Goal: Information Seeking & Learning: Compare options

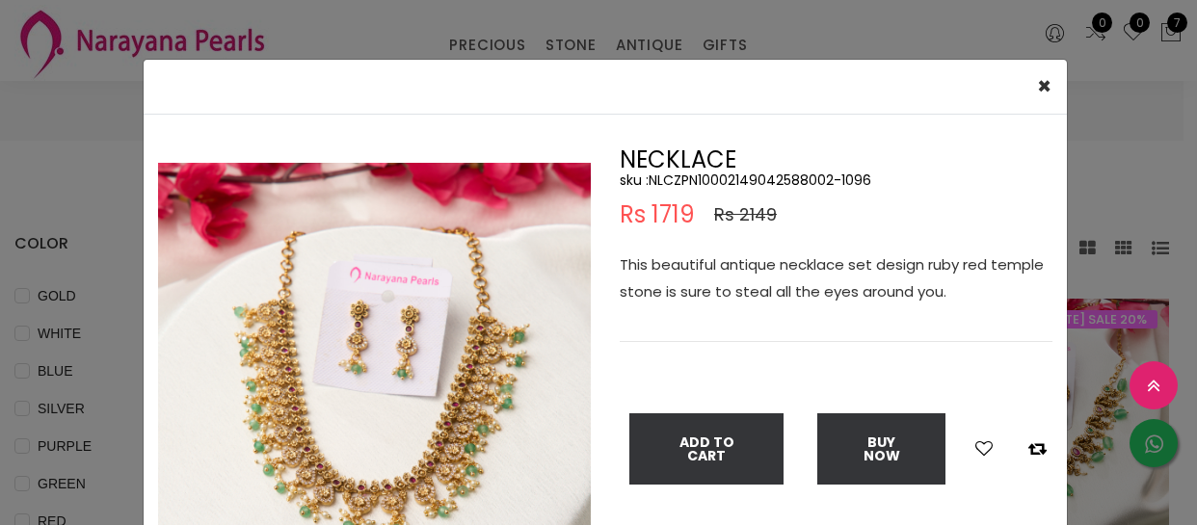
select select "INR"
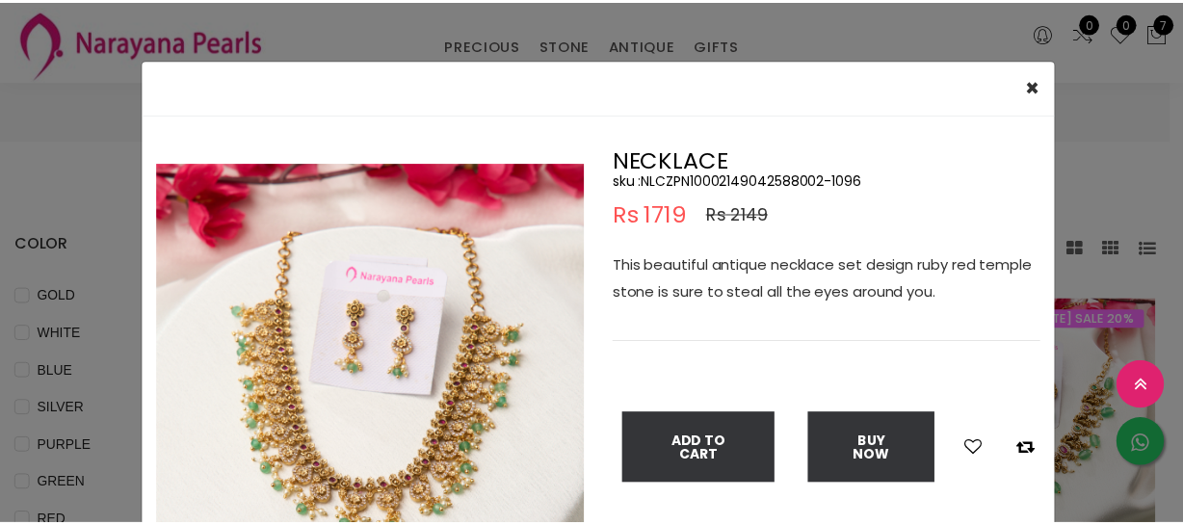
scroll to position [2364, 0]
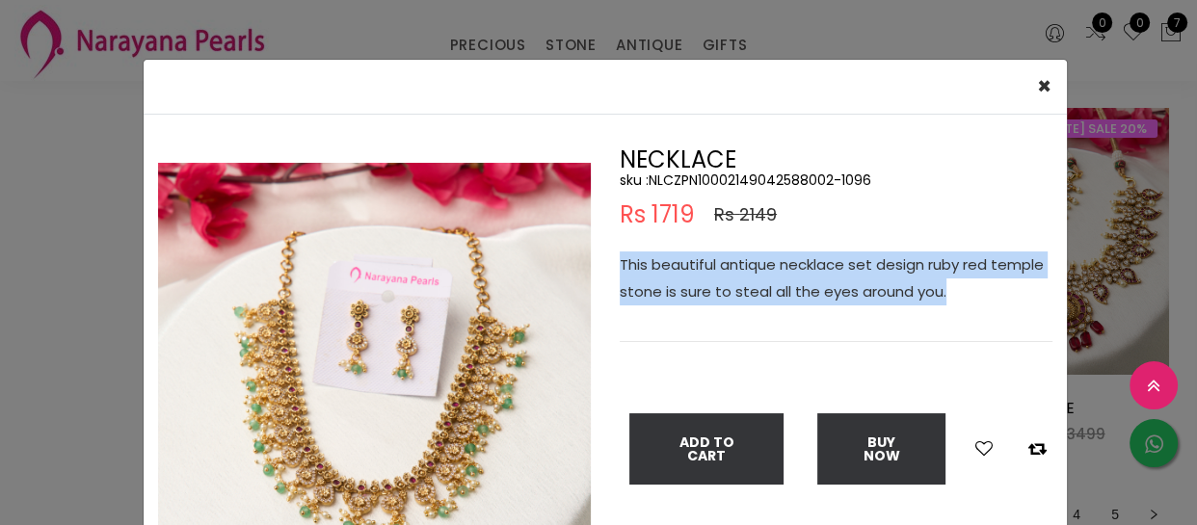
click at [26, 393] on div "× Close Double (click / press) on the image to zoom (in / out). NECKLACE sku : …" at bounding box center [598, 262] width 1197 height 525
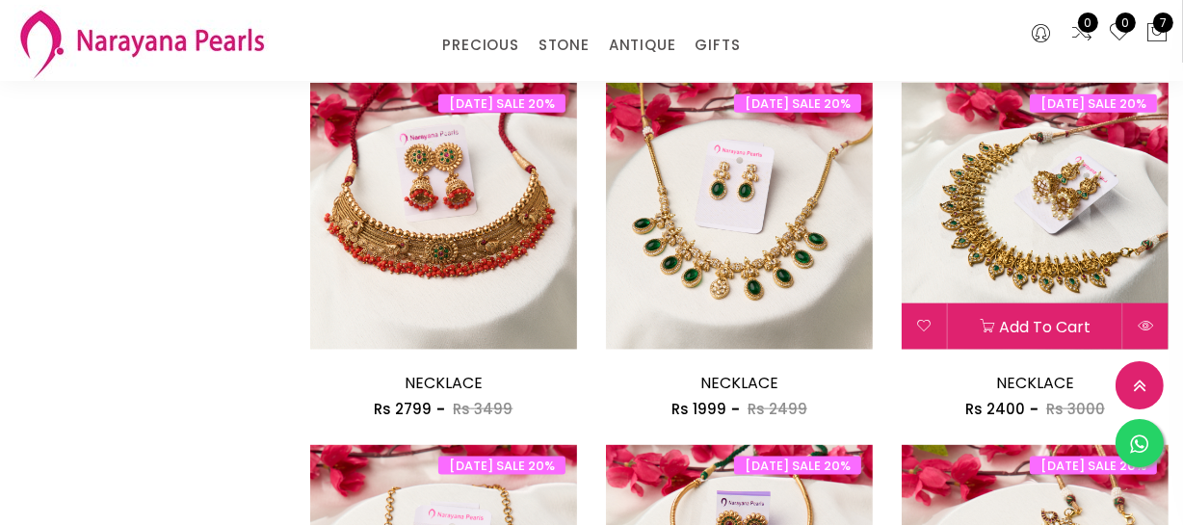
scroll to position [2101, 0]
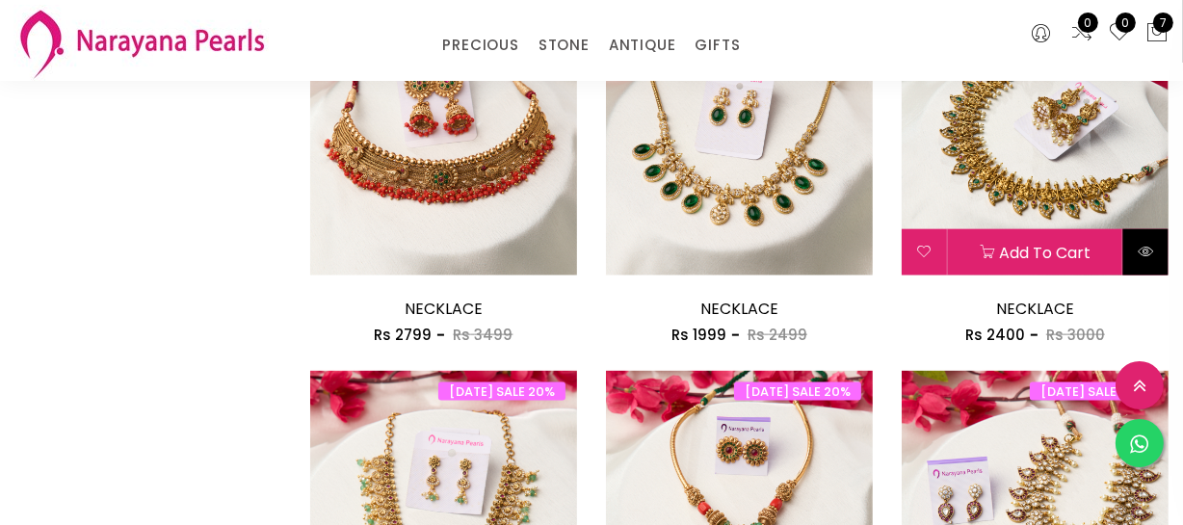
click at [1165, 255] on button at bounding box center [1145, 252] width 45 height 46
click at [1161, 244] on button at bounding box center [1145, 252] width 45 height 46
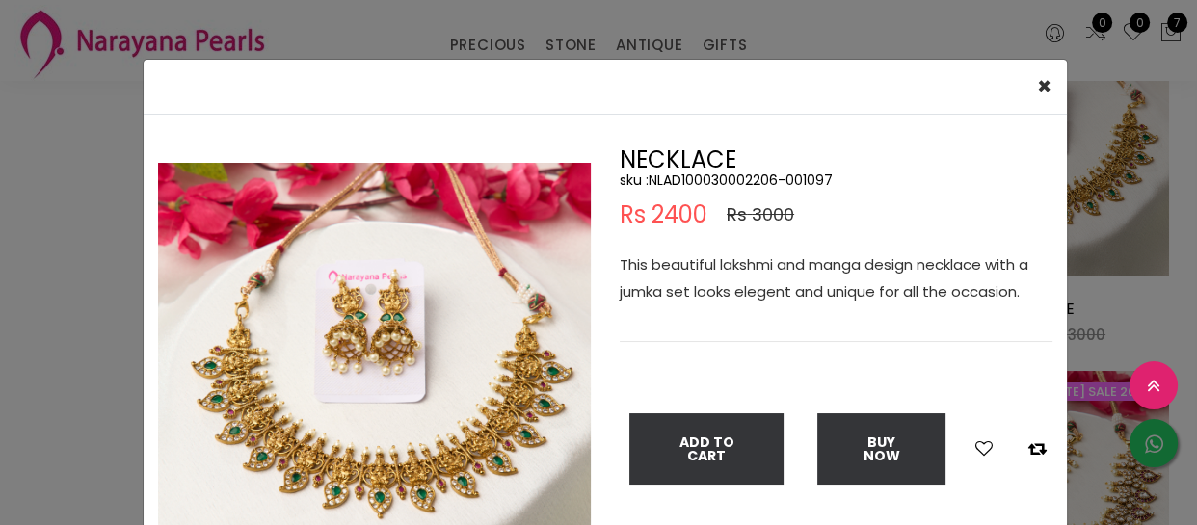
click at [5, 308] on div "× Close Double (click / press) on the image to zoom (in / out). NECKLACE sku : …" at bounding box center [598, 262] width 1197 height 525
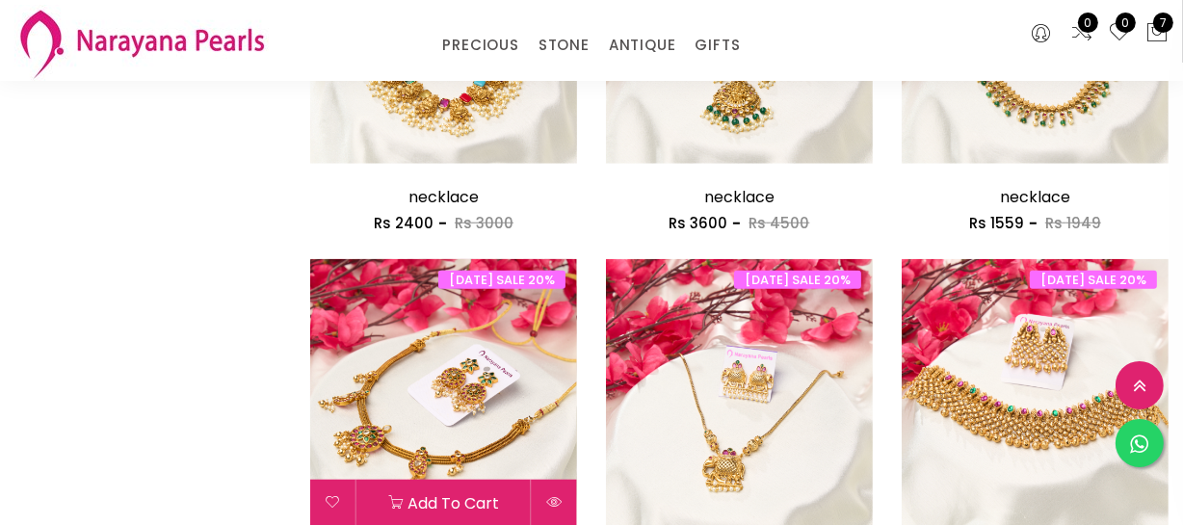
scroll to position [1576, 0]
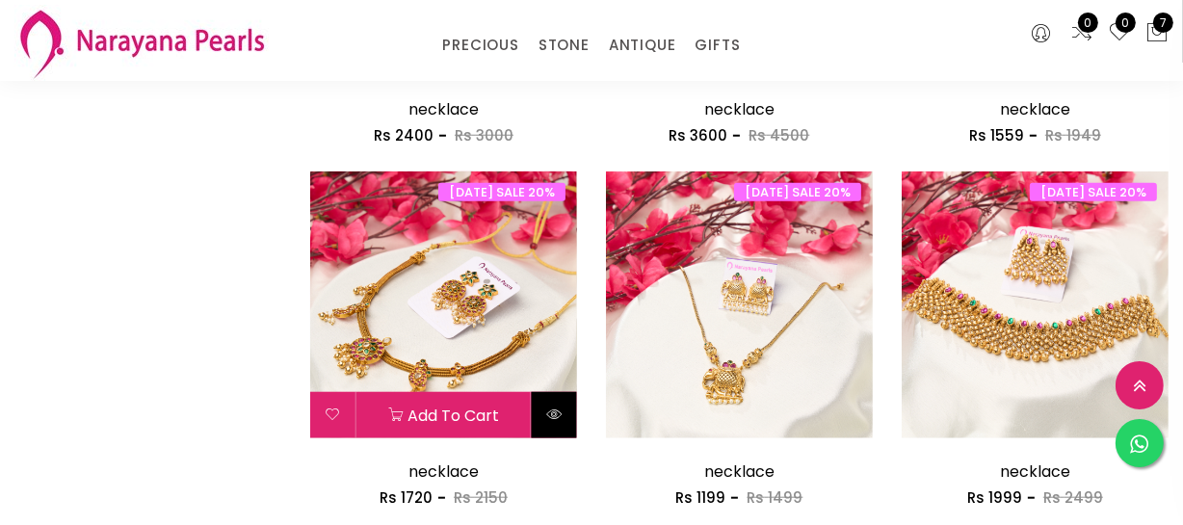
click at [544, 412] on button at bounding box center [554, 415] width 45 height 46
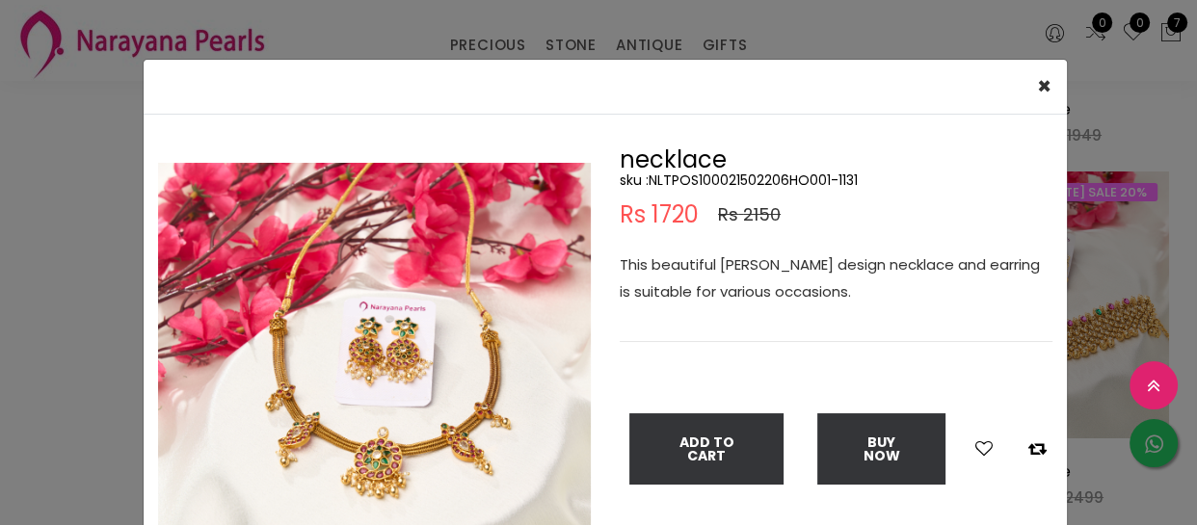
click at [734, 281] on p "This beautiful [PERSON_NAME] design necklace and earring is suitable for variou…" at bounding box center [835, 278] width 433 height 54
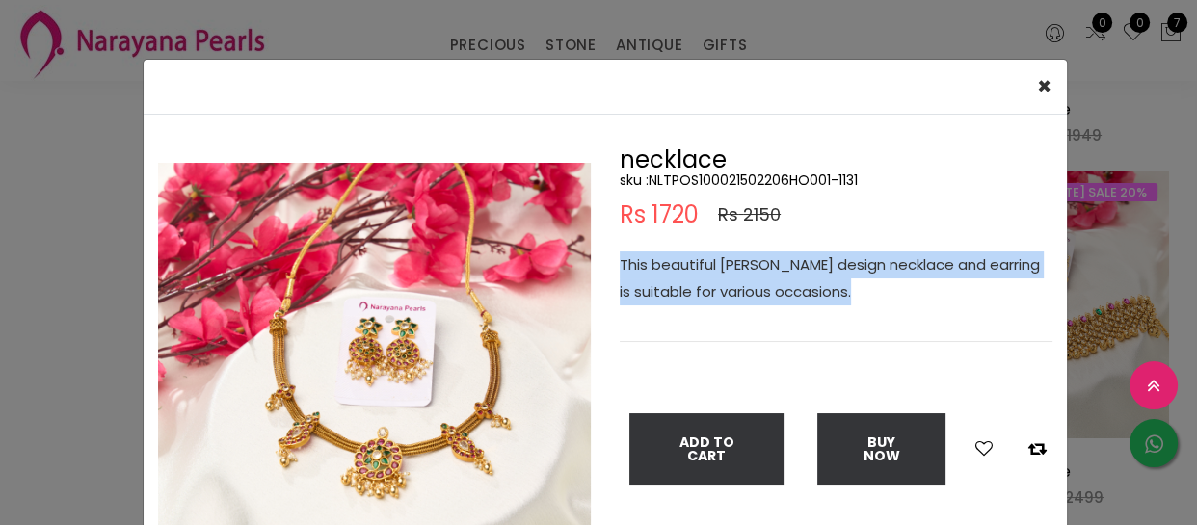
click at [734, 281] on p "This beautiful [PERSON_NAME] design necklace and earring is suitable for variou…" at bounding box center [835, 278] width 433 height 54
copy p "This beautiful [PERSON_NAME] design necklace and earring is suitable for variou…"
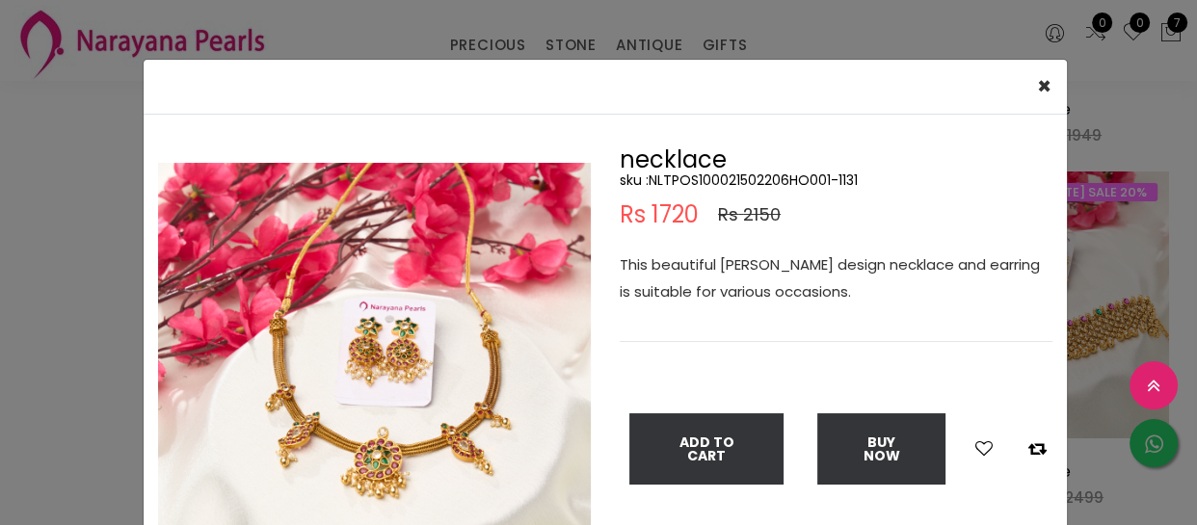
click at [2, 333] on div "× Close Double (click / press) on the image to zoom (in / out). necklace sku : …" at bounding box center [598, 262] width 1197 height 525
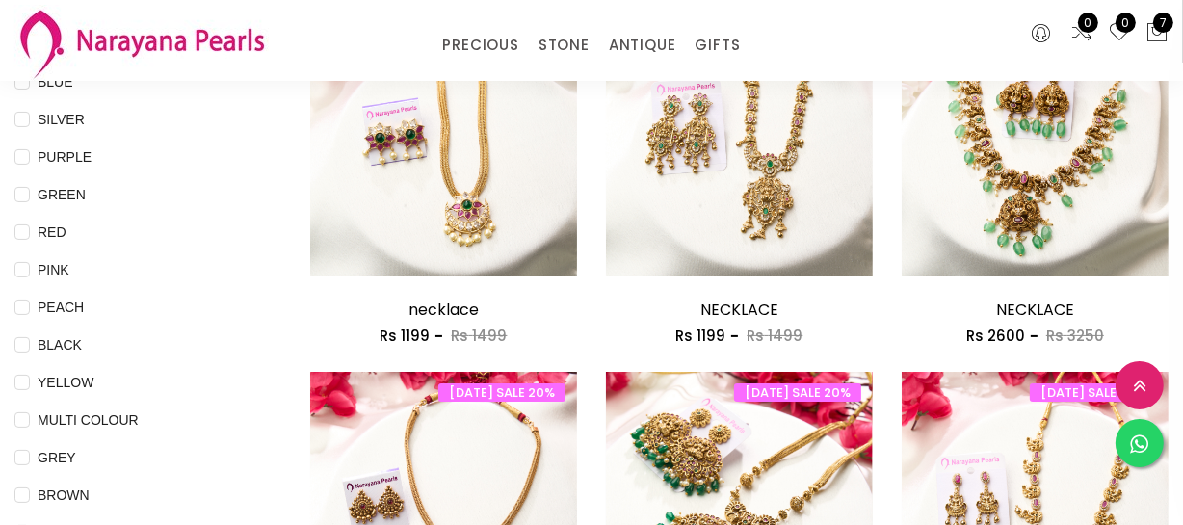
scroll to position [87, 0]
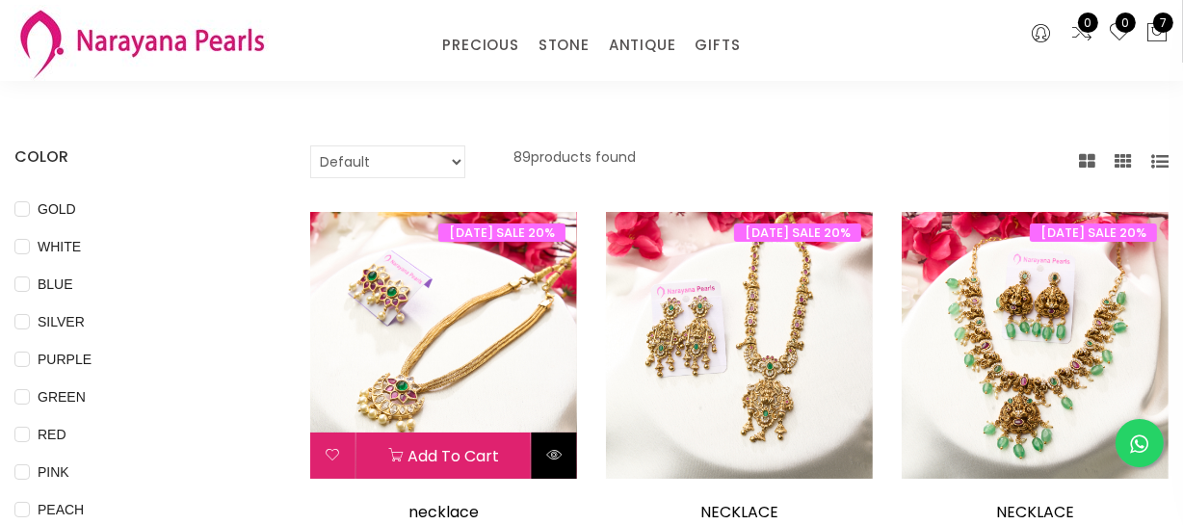
click at [548, 453] on icon at bounding box center [553, 454] width 15 height 15
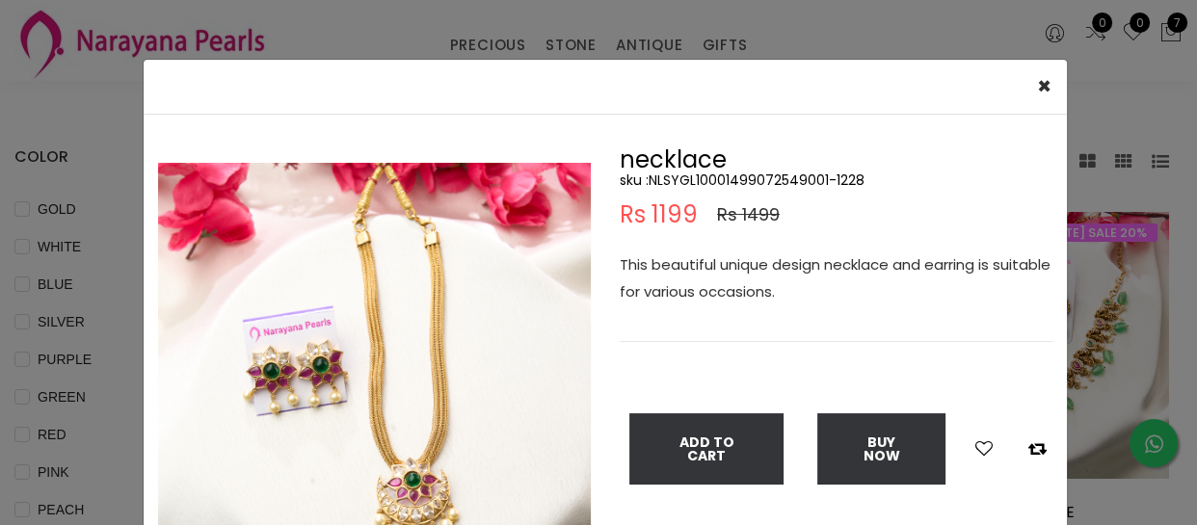
click at [740, 292] on p "This beautiful unique design necklace and earring is suitable for various occas…" at bounding box center [835, 278] width 433 height 54
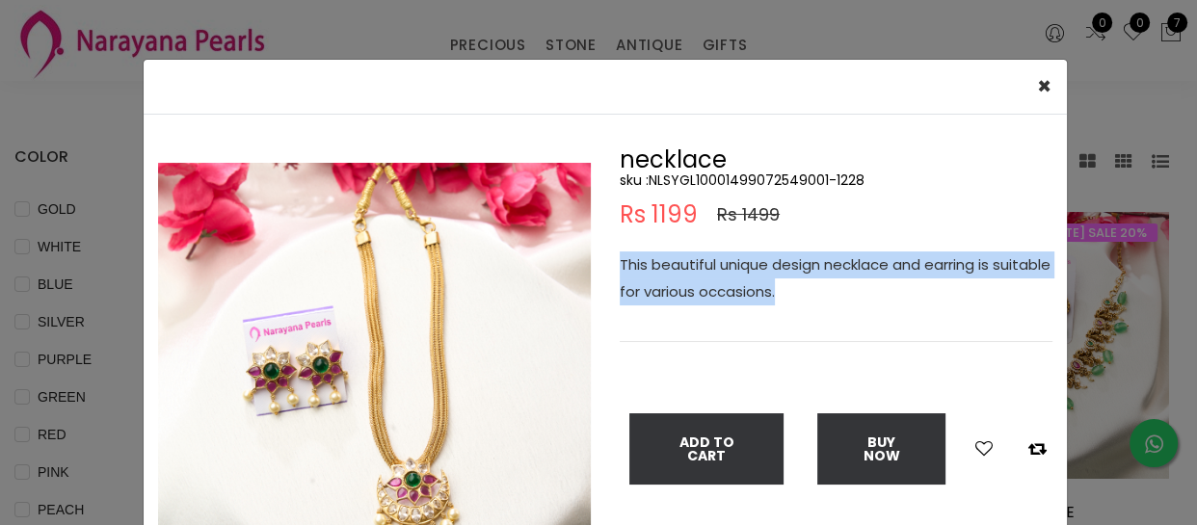
click at [740, 292] on p "This beautiful unique design necklace and earring is suitable for various occas…" at bounding box center [835, 278] width 433 height 54
copy p "This beautiful unique design necklace and earring is suitable for various occas…"
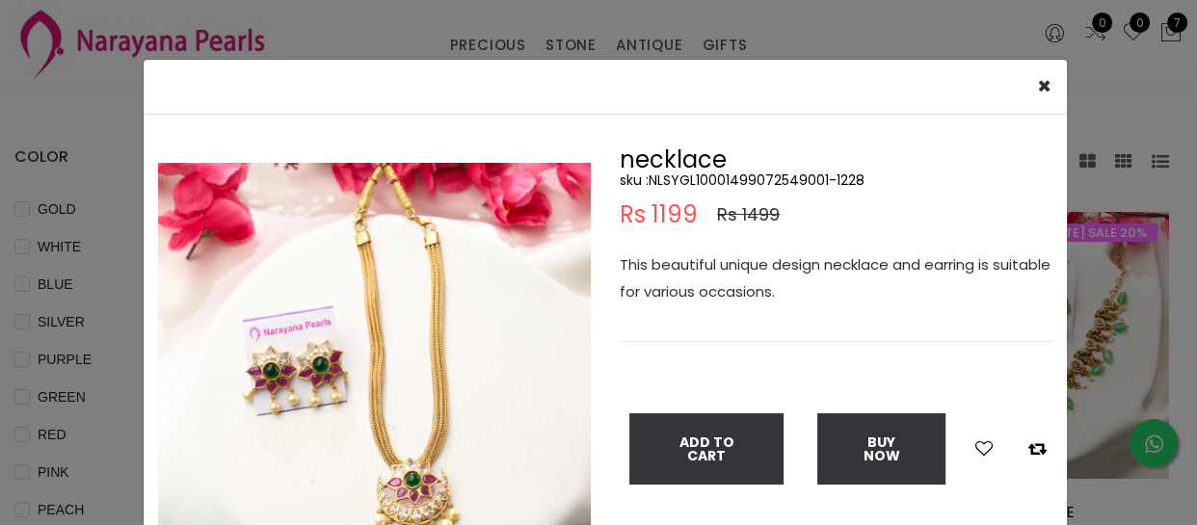
click at [89, 47] on div "× Close Double (click / press) on the image to zoom (in / out). necklace sku : …" at bounding box center [598, 262] width 1197 height 525
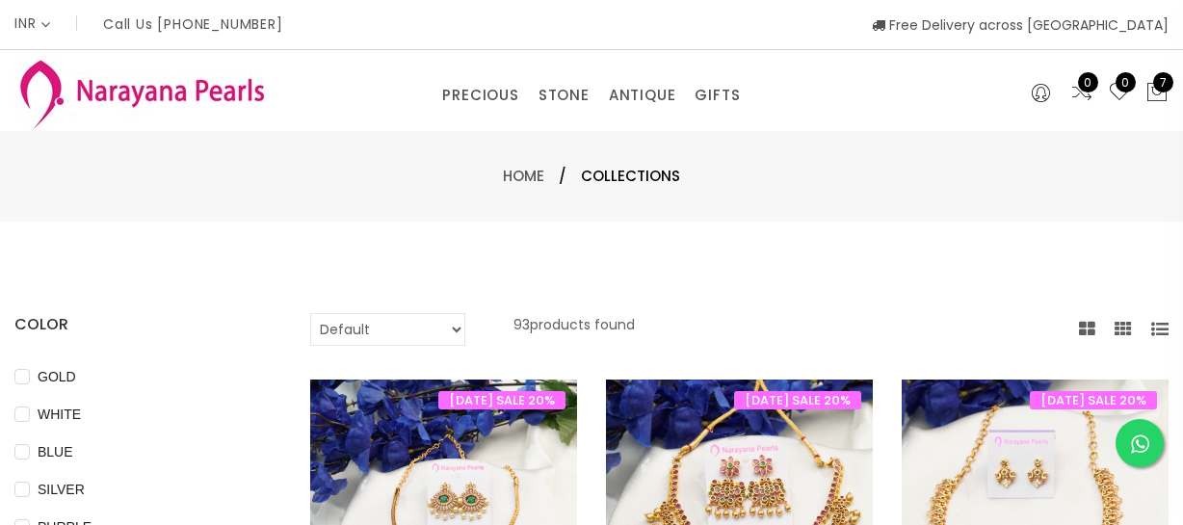
select select "INR"
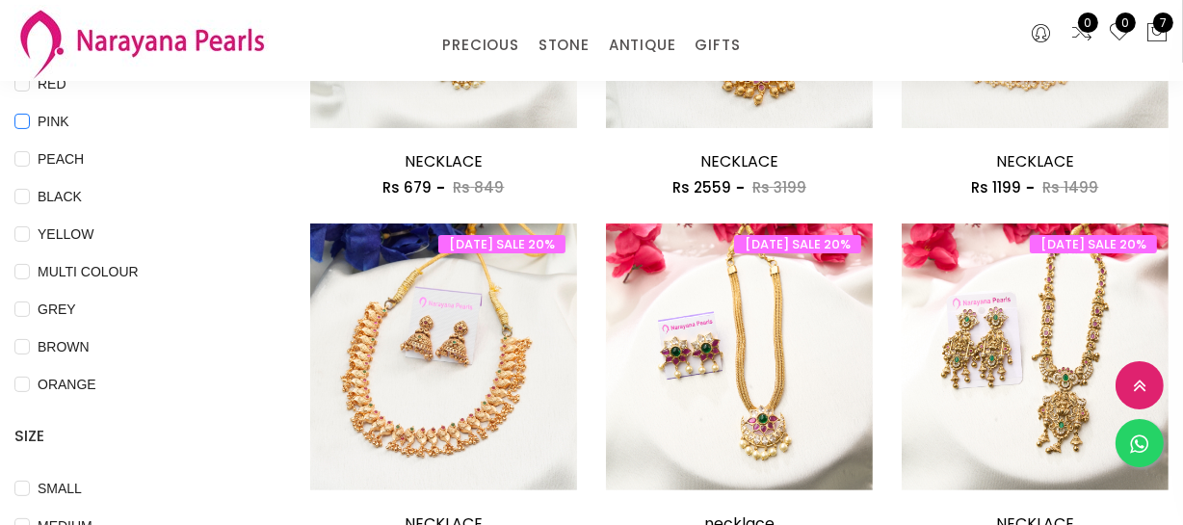
scroll to position [87, 0]
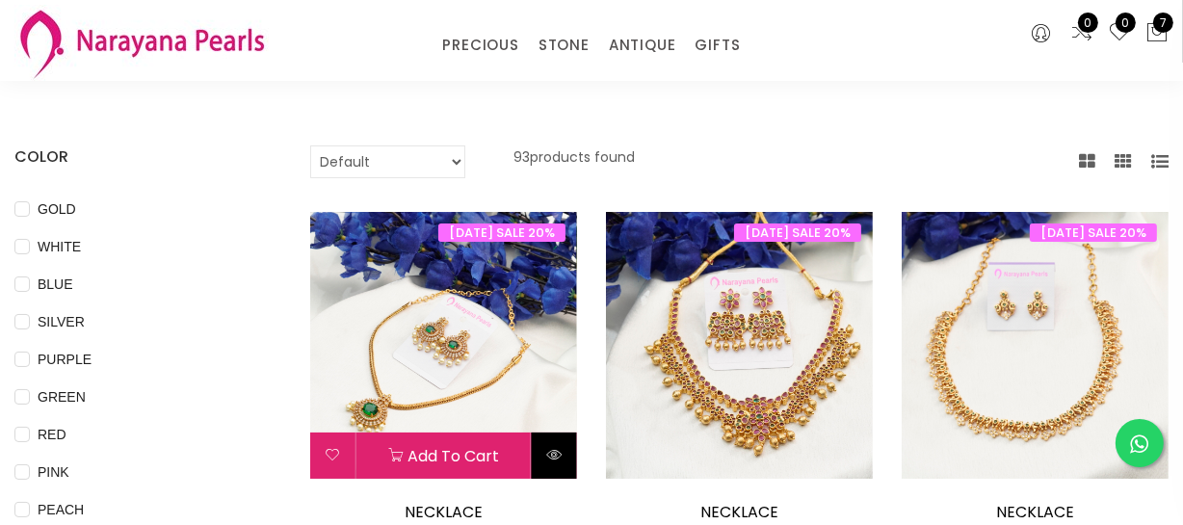
click at [549, 453] on icon at bounding box center [553, 454] width 15 height 15
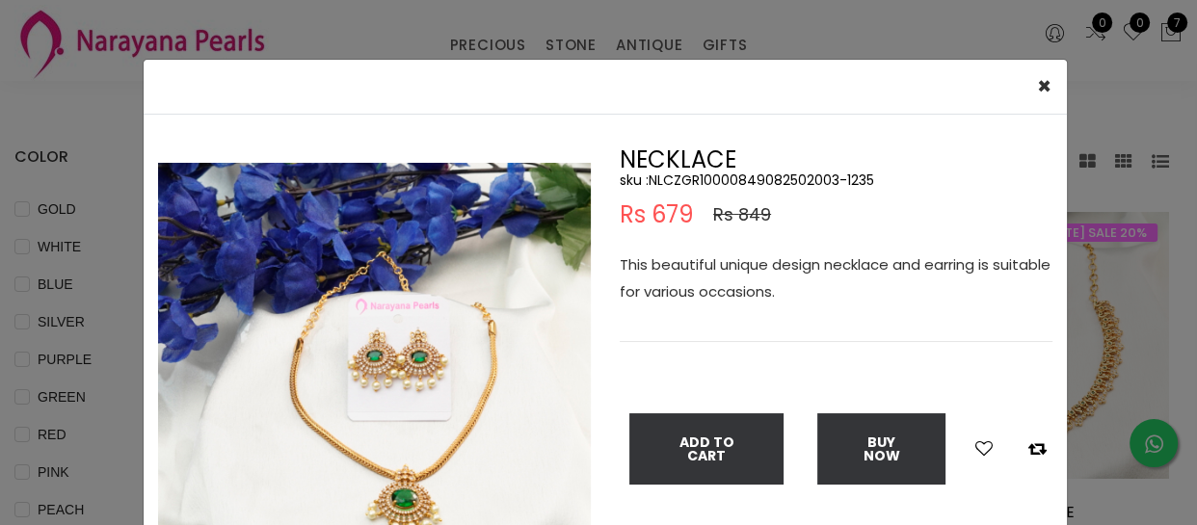
click at [742, 270] on p "This beautiful unique design necklace and earring is suitable for various occas…" at bounding box center [835, 278] width 433 height 54
click at [530, 44] on div "× Close Double (click / press) on the image to zoom (in / out). NECKLACE sku : …" at bounding box center [598, 262] width 1197 height 525
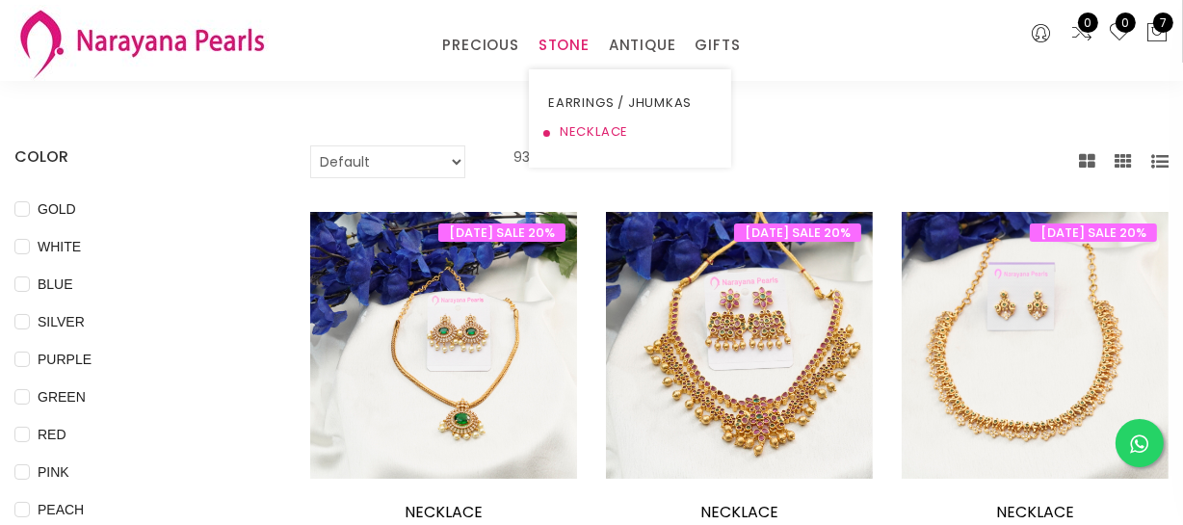
click at [578, 128] on link "NECKLACE" at bounding box center [630, 132] width 164 height 29
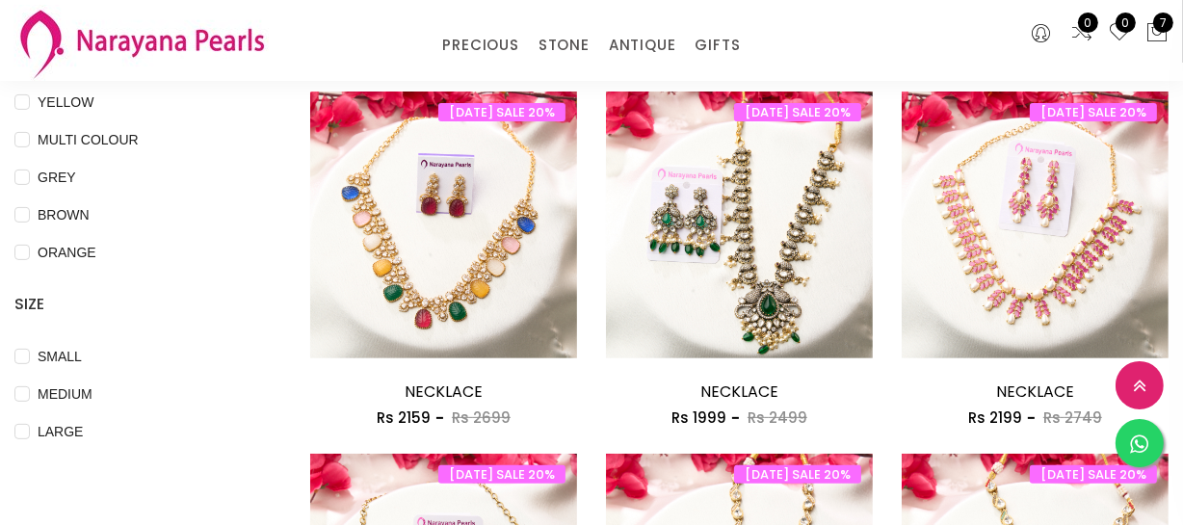
scroll to position [613, 0]
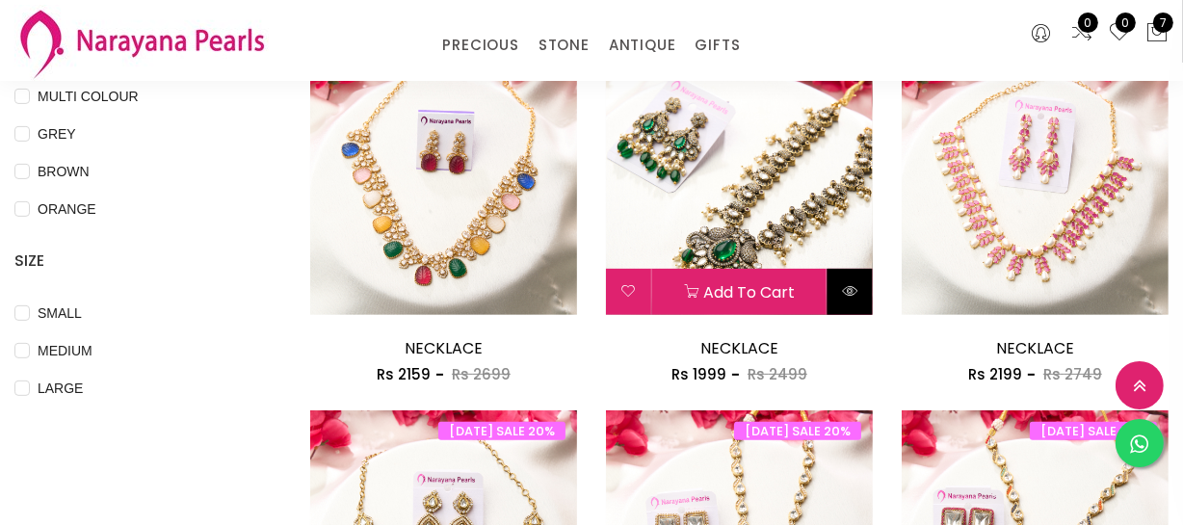
click at [841, 279] on button at bounding box center [850, 292] width 45 height 46
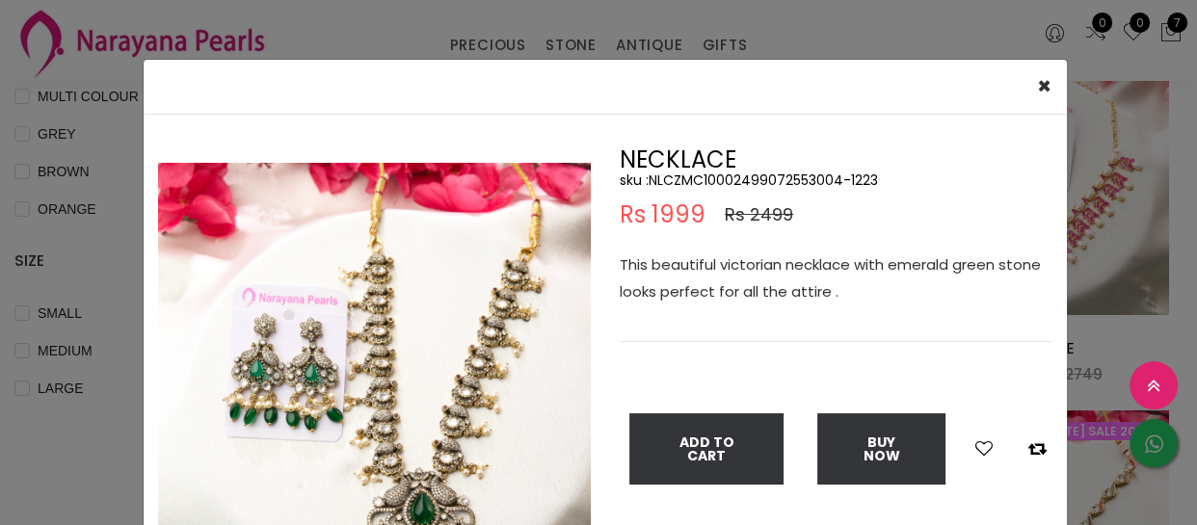
click at [841, 279] on div "This beautiful victorian necklace with emerald green stone looks perfect for al…" at bounding box center [835, 296] width 433 height 91
click at [85, 304] on div "× Close Double (click / press) on the image to zoom (in / out). NECKLACE sku : …" at bounding box center [598, 262] width 1197 height 525
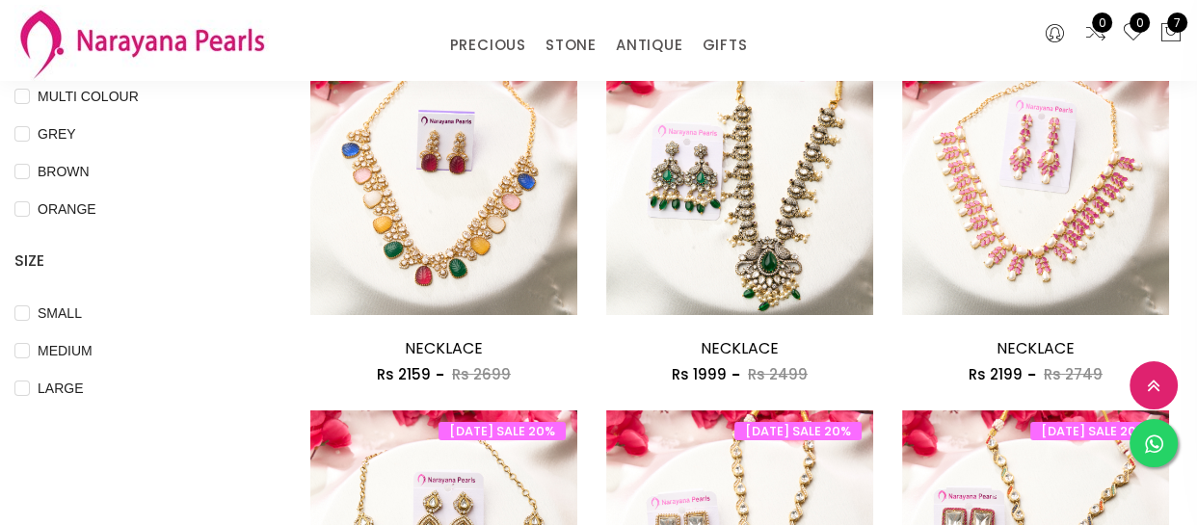
click at [85, 304] on div "× Close Double (click / press) on the image to zoom (in / out). NECKLACE sku : …" at bounding box center [598, 262] width 1197 height 525
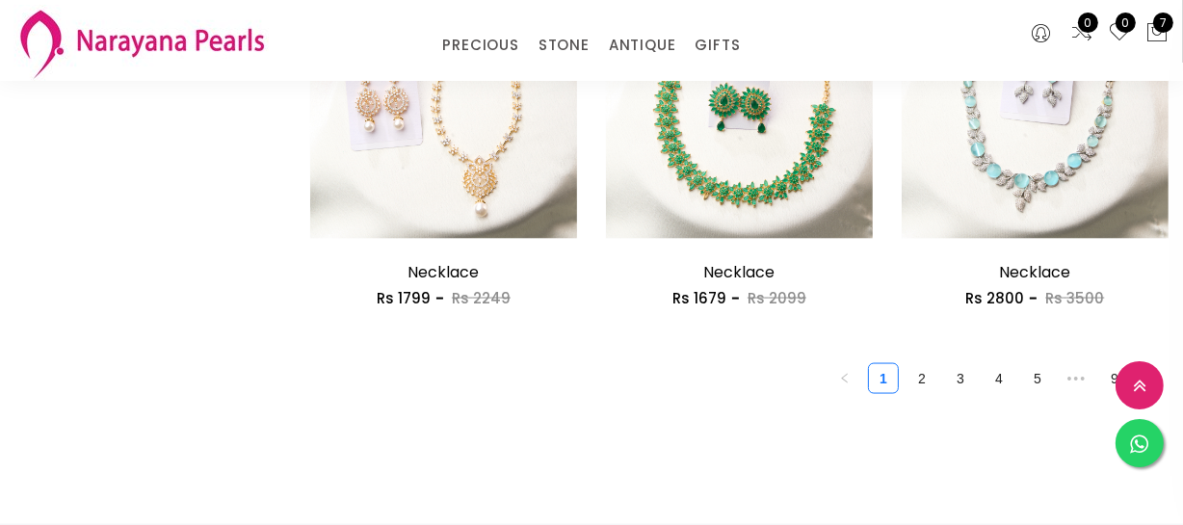
scroll to position [2627, 0]
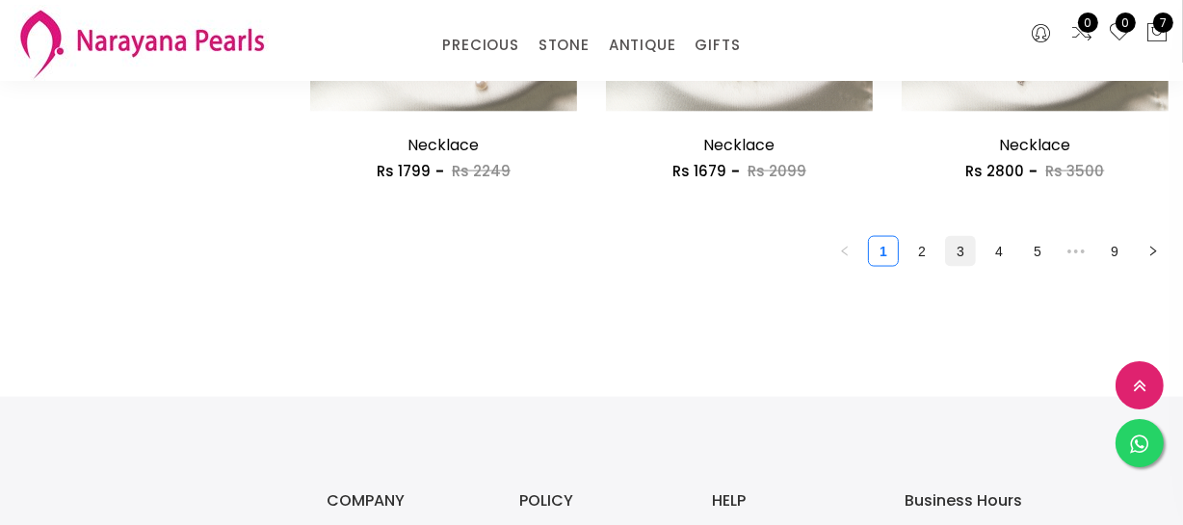
click at [965, 257] on link "3" at bounding box center [960, 251] width 29 height 29
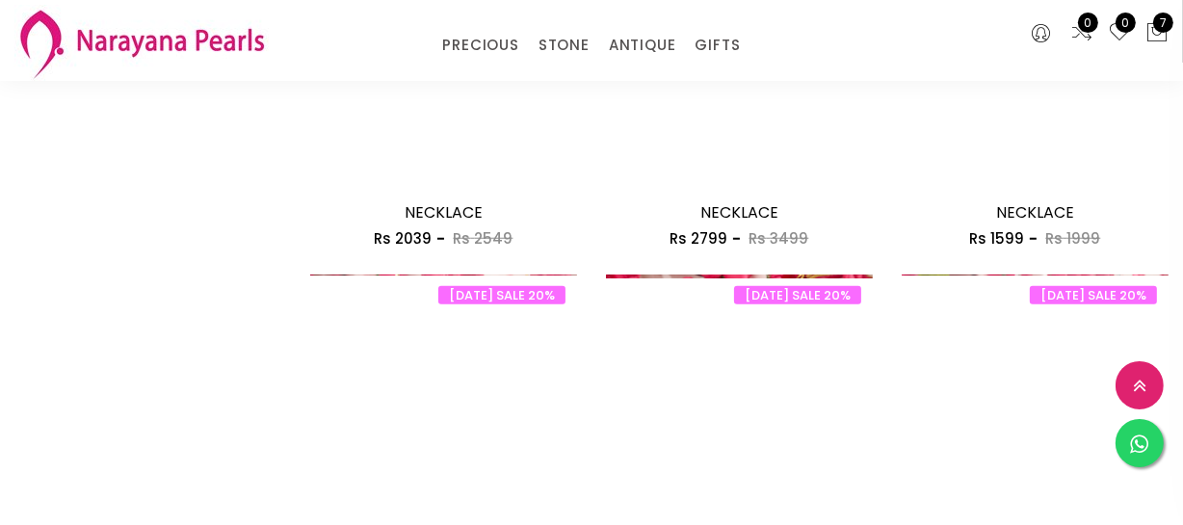
scroll to position [1488, 0]
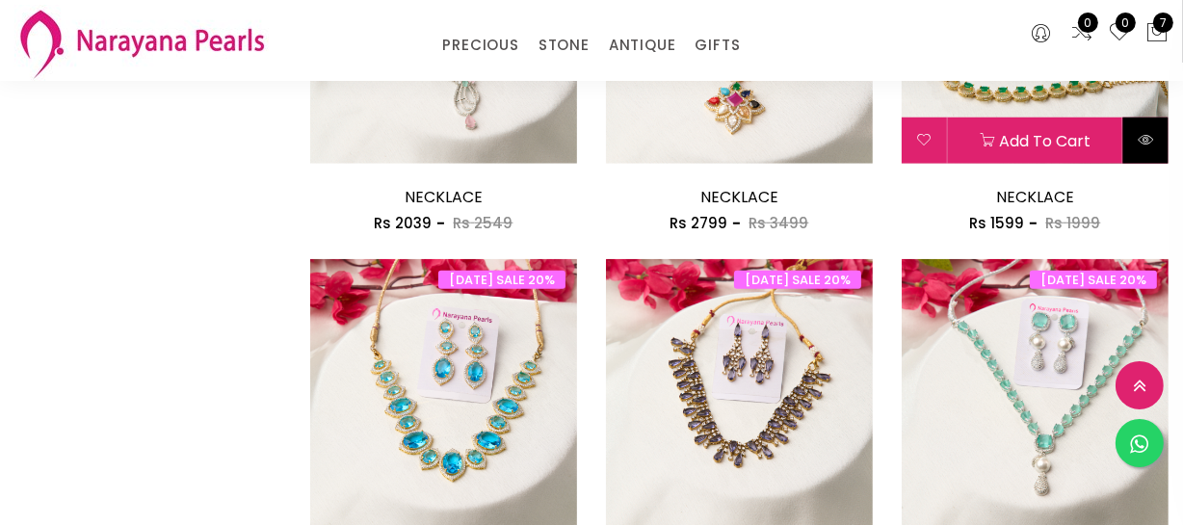
click at [1160, 144] on button at bounding box center [1145, 141] width 45 height 46
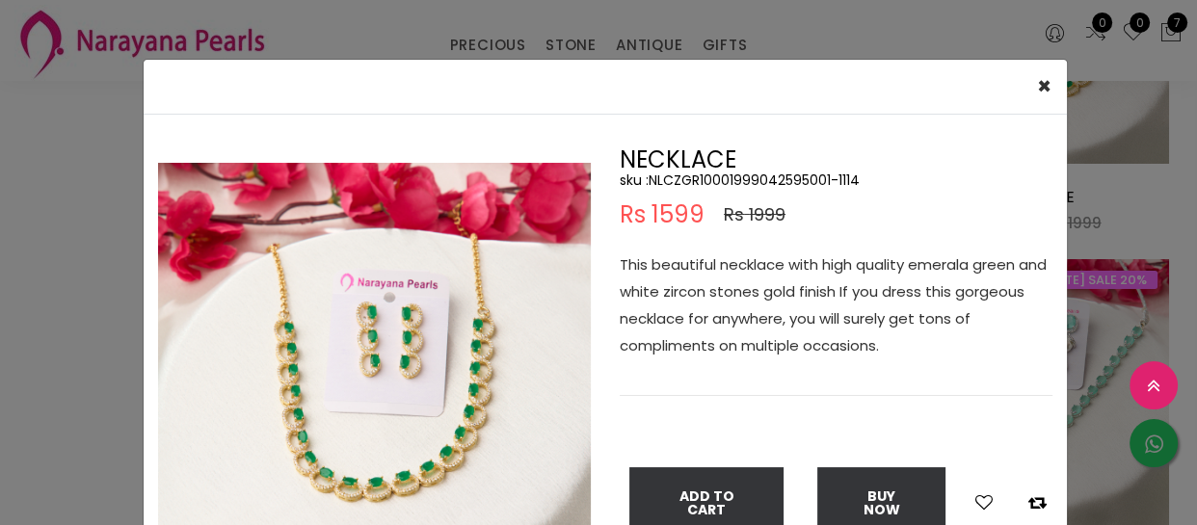
click at [917, 297] on p "This beautiful necklace with high quality emerala green and white zircon stones…" at bounding box center [835, 305] width 433 height 108
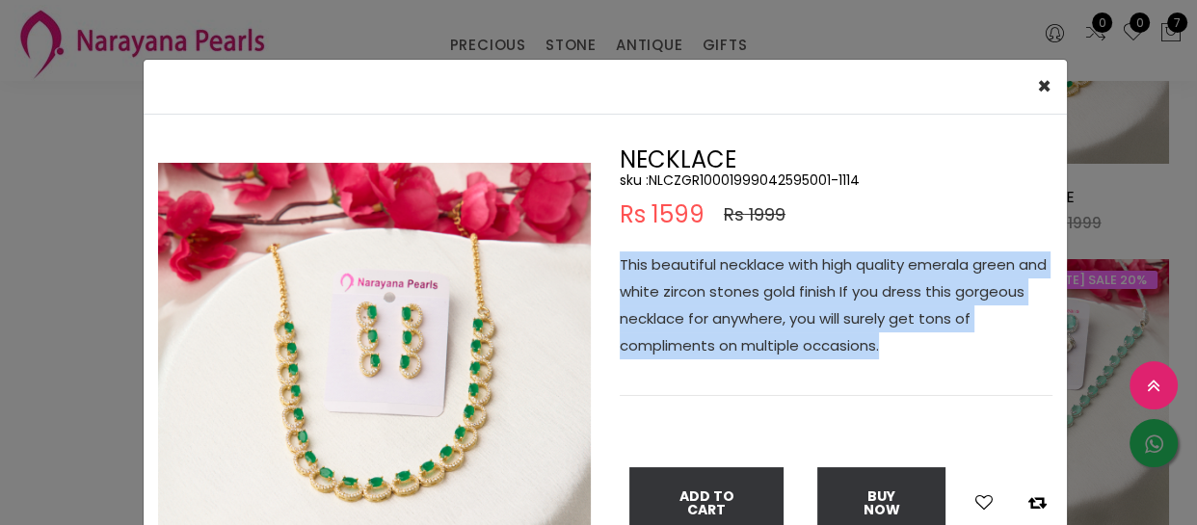
click at [917, 297] on p "This beautiful necklace with high quality emerala green and white zircon stones…" at bounding box center [835, 305] width 433 height 108
copy p "This beautiful necklace with high quality emerala green and white zircon stones…"
click at [282, 24] on div "× Close Double (click / press) on the image to zoom (in / out). NECKLACE sku : …" at bounding box center [598, 262] width 1197 height 525
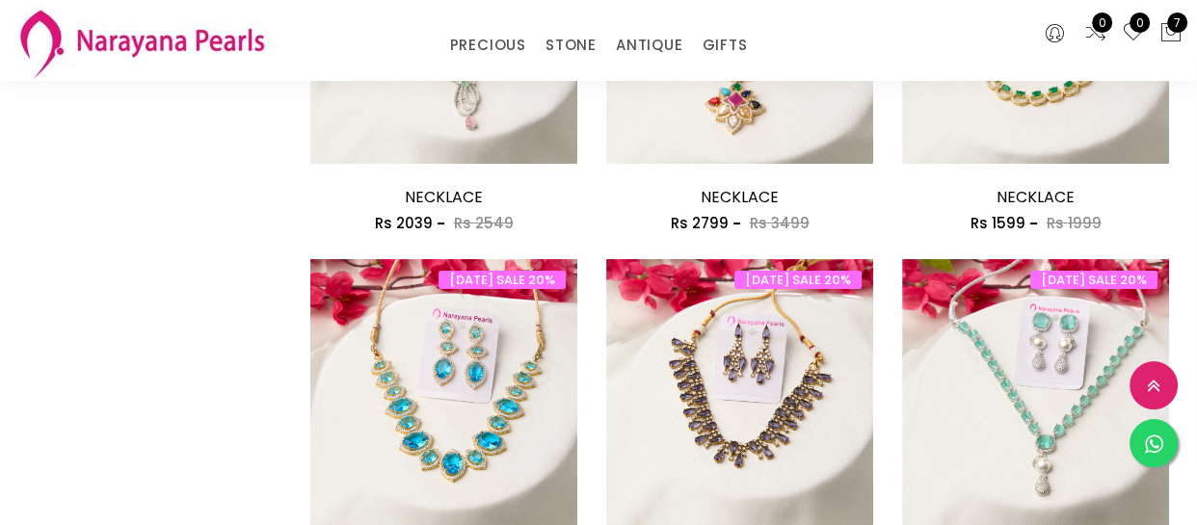
click at [282, 24] on div "× Close Double (click / press) on the image to zoom (in / out). NECKLACE sku : …" at bounding box center [598, 262] width 1197 height 525
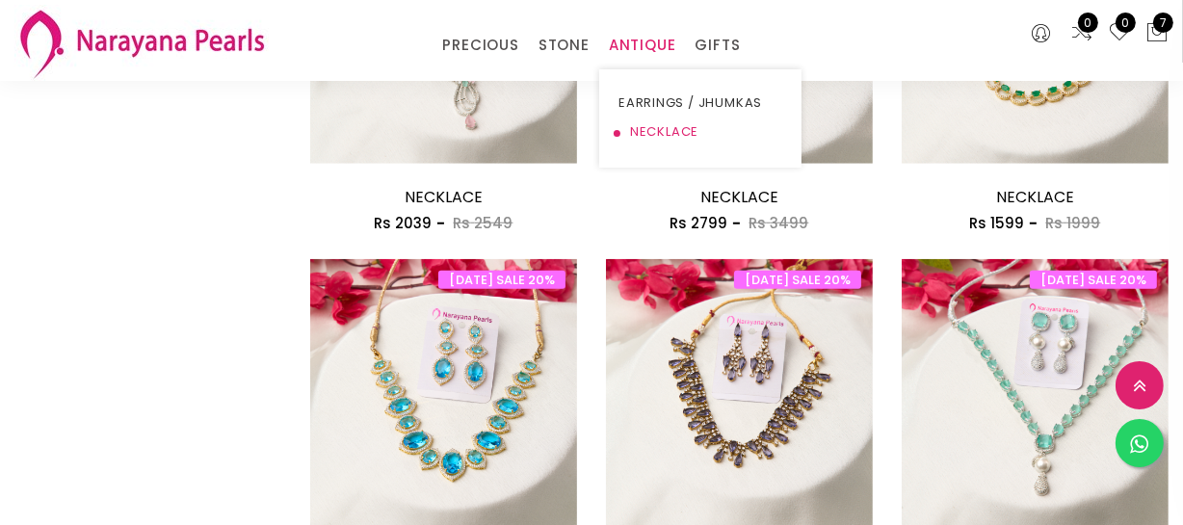
click at [636, 130] on link "NECKLACE" at bounding box center [701, 132] width 164 height 29
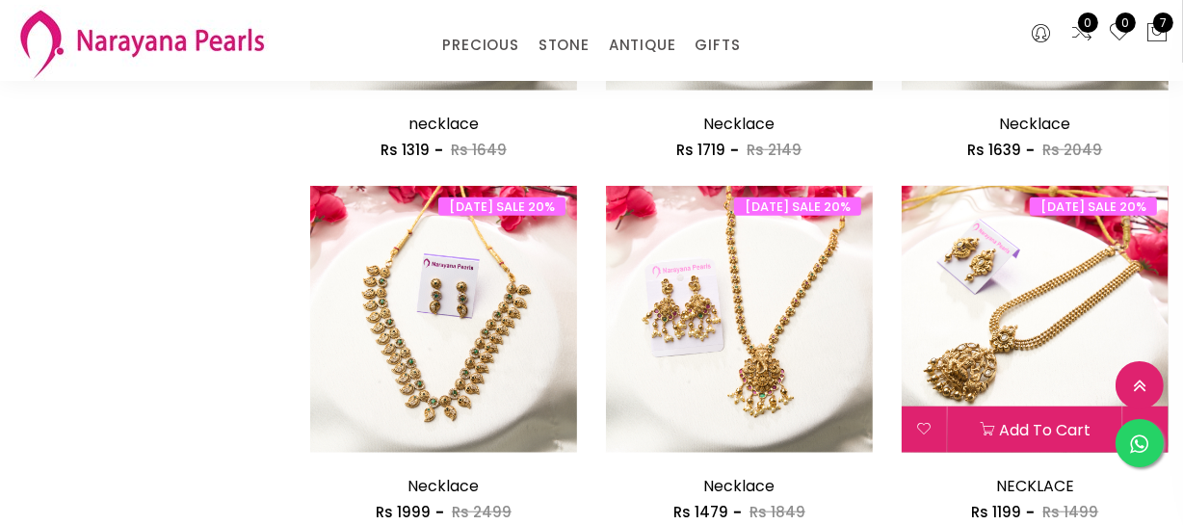
scroll to position [1664, 0]
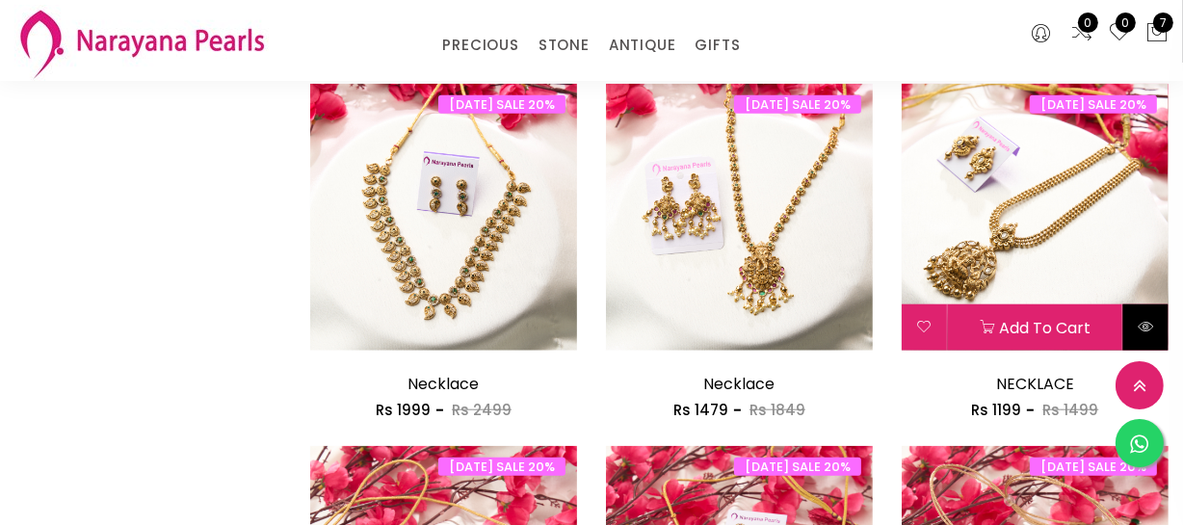
click at [1149, 313] on button at bounding box center [1145, 327] width 45 height 46
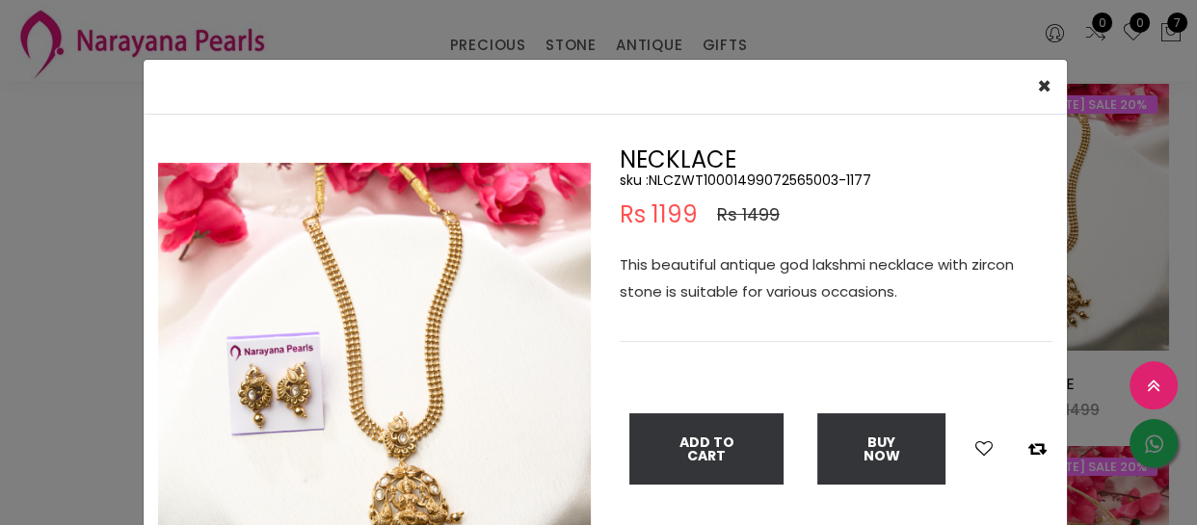
click at [742, 287] on p "This beautiful antique god lakshmi necklace with zircon stone is suitable for v…" at bounding box center [835, 278] width 433 height 54
click at [742, 280] on p "This beautiful antique god lakshmi necklace with zircon stone is suitable for v…" at bounding box center [835, 278] width 433 height 54
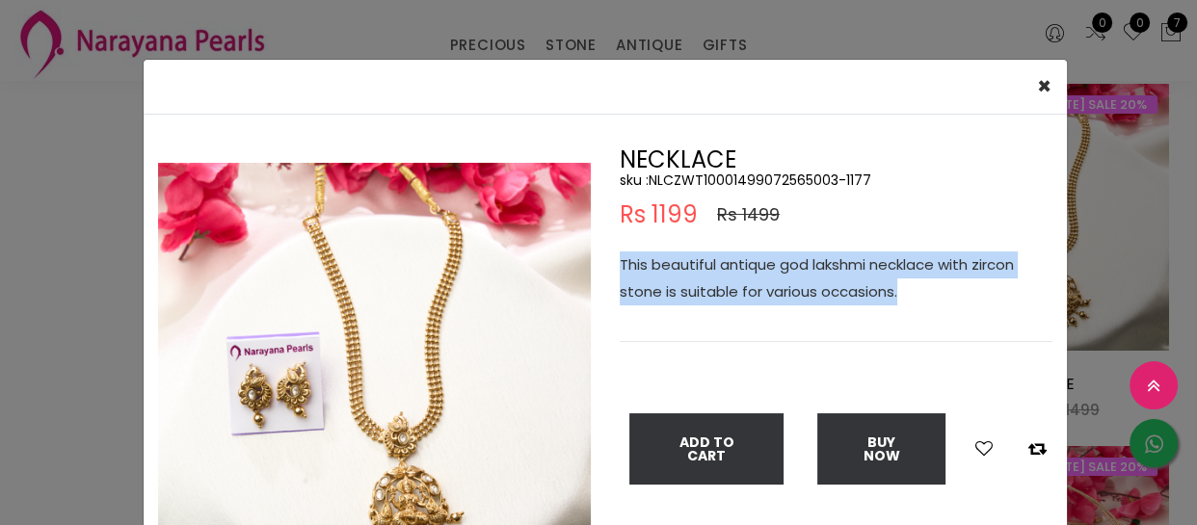
click at [742, 280] on p "This beautiful antique god lakshmi necklace with zircon stone is suitable for v…" at bounding box center [835, 278] width 433 height 54
copy p "This beautiful antique god lakshmi necklace with zircon stone is suitable for v…"
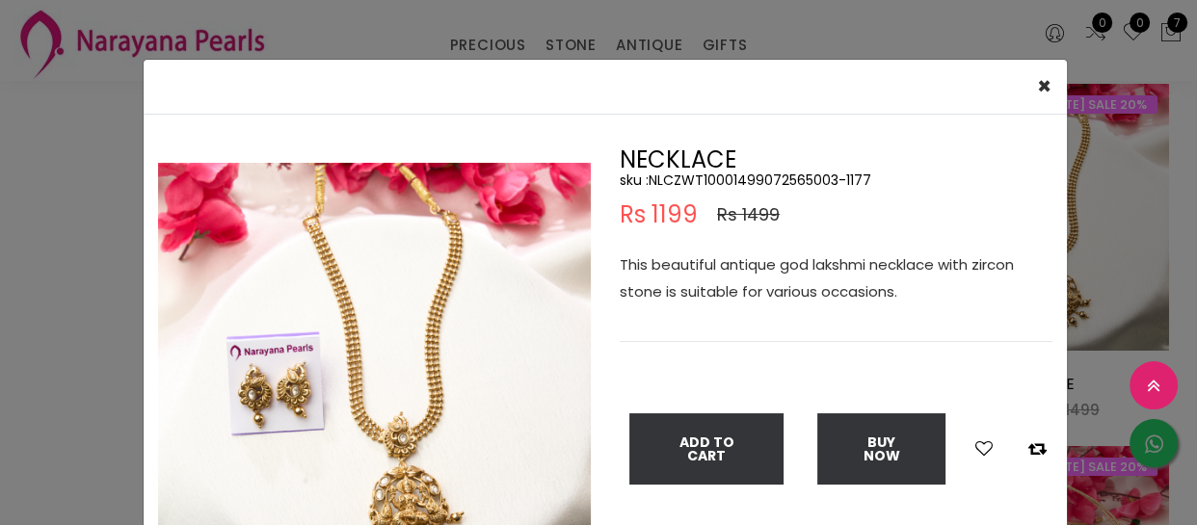
click at [88, 257] on div "× Close Double (click / press) on the image to zoom (in / out). NECKLACE sku : …" at bounding box center [598, 262] width 1197 height 525
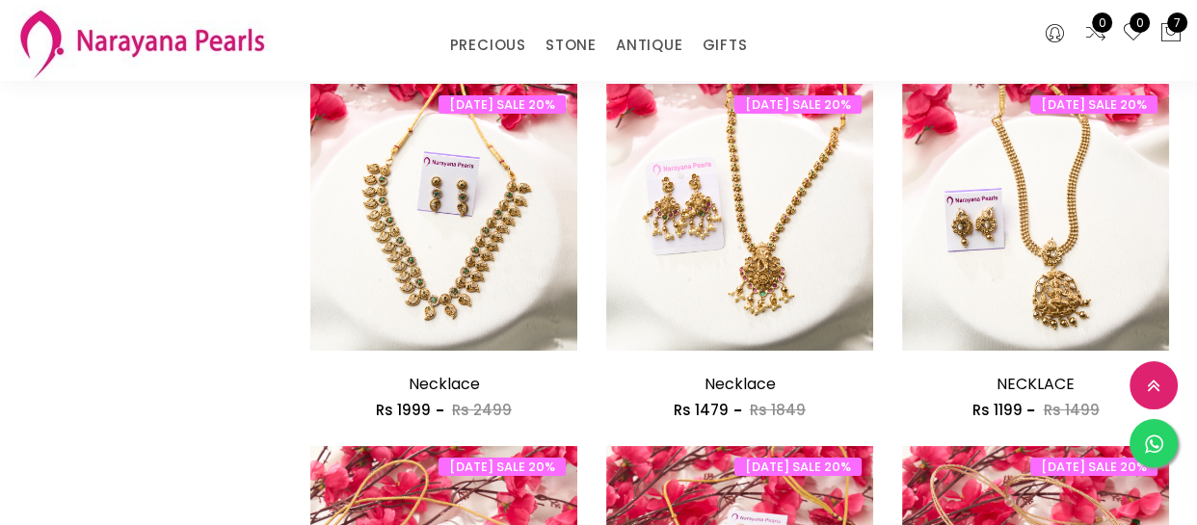
click at [88, 257] on div "× Close Double (click / press) on the image to zoom (in / out). NECKLACE sku : …" at bounding box center [598, 262] width 1197 height 525
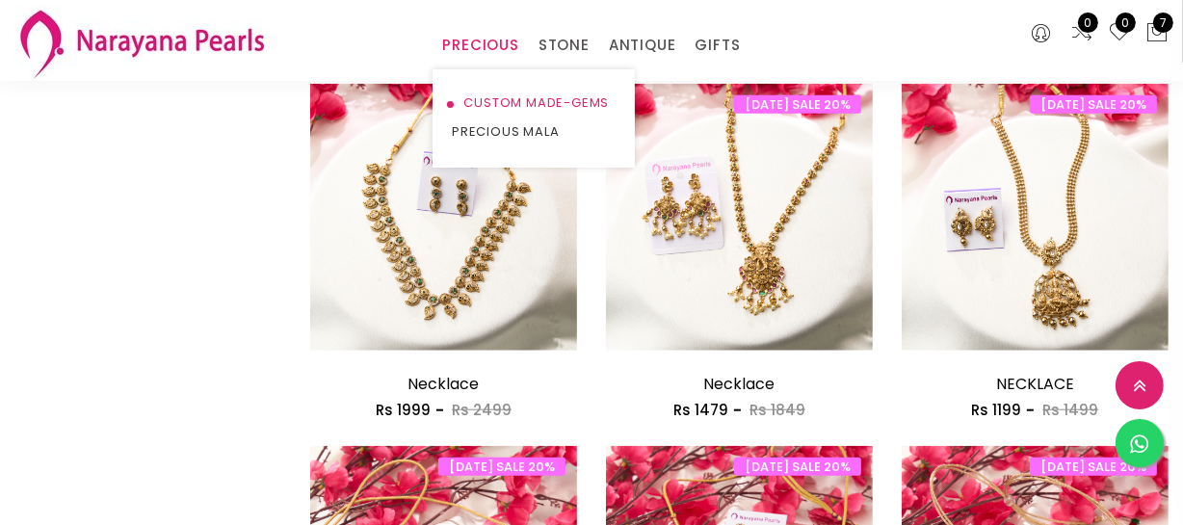
click at [496, 91] on link "CUSTOM MADE-GEMS" at bounding box center [534, 103] width 164 height 29
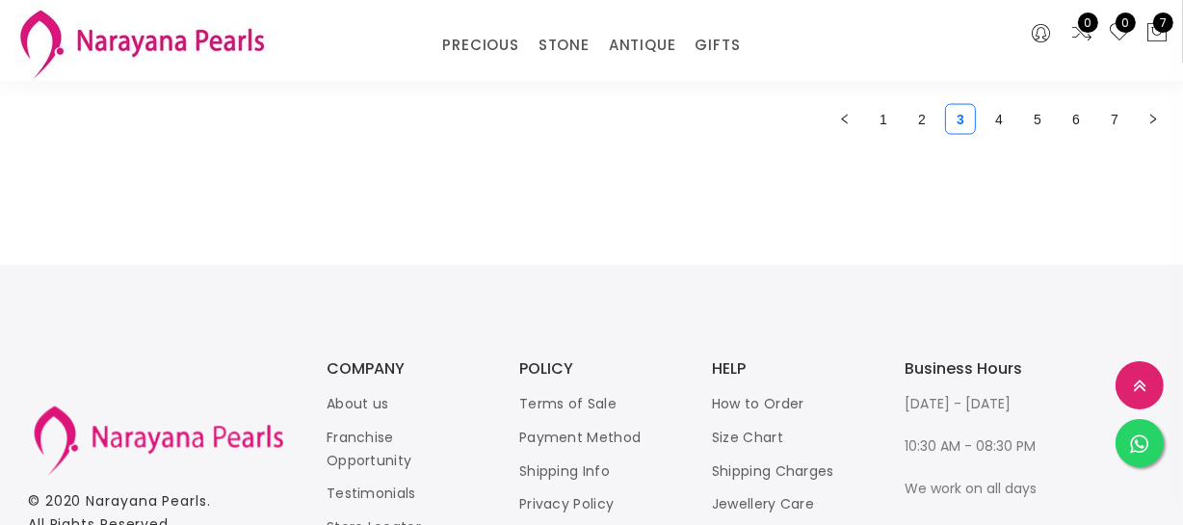
scroll to position [2627, 0]
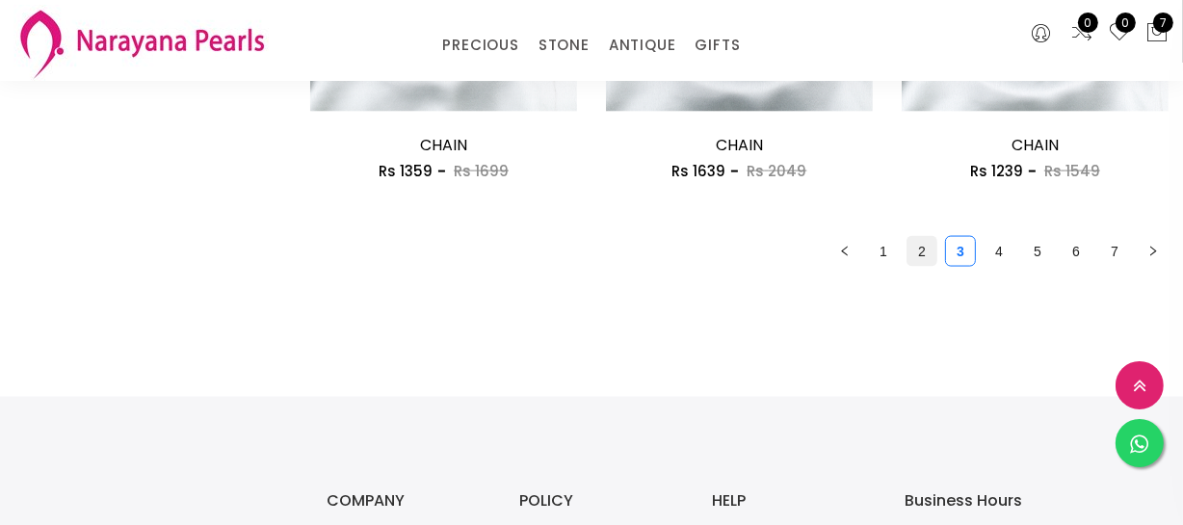
click at [926, 257] on link "2" at bounding box center [922, 251] width 29 height 29
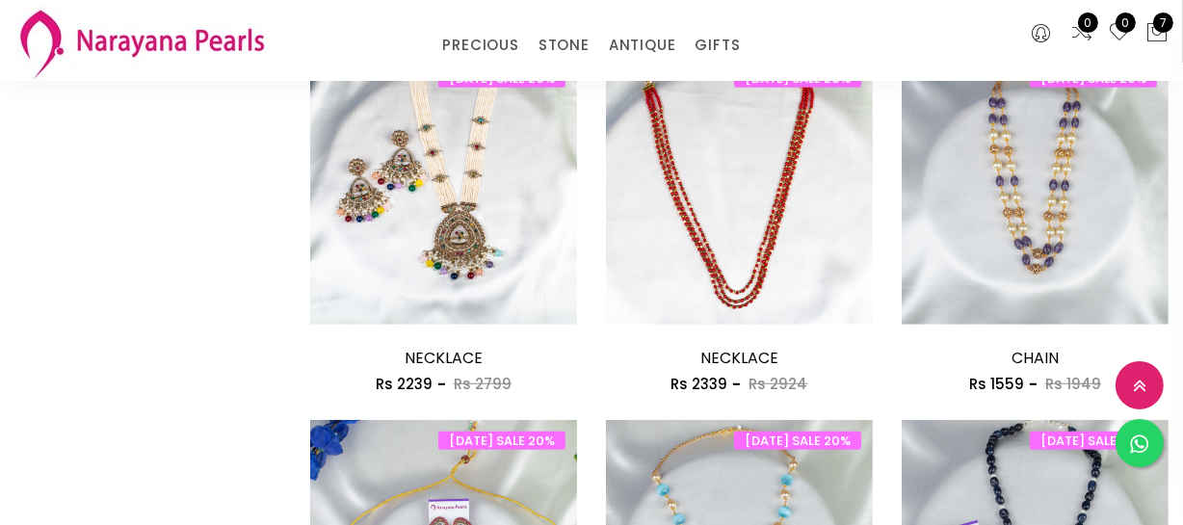
scroll to position [1050, 0]
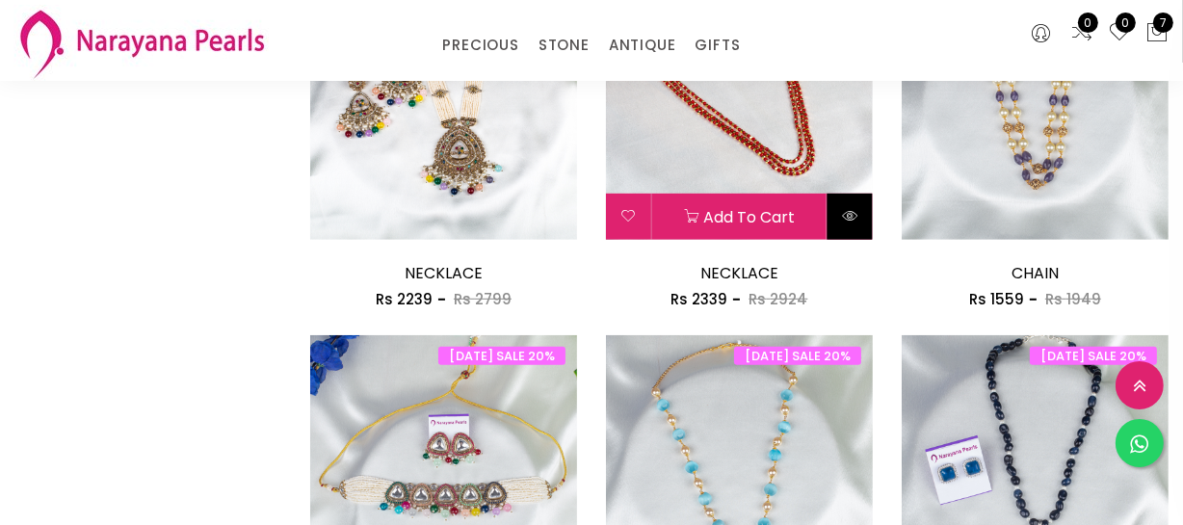
click at [834, 211] on button at bounding box center [850, 217] width 45 height 46
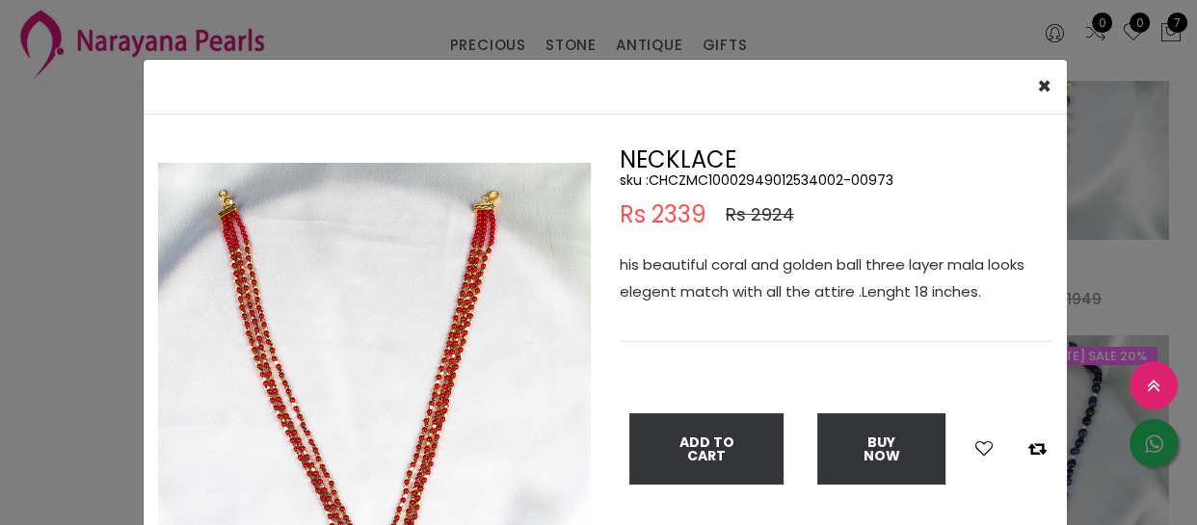
click at [787, 269] on p "his beautiful coral and golden ball three layer mala looks elegent match with a…" at bounding box center [835, 278] width 433 height 54
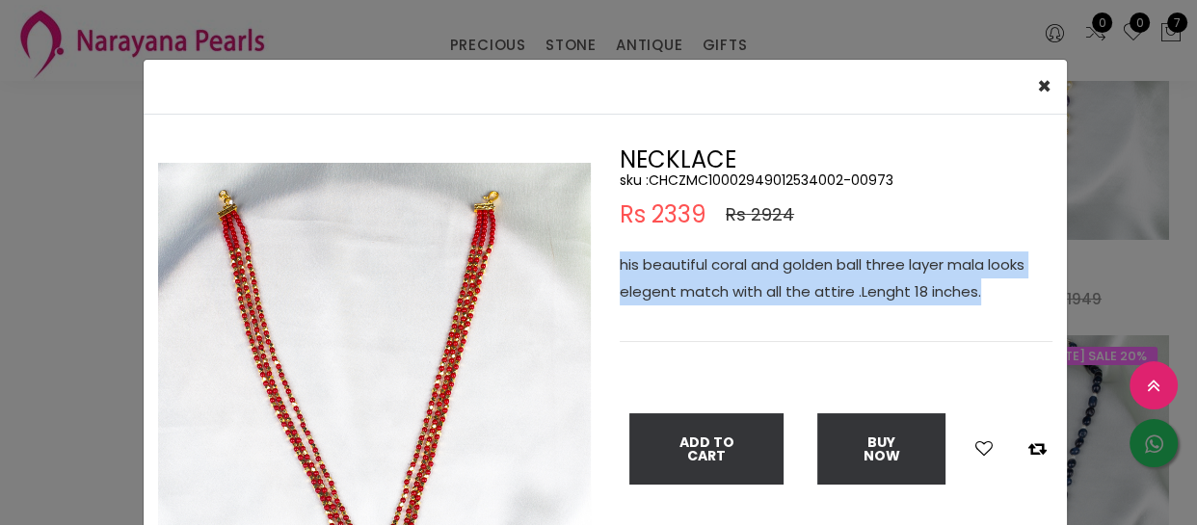
click at [787, 269] on p "his beautiful coral and golden ball three layer mala looks elegent match with a…" at bounding box center [835, 278] width 433 height 54
copy p "his beautiful coral and golden ball three layer mala looks elegent match with a…"
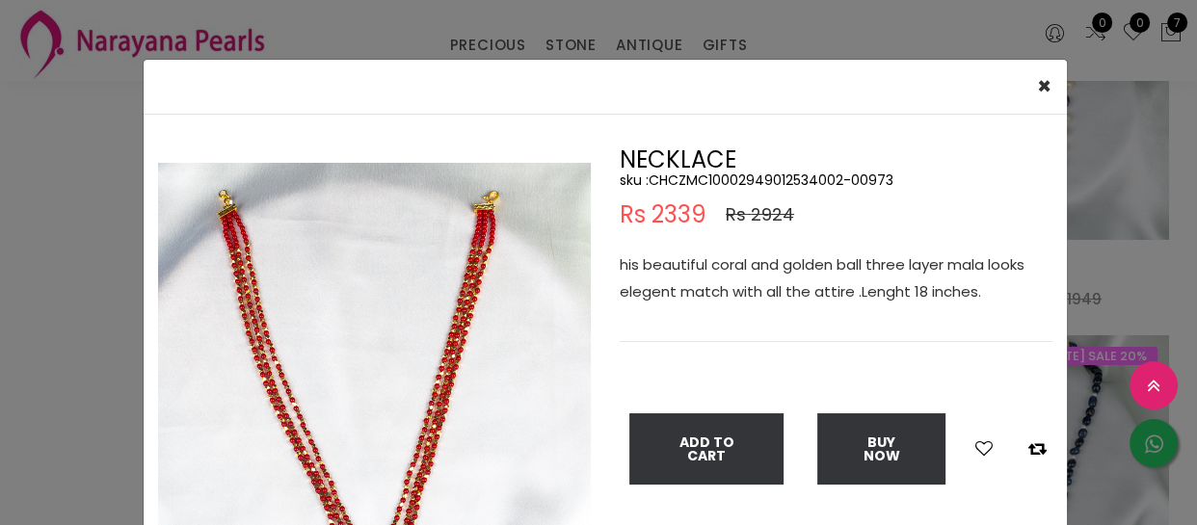
click at [41, 303] on div "× Close Double (click / press) on the image to zoom (in / out). NECKLACE sku : …" at bounding box center [598, 262] width 1197 height 525
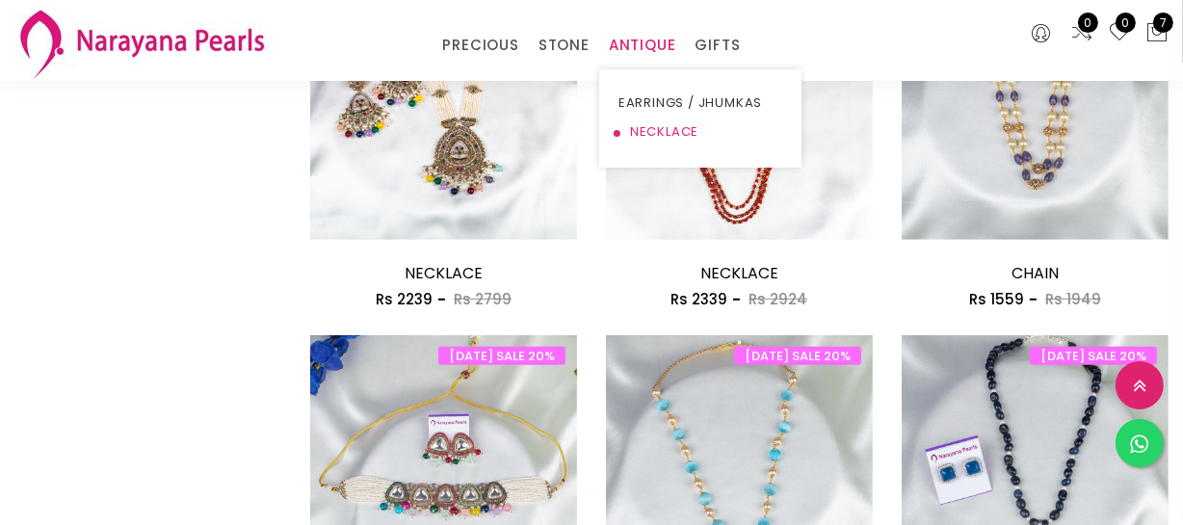
click at [646, 125] on link "NECKLACE" at bounding box center [701, 132] width 164 height 29
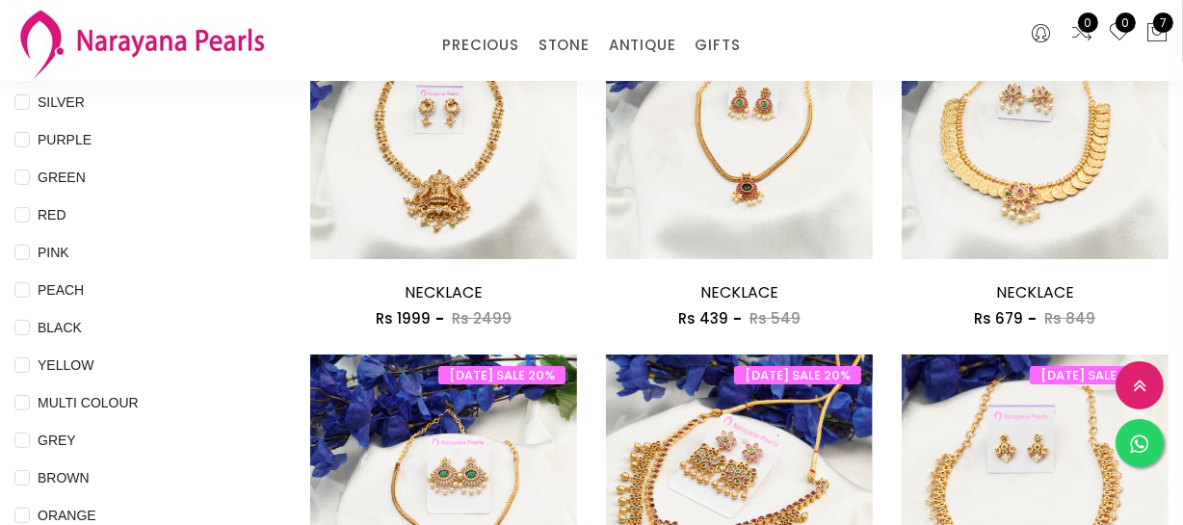
scroll to position [174, 0]
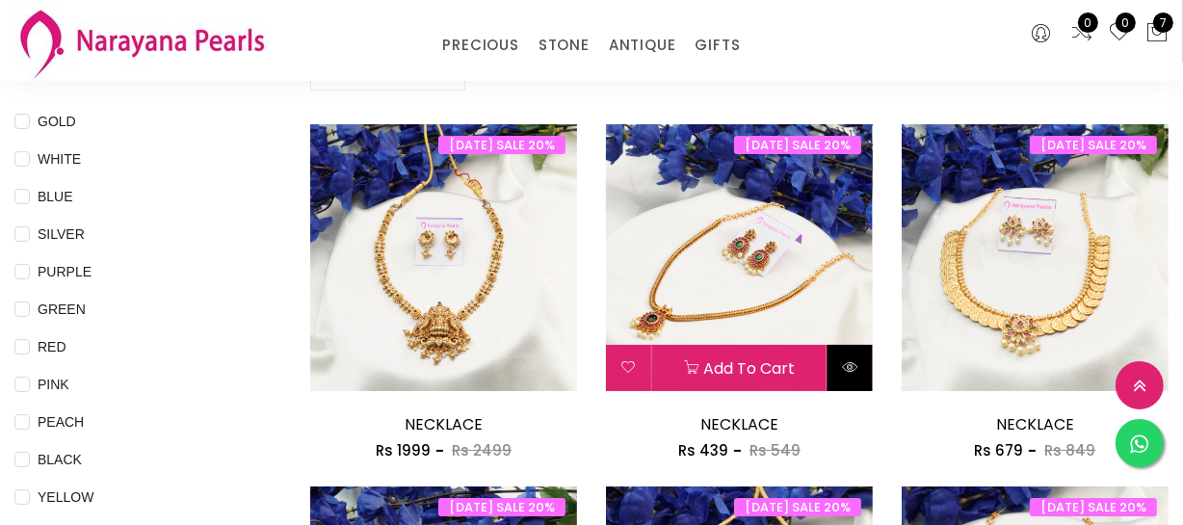
click at [856, 359] on icon at bounding box center [849, 366] width 15 height 15
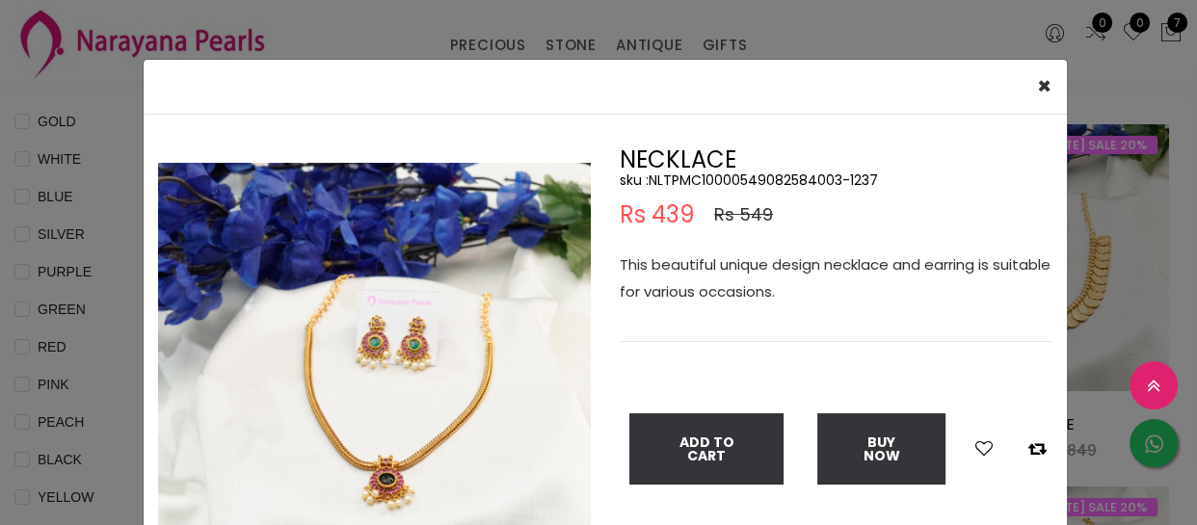
click at [768, 265] on p "This beautiful unique design necklace and earring is suitable for various occas…" at bounding box center [835, 278] width 433 height 54
click at [760, 277] on p "This beautiful unique design necklace and earring is suitable for various occas…" at bounding box center [835, 278] width 433 height 54
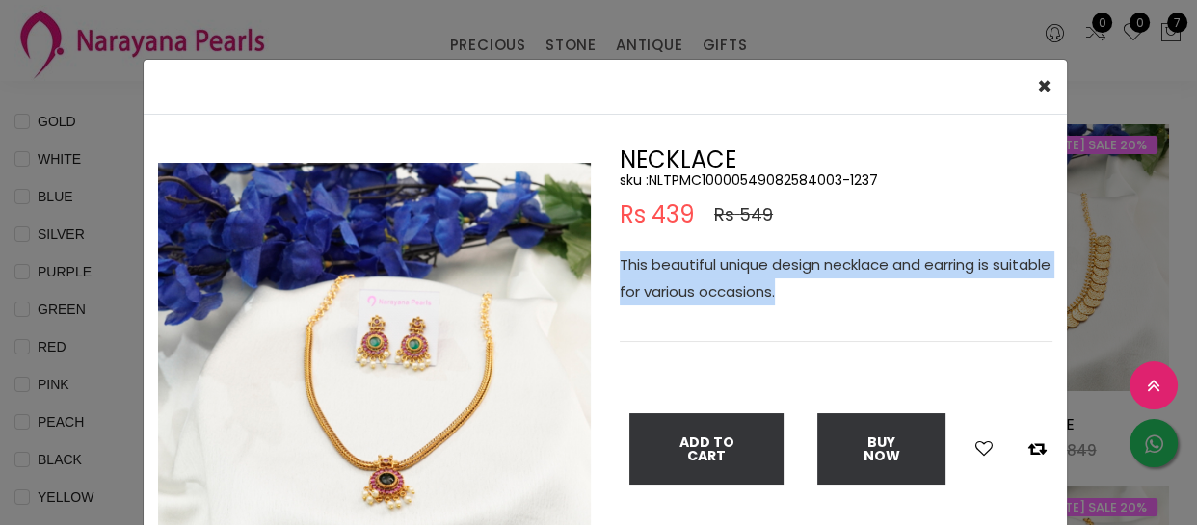
click at [760, 277] on p "This beautiful unique design necklace and earring is suitable for various occas…" at bounding box center [835, 278] width 433 height 54
copy p "This beautiful unique design necklace and earring is suitable for various occas…"
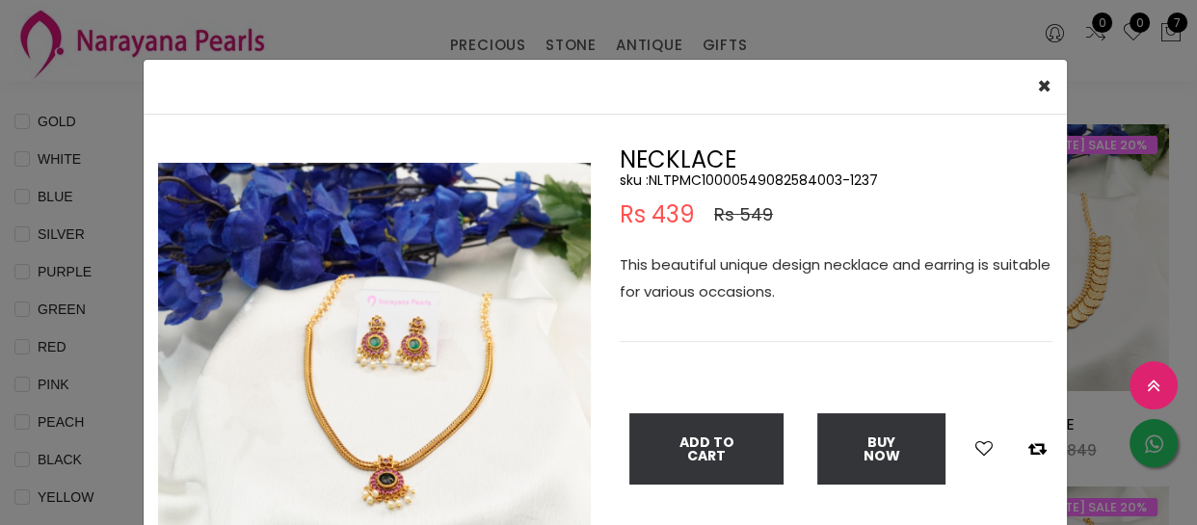
click at [115, 408] on div "× Close Double (click / press) on the image to zoom (in / out). NECKLACE sku : …" at bounding box center [598, 262] width 1197 height 525
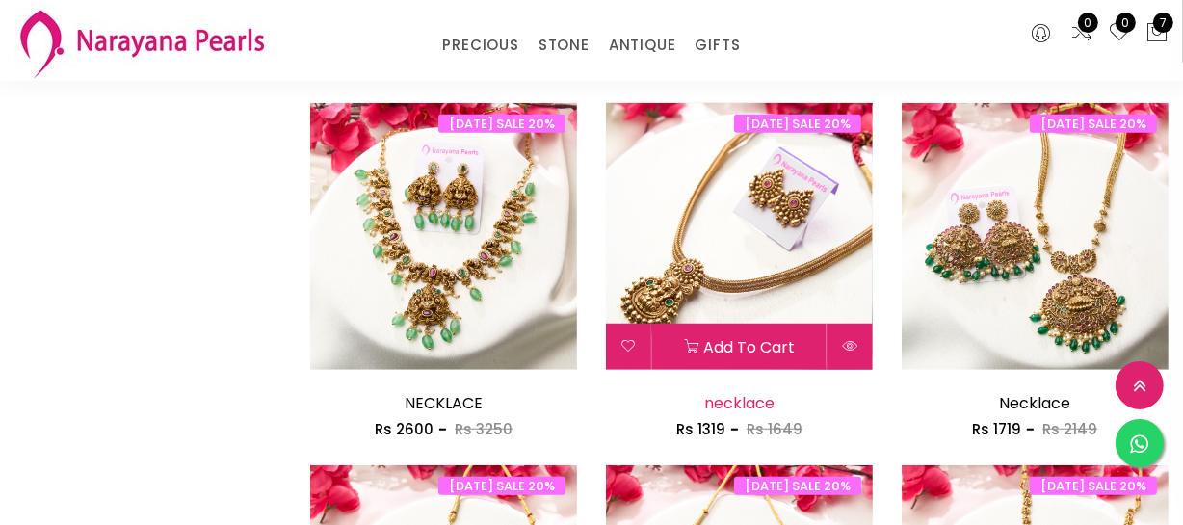
scroll to position [1313, 0]
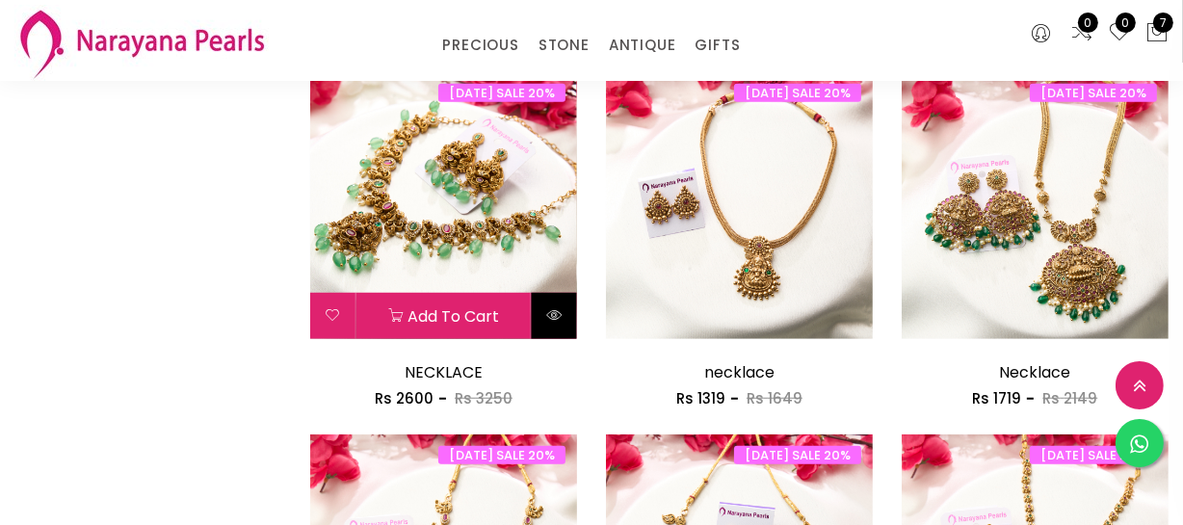
click at [546, 312] on icon at bounding box center [553, 314] width 15 height 15
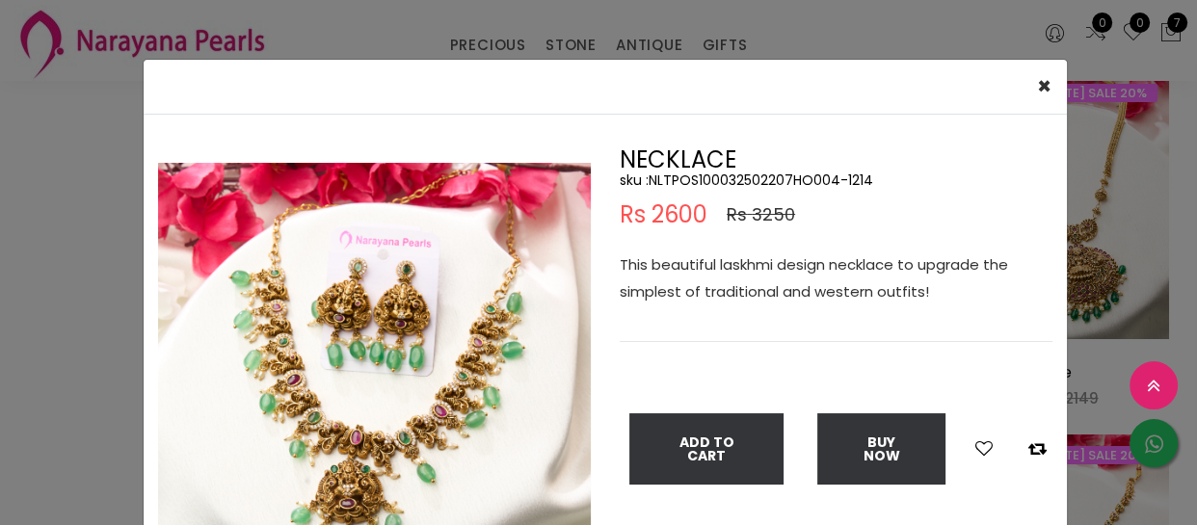
click at [744, 280] on p "This beautiful laskhmi design necklace to upgrade the simplest of traditional a…" at bounding box center [835, 278] width 433 height 54
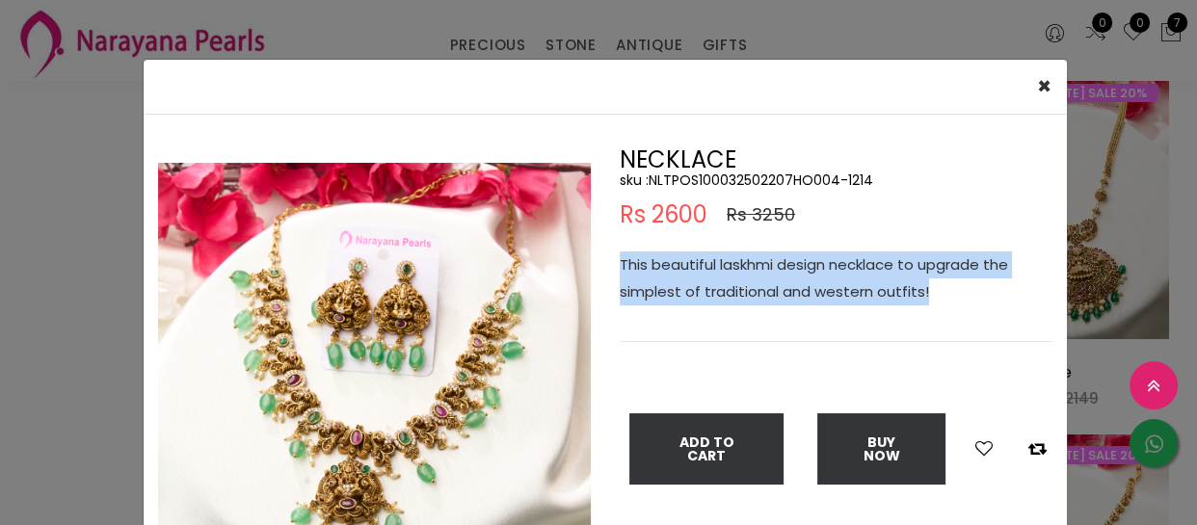
click at [744, 280] on p "This beautiful laskhmi design necklace to upgrade the simplest of traditional a…" at bounding box center [835, 278] width 433 height 54
copy p "This beautiful laskhmi design necklace to upgrade the simplest of traditional a…"
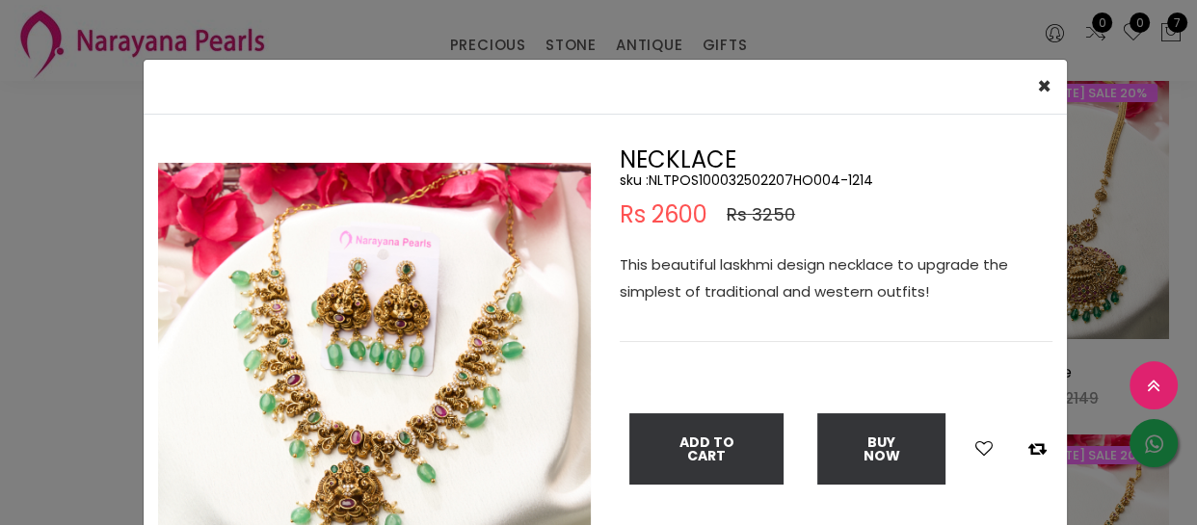
click at [443, 5] on div "× Close Double (click / press) on the image to zoom (in / out). NECKLACE sku : …" at bounding box center [598, 262] width 1197 height 525
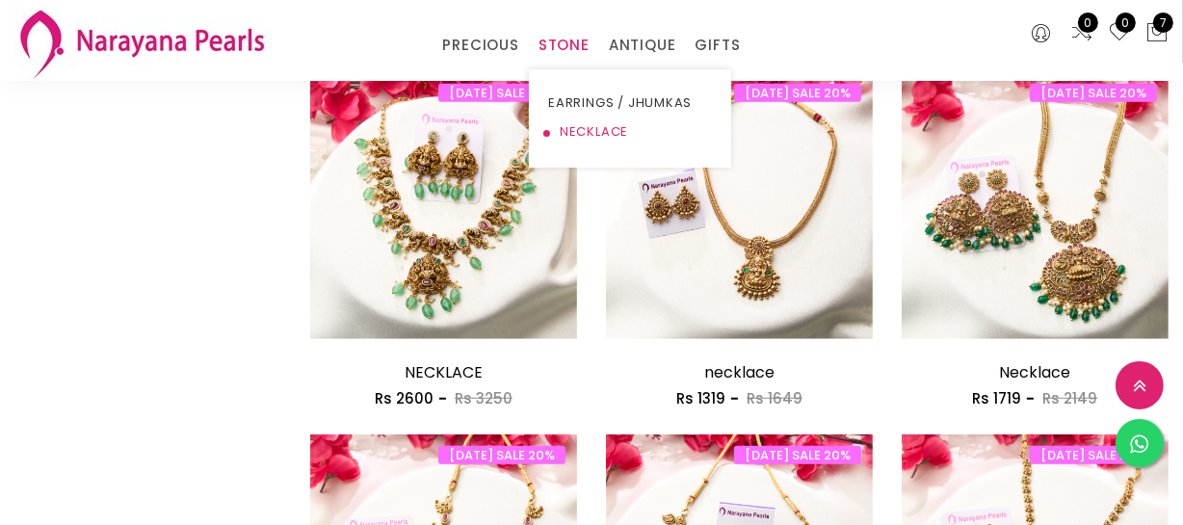
click at [578, 140] on link "NECKLACE" at bounding box center [630, 132] width 164 height 29
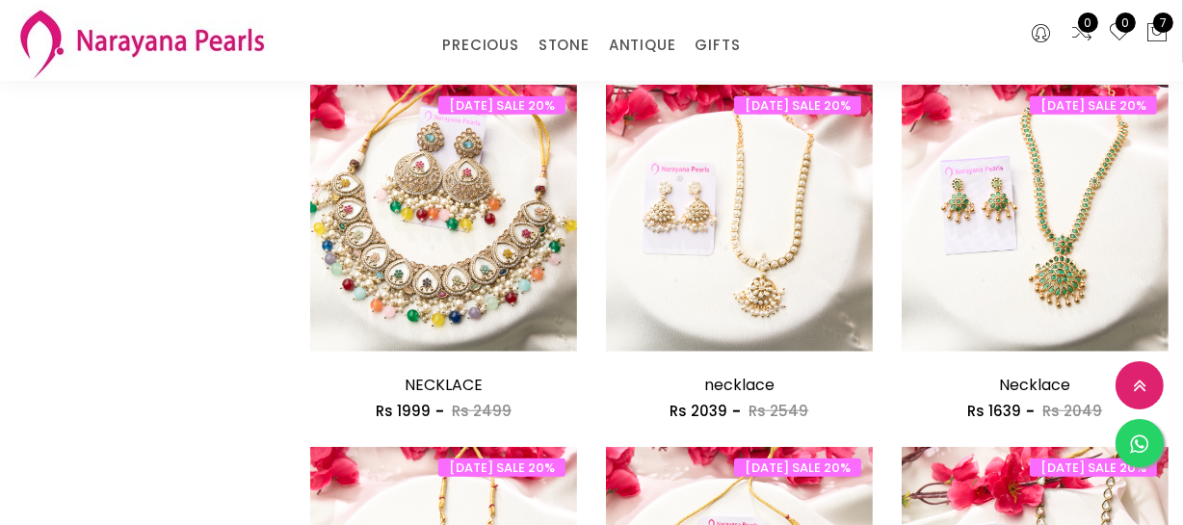
scroll to position [1751, 0]
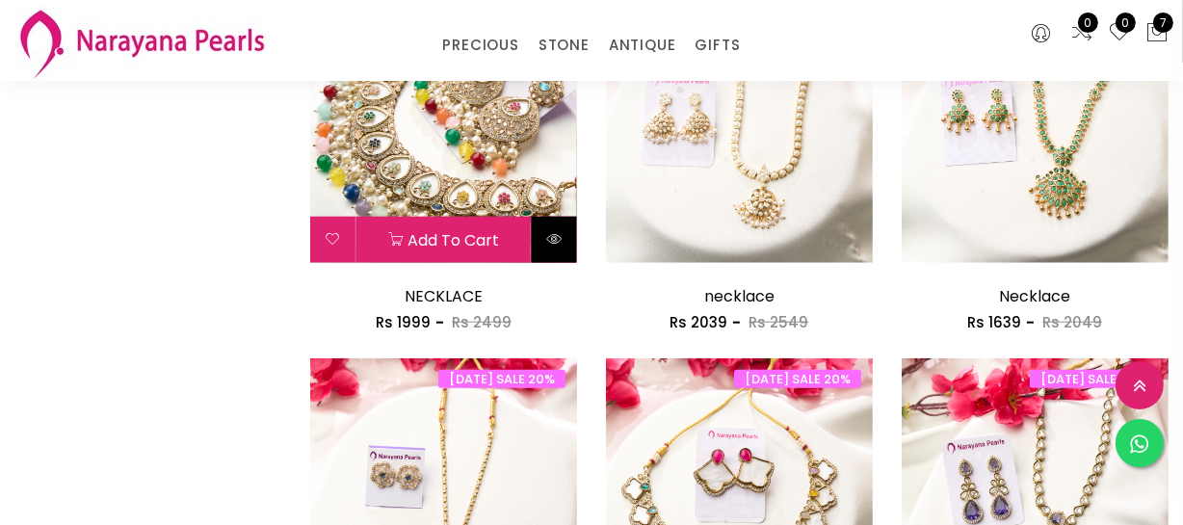
click at [541, 228] on button at bounding box center [554, 240] width 45 height 46
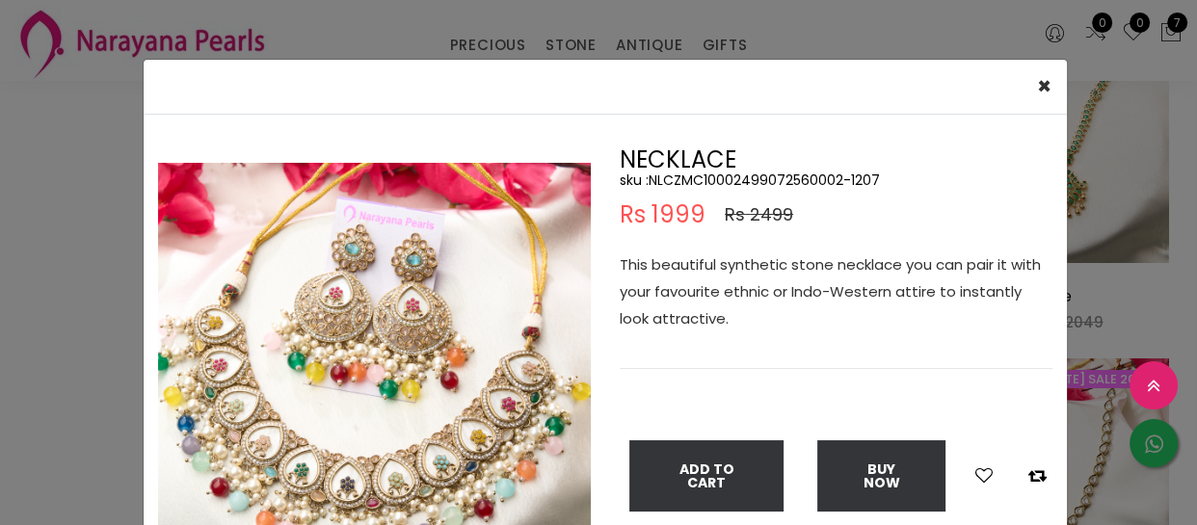
click at [71, 291] on div "× Close Double (click / press) on the image to zoom (in / out). NECKLACE sku : …" at bounding box center [598, 262] width 1197 height 525
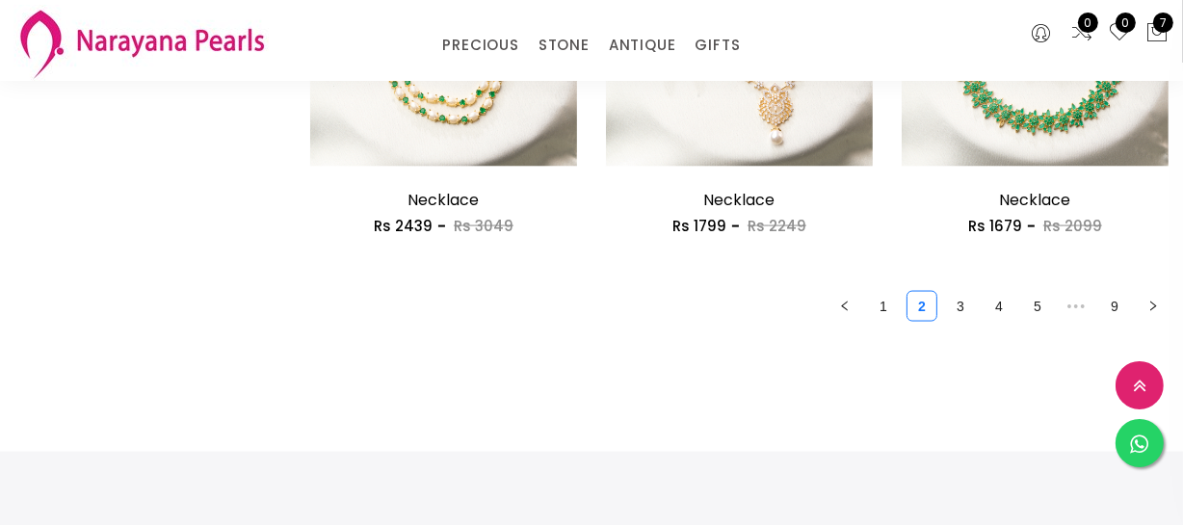
scroll to position [2627, 0]
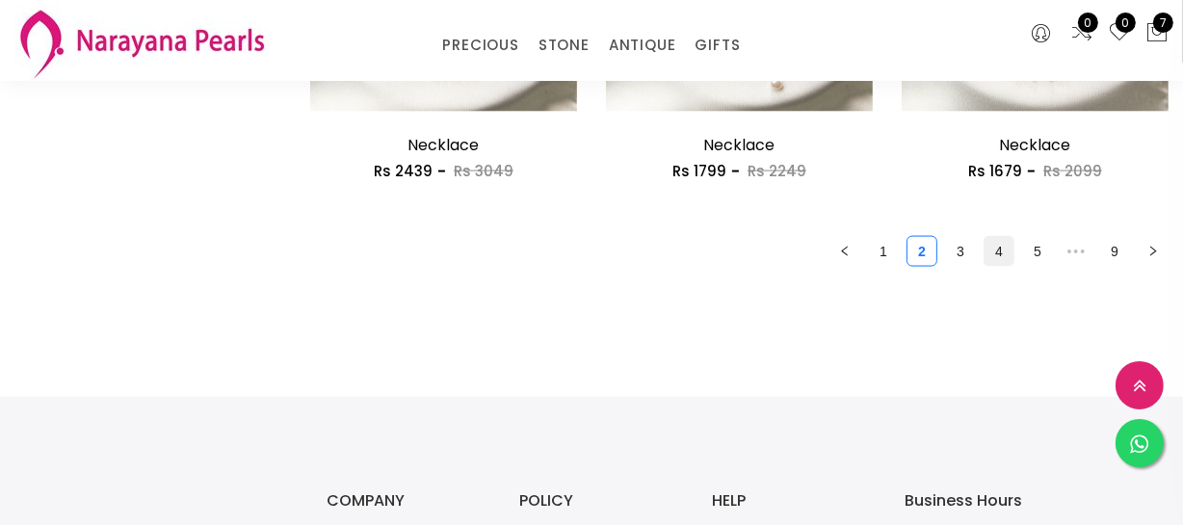
click at [998, 262] on link "4" at bounding box center [999, 251] width 29 height 29
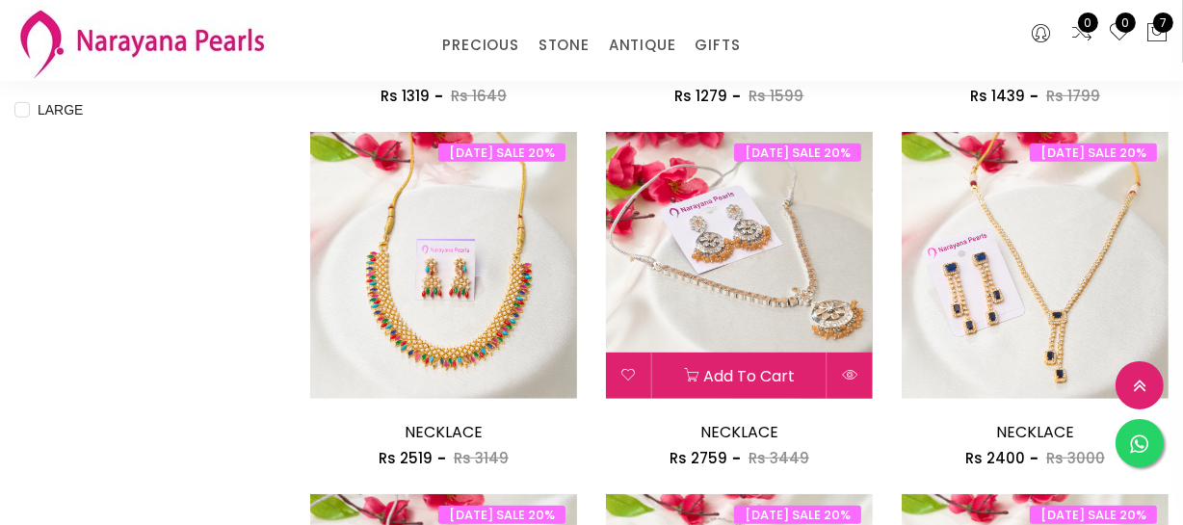
scroll to position [1050, 0]
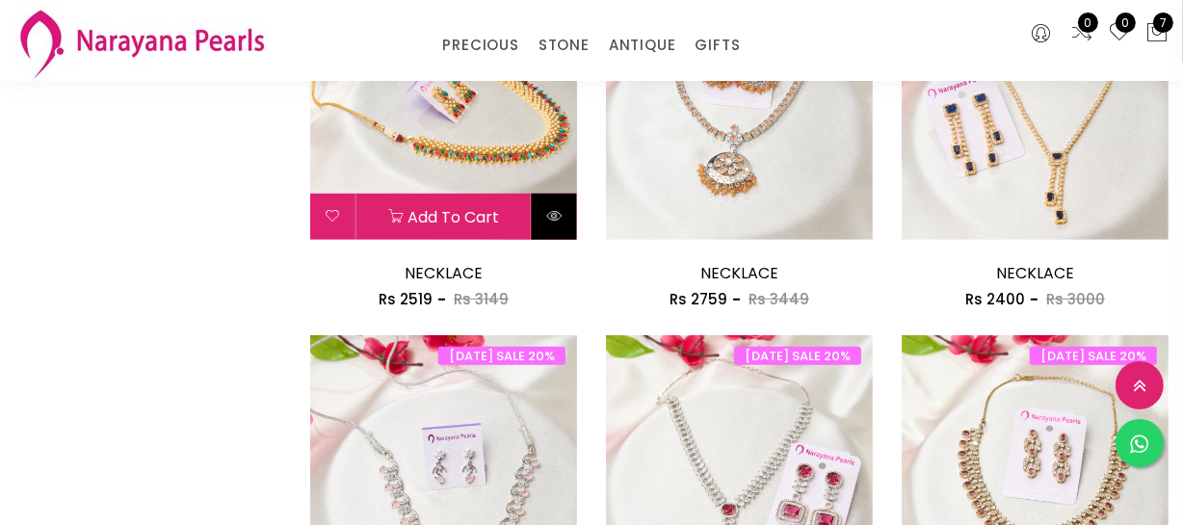
click at [565, 214] on button at bounding box center [554, 217] width 45 height 46
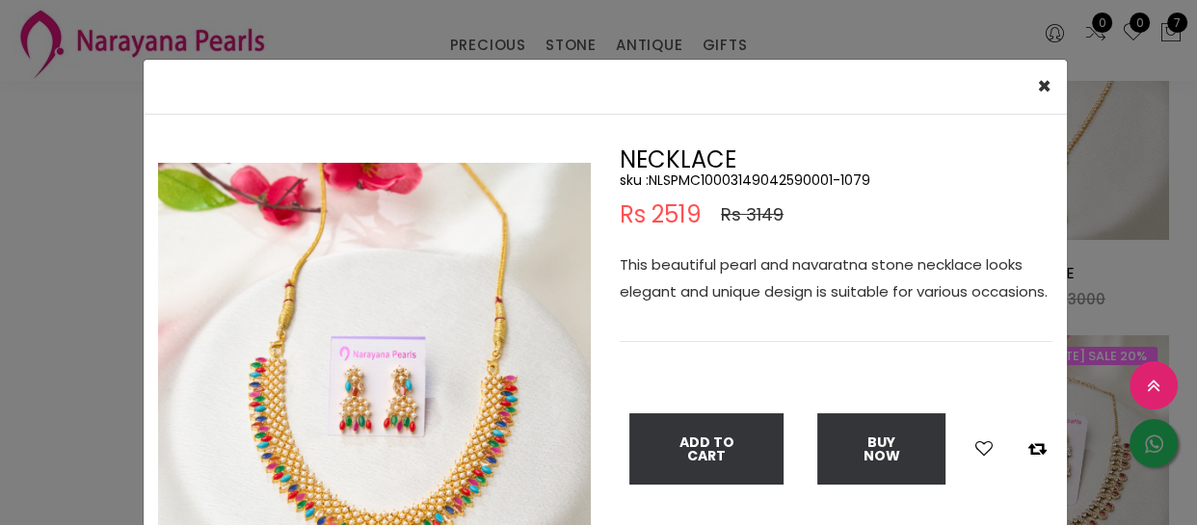
click at [777, 266] on p "This beautiful pearl and navaratna stone necklace looks elegant and unique desi…" at bounding box center [835, 278] width 433 height 54
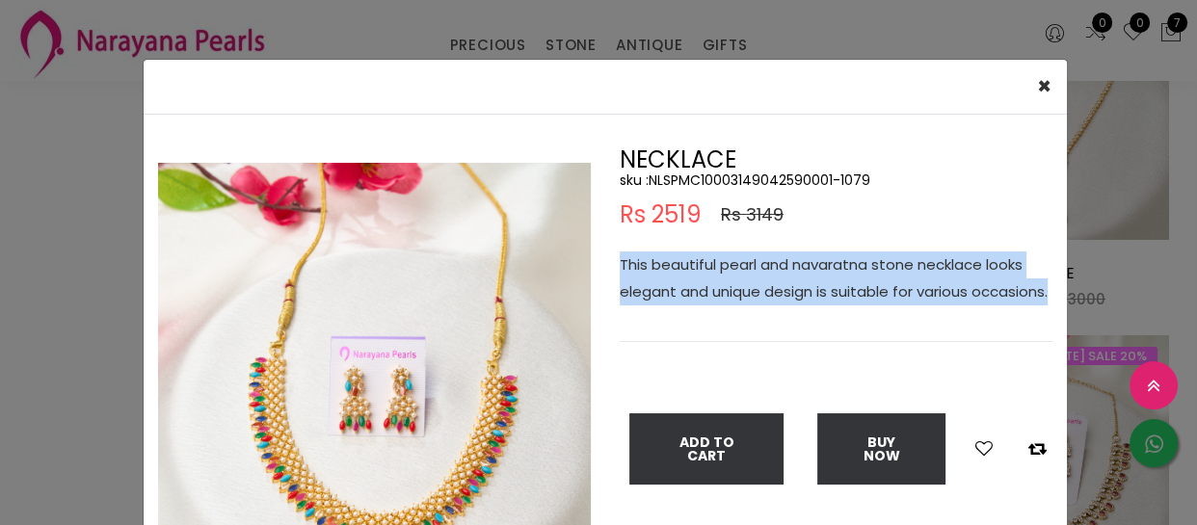
click at [777, 266] on p "This beautiful pearl and navaratna stone necklace looks elegant and unique desi…" at bounding box center [835, 278] width 433 height 54
copy p "This beautiful pearl and navaratna stone necklace looks elegant and unique desi…"
click at [67, 322] on div "× Close Double (click / press) on the image to zoom (in / out). NECKLACE sku : …" at bounding box center [598, 262] width 1197 height 525
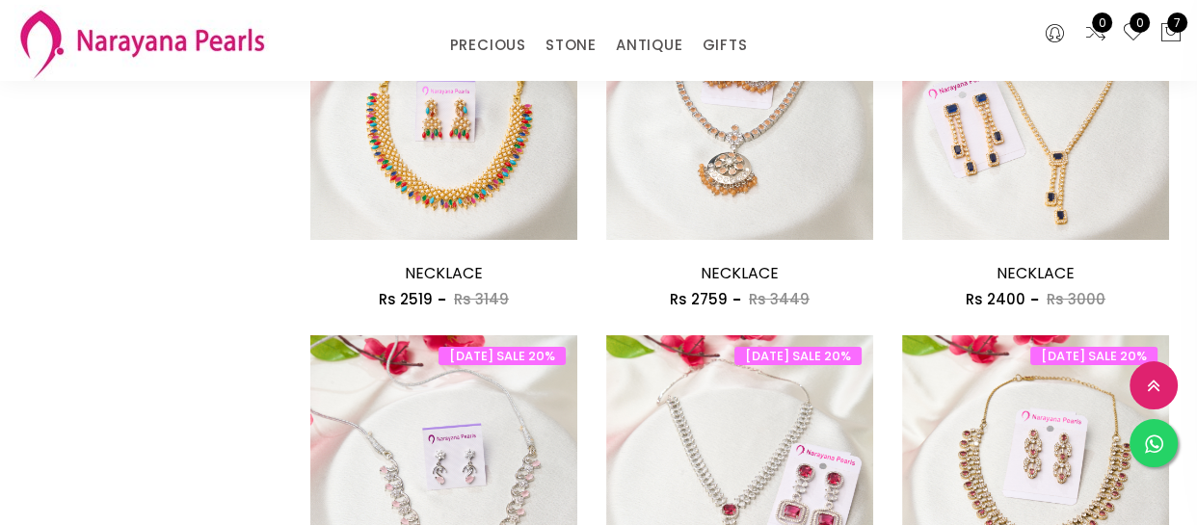
click at [67, 322] on div "× Close Double (click / press) on the image to zoom (in / out). NECKLACE sku : …" at bounding box center [598, 262] width 1197 height 525
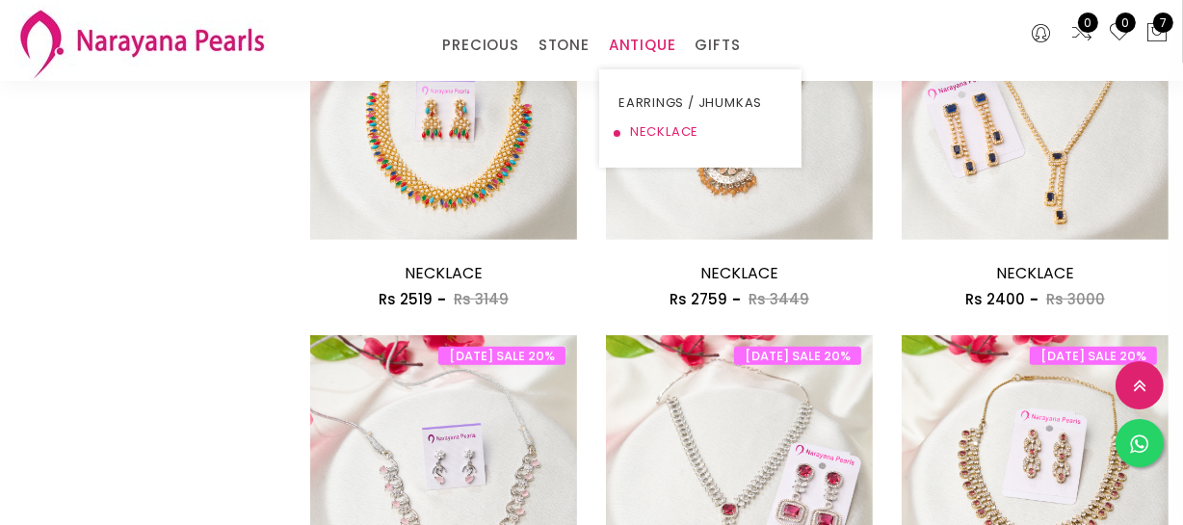
click at [655, 121] on link "NECKLACE" at bounding box center [701, 132] width 164 height 29
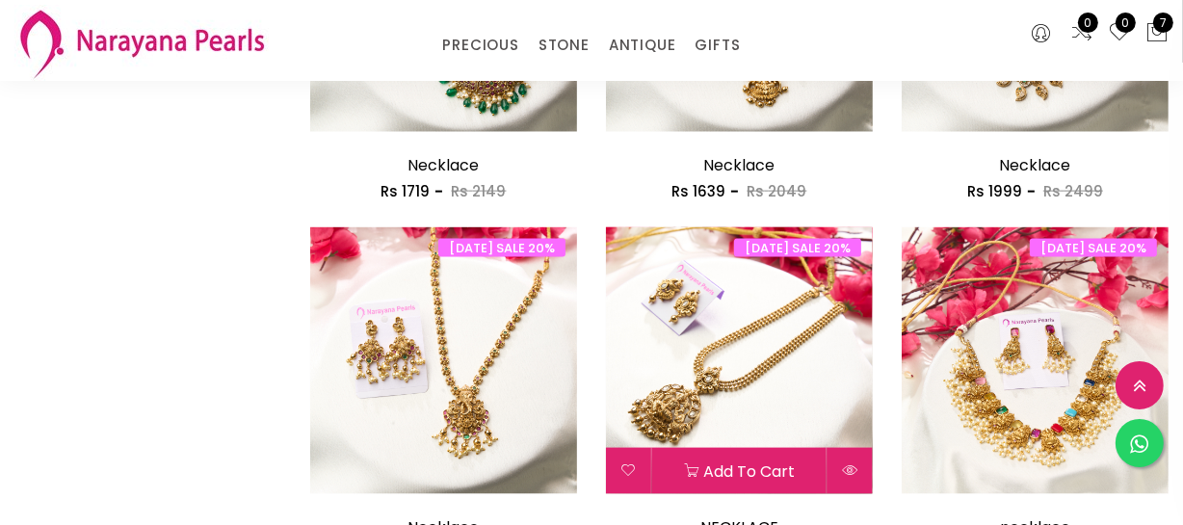
scroll to position [2452, 0]
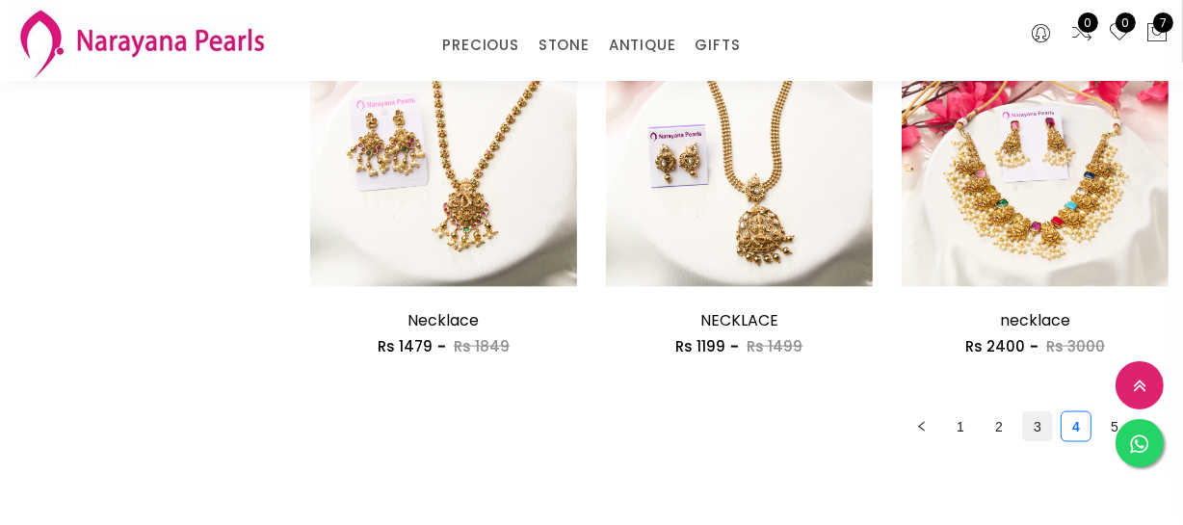
click at [1032, 429] on link "3" at bounding box center [1037, 426] width 29 height 29
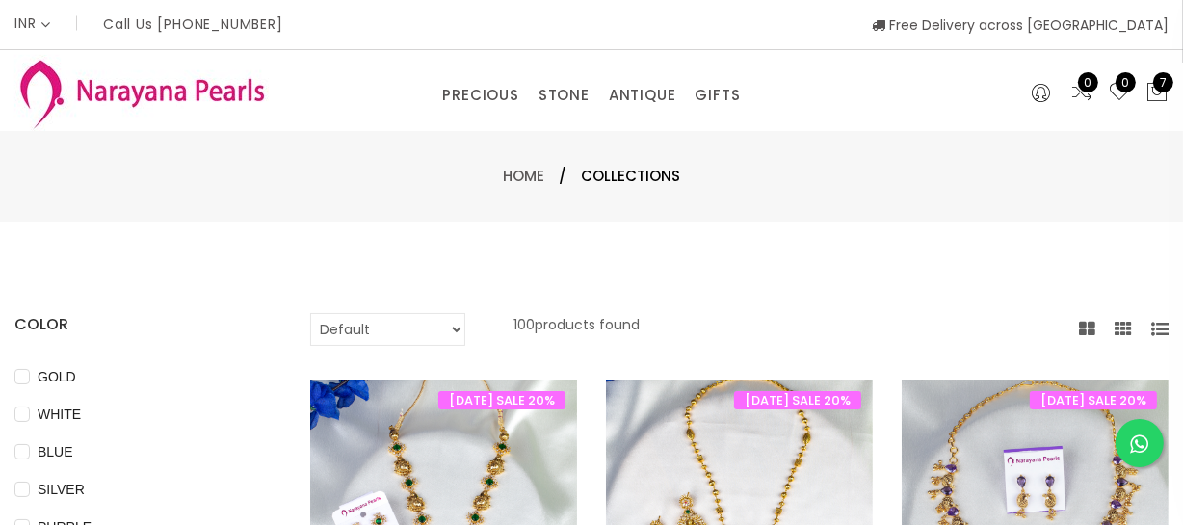
scroll to position [525, 0]
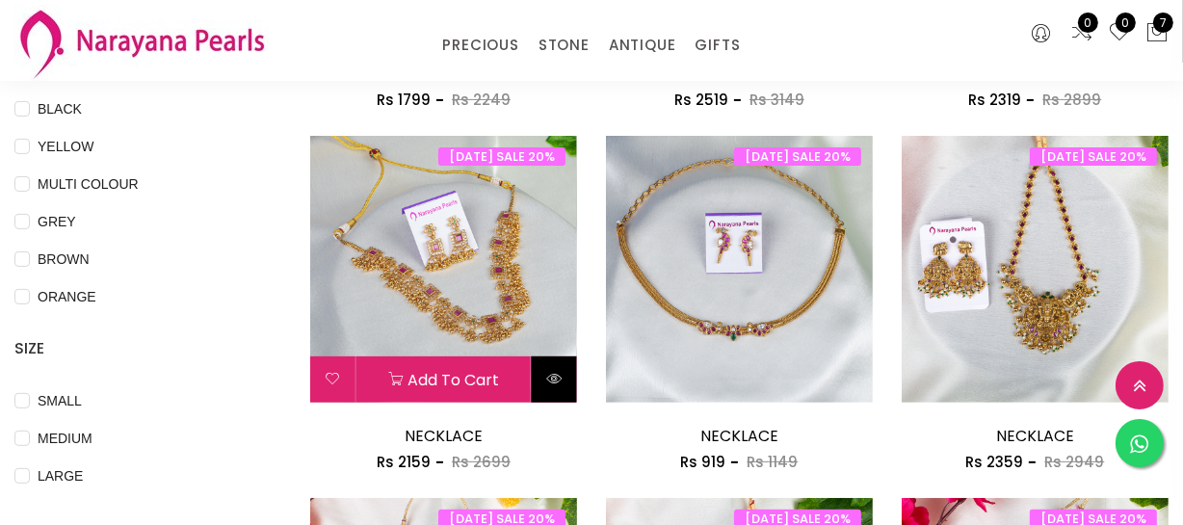
click at [547, 371] on icon at bounding box center [553, 378] width 15 height 15
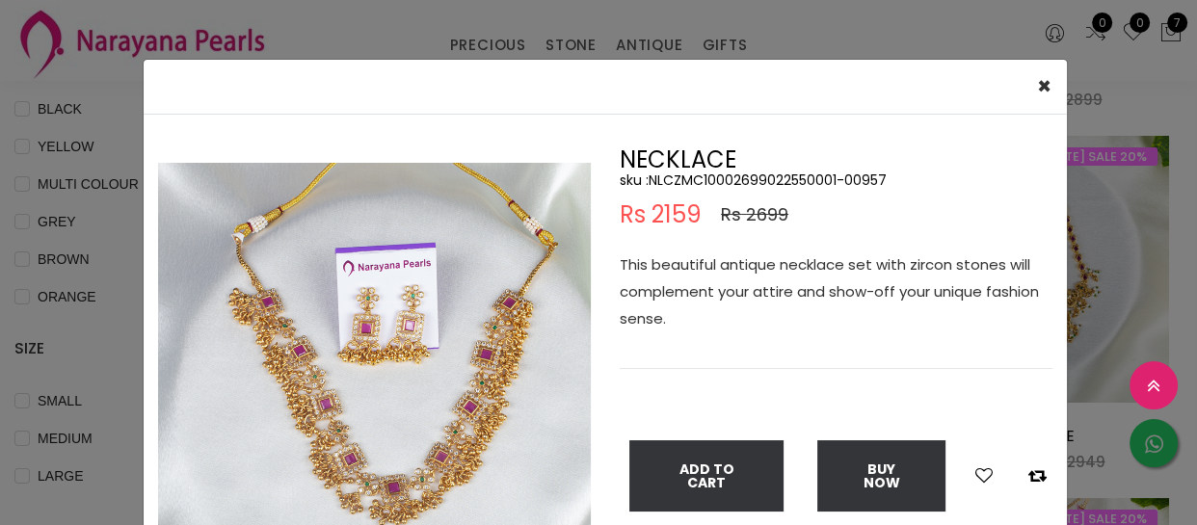
click at [767, 260] on p "This beautiful antique necklace set with zircon stones will complement your att…" at bounding box center [835, 291] width 433 height 81
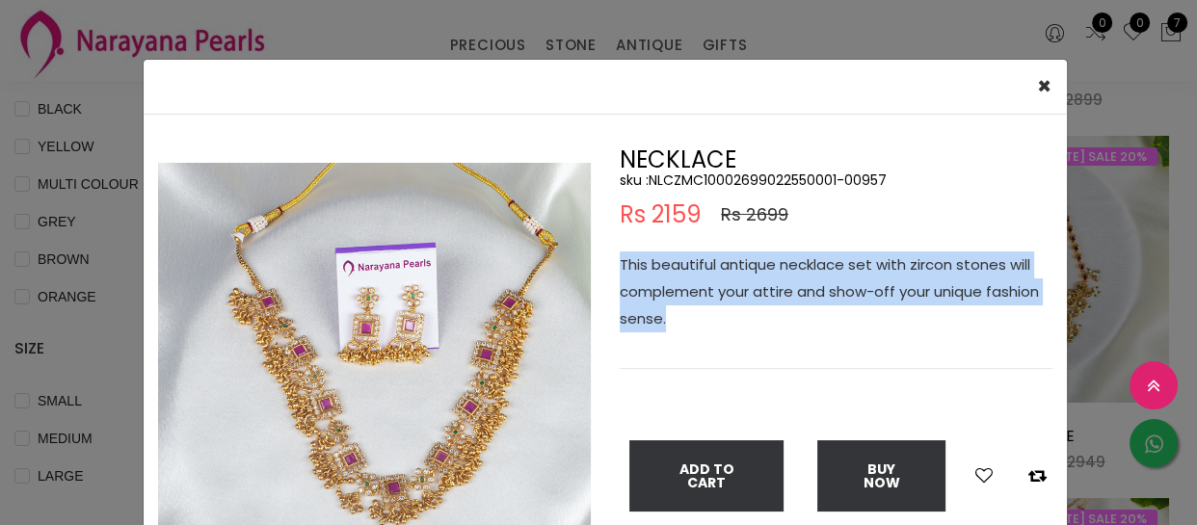
click at [767, 260] on p "This beautiful antique necklace set with zircon stones will complement your att…" at bounding box center [835, 291] width 433 height 81
copy p "This beautiful antique necklace set with zircon stones will complement your att…"
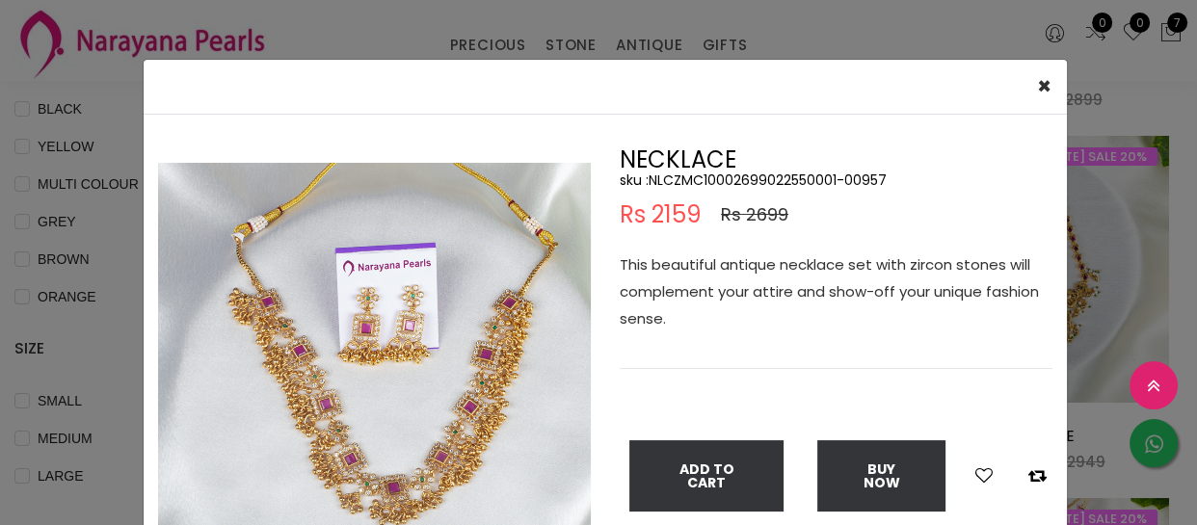
click at [67, 257] on div "× Close Double (click / press) on the image to zoom (in / out). NECKLACE sku : …" at bounding box center [598, 262] width 1197 height 525
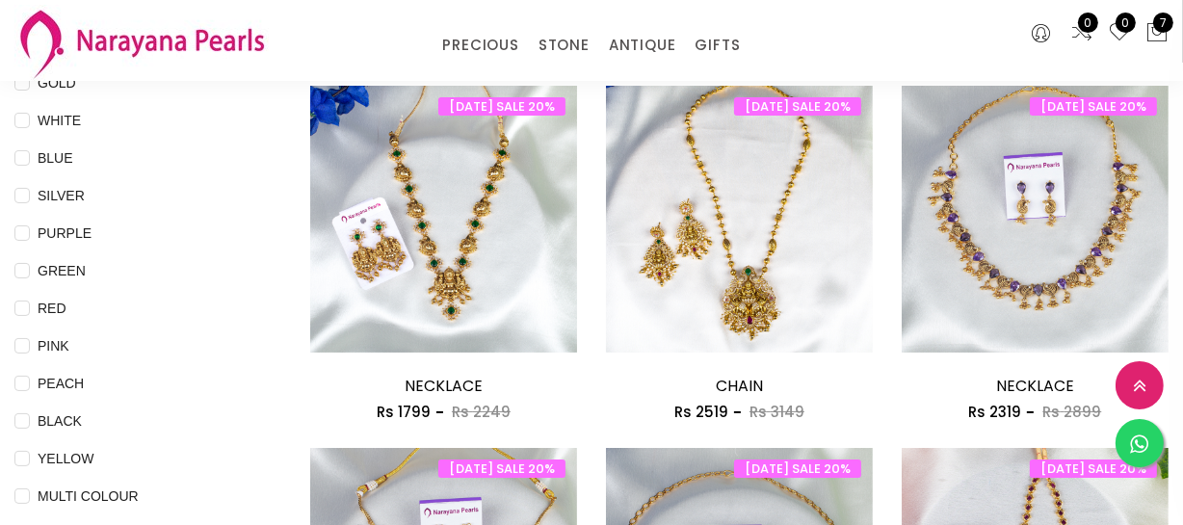
scroll to position [437, 0]
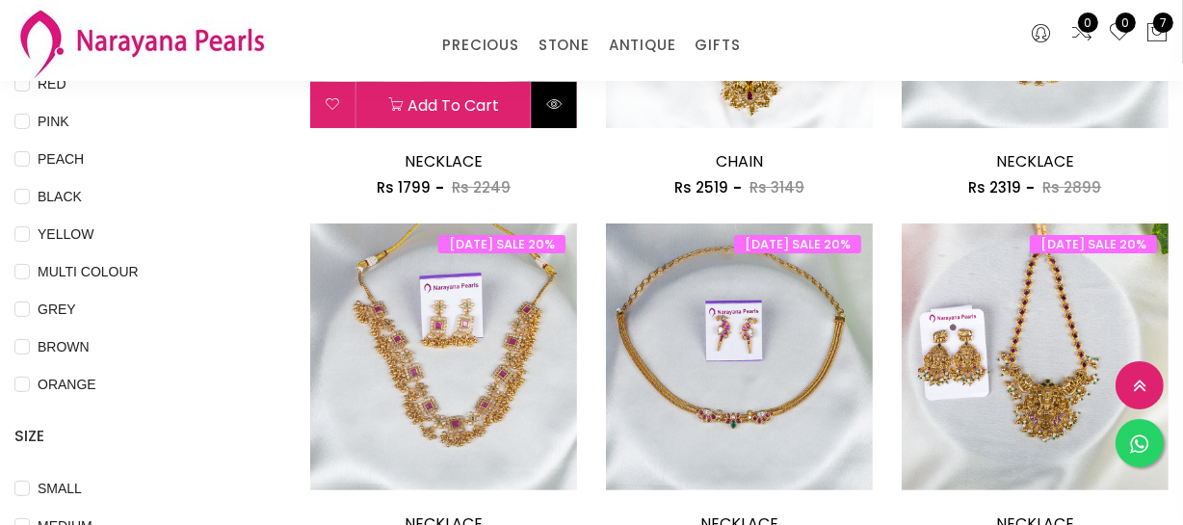
click at [563, 115] on button at bounding box center [554, 105] width 45 height 46
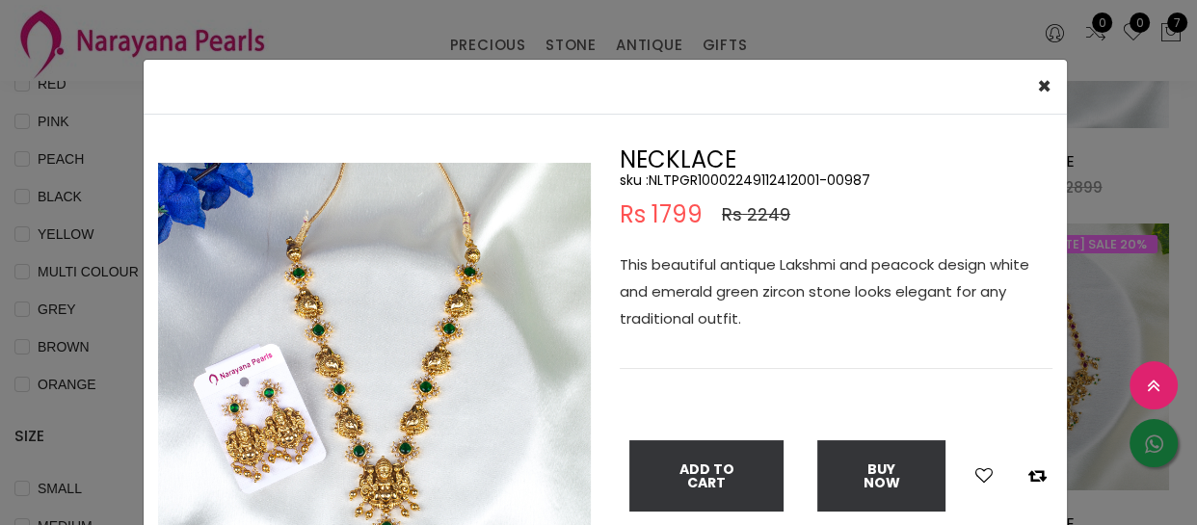
click at [811, 301] on p "This beautiful antique Lakshmi and peacock design white and emerald green zirco…" at bounding box center [835, 291] width 433 height 81
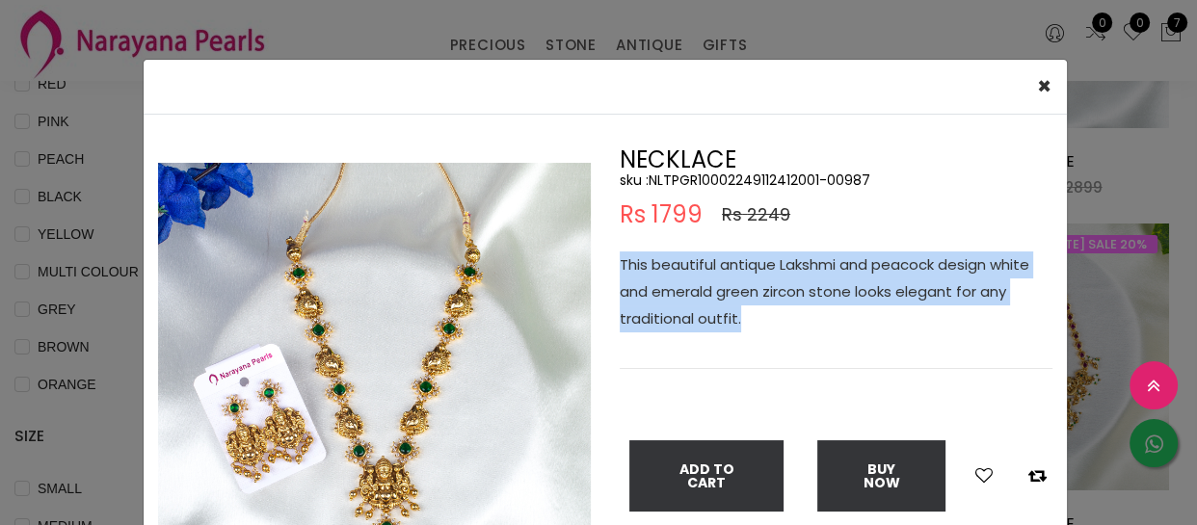
click at [811, 301] on p "This beautiful antique Lakshmi and peacock design white and emerald green zirco…" at bounding box center [835, 291] width 433 height 81
copy p "This beautiful antique Lakshmi and peacock design white and emerald green zirco…"
click at [102, 342] on div "× Close Double (click / press) on the image to zoom (in / out). NECKLACE sku : …" at bounding box center [598, 262] width 1197 height 525
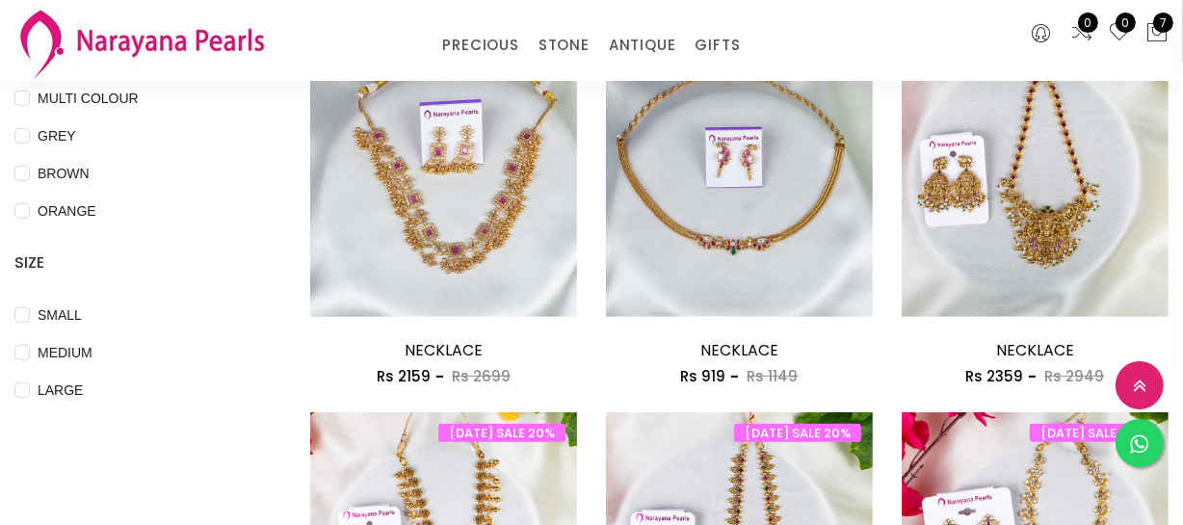
scroll to position [613, 0]
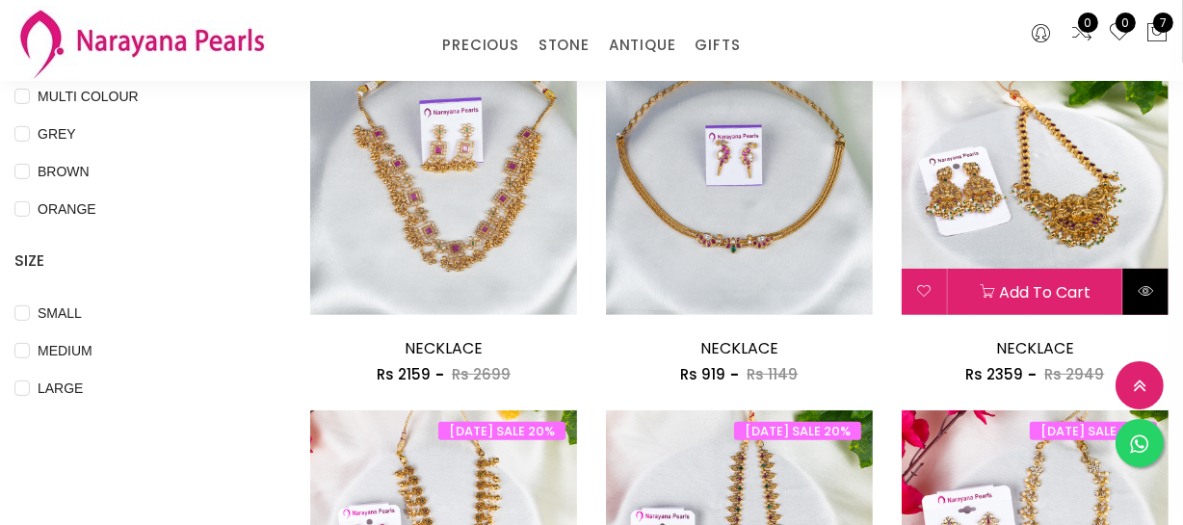
click at [1135, 282] on button at bounding box center [1145, 292] width 45 height 46
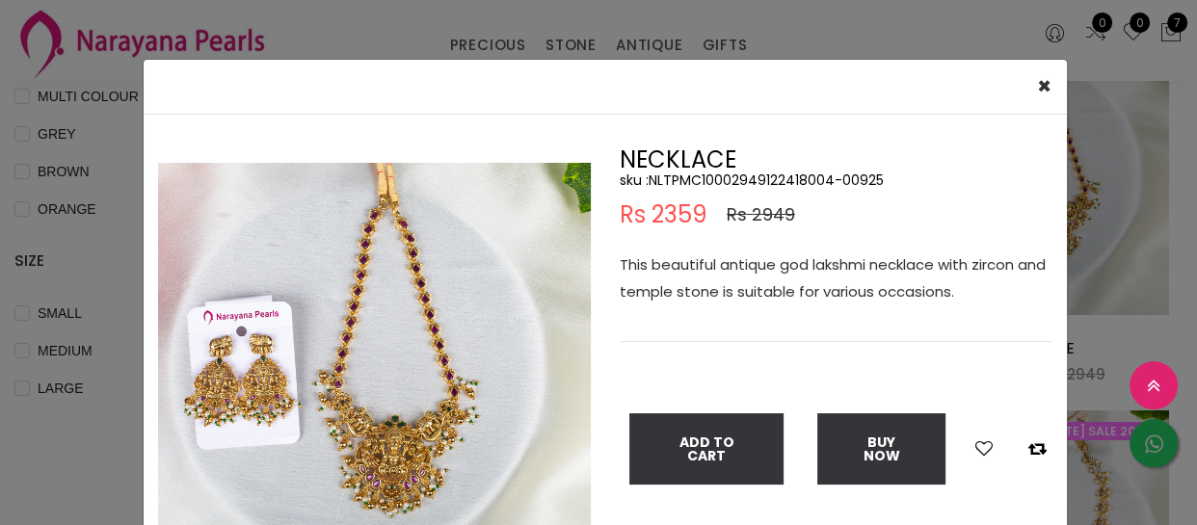
click at [825, 277] on p "This beautiful antique god lakshmi necklace with zircon and temple stone is sui…" at bounding box center [835, 278] width 433 height 54
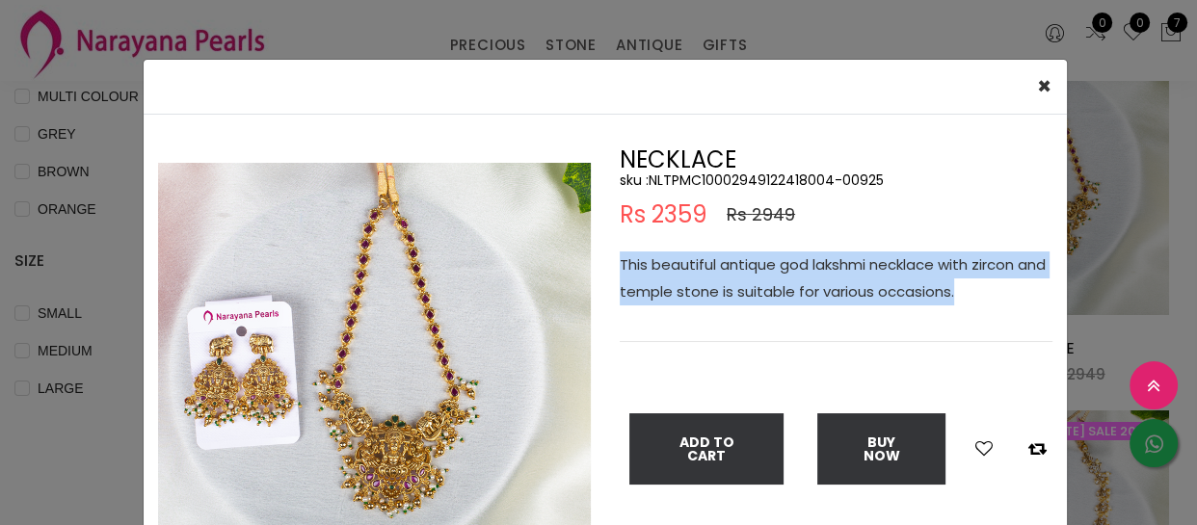
click at [825, 277] on p "This beautiful antique god lakshmi necklace with zircon and temple stone is sui…" at bounding box center [835, 278] width 433 height 54
copy p "This beautiful antique god lakshmi necklace with zircon and temple stone is sui…"
click at [347, 42] on div "× Close Double (click / press) on the image to zoom (in / out). NECKLACE sku : …" at bounding box center [598, 262] width 1197 height 525
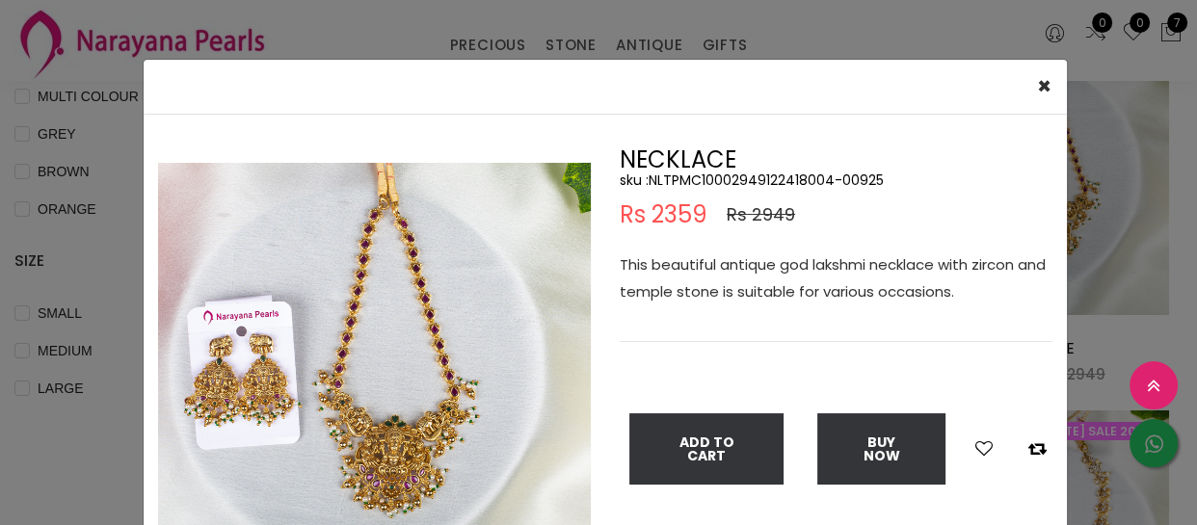
click at [347, 42] on div "× Close Double (click / press) on the image to zoom (in / out). NECKLACE sku : …" at bounding box center [598, 262] width 1197 height 525
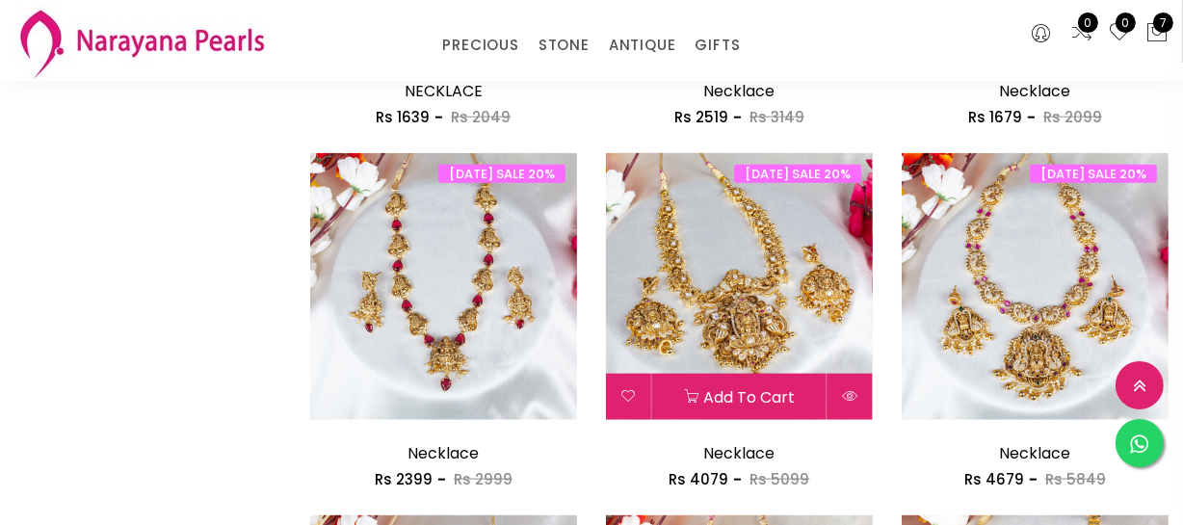
scroll to position [2364, 0]
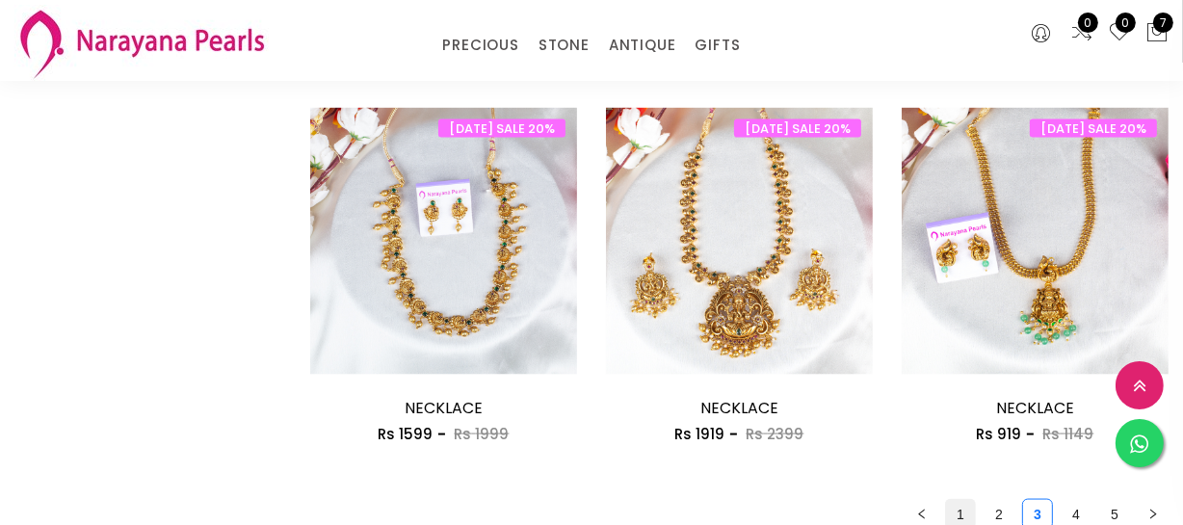
click at [965, 508] on link "1" at bounding box center [960, 514] width 29 height 29
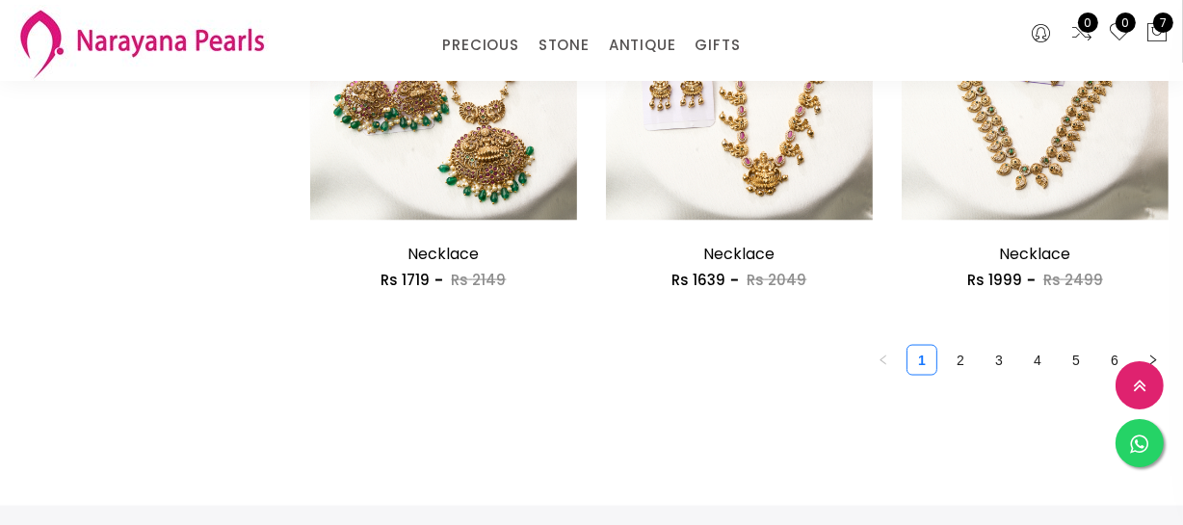
scroll to position [2540, 0]
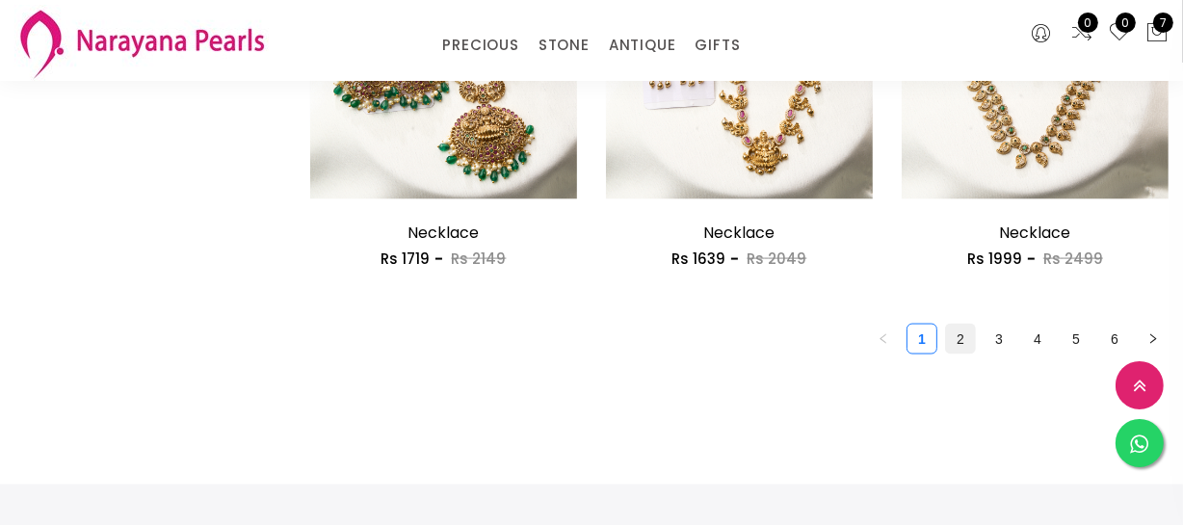
click at [954, 342] on link "2" at bounding box center [960, 339] width 29 height 29
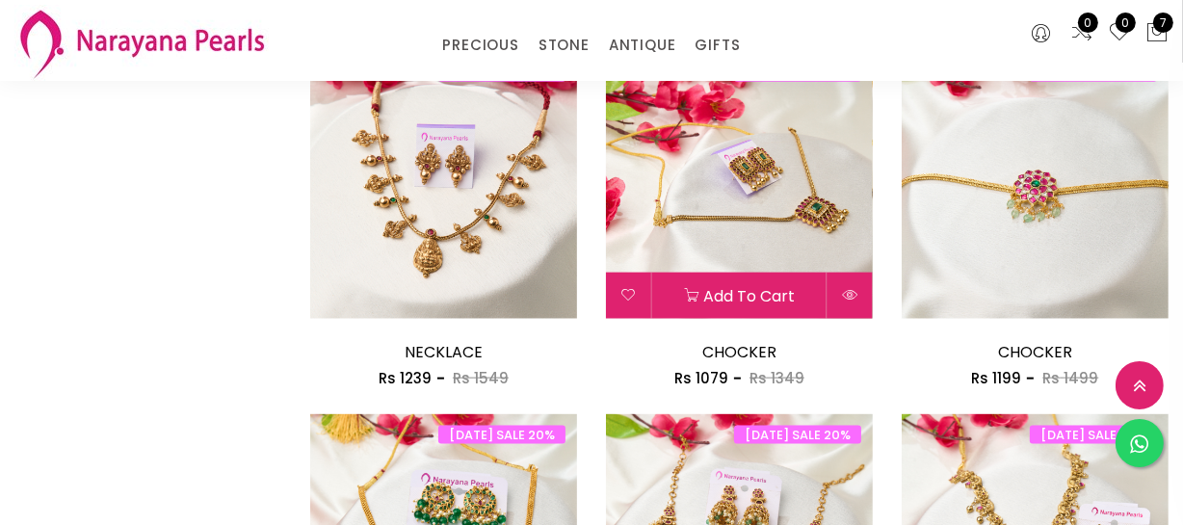
scroll to position [2364, 0]
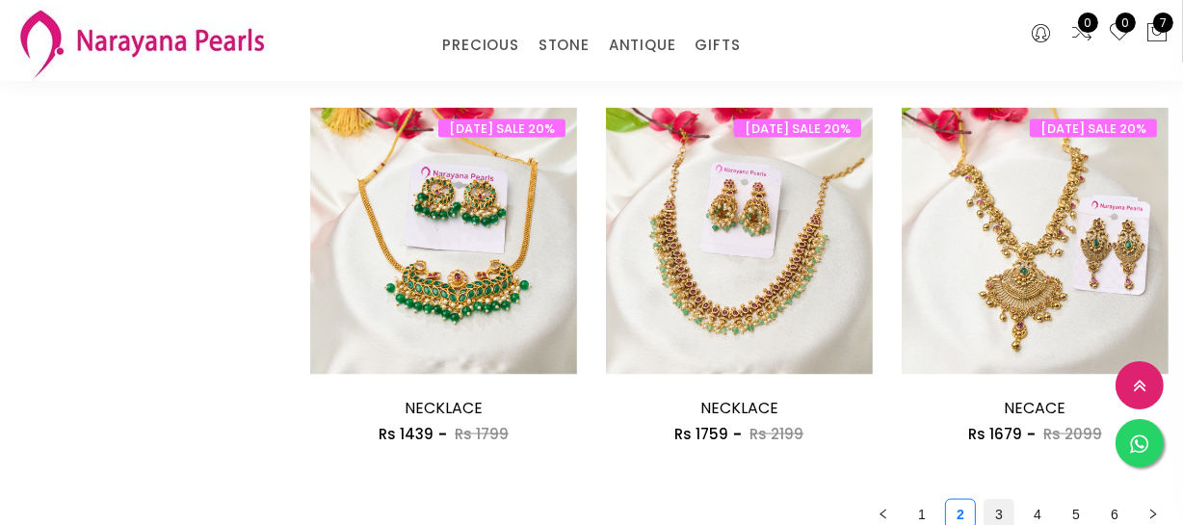
click at [988, 504] on link "3" at bounding box center [999, 514] width 29 height 29
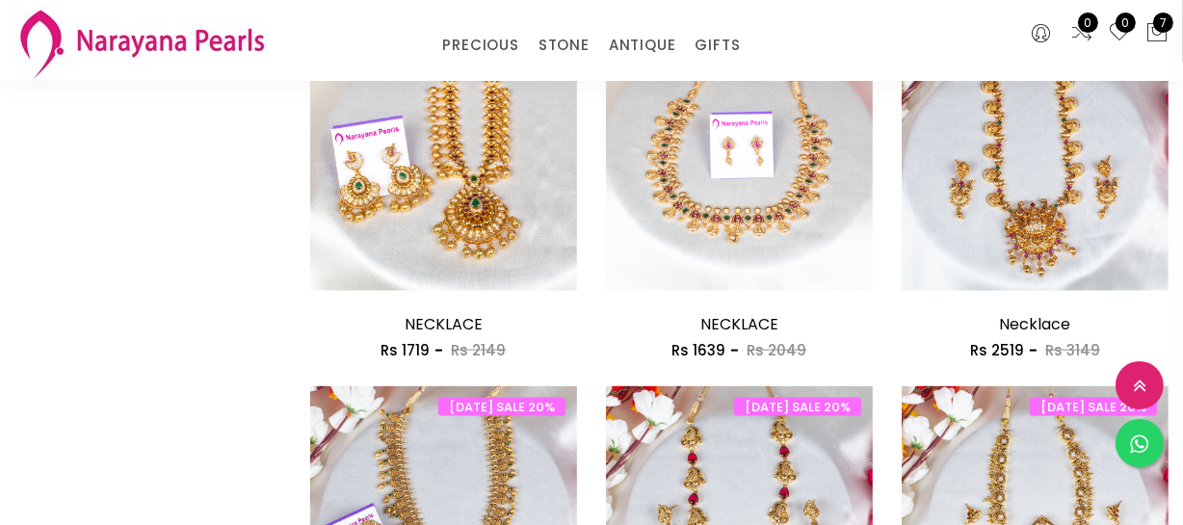
scroll to position [2101, 0]
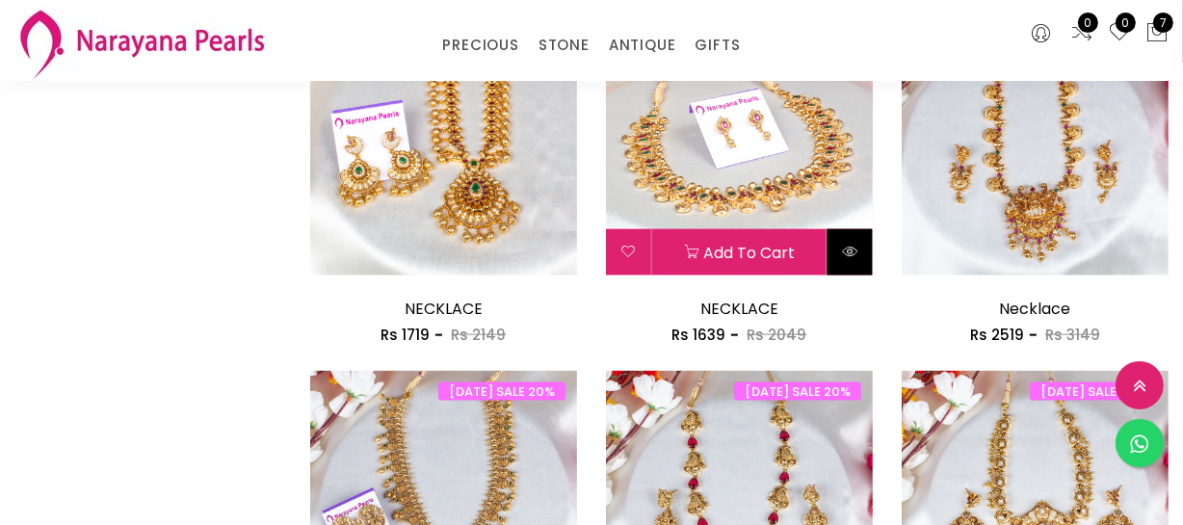
click at [847, 244] on icon at bounding box center [849, 251] width 15 height 15
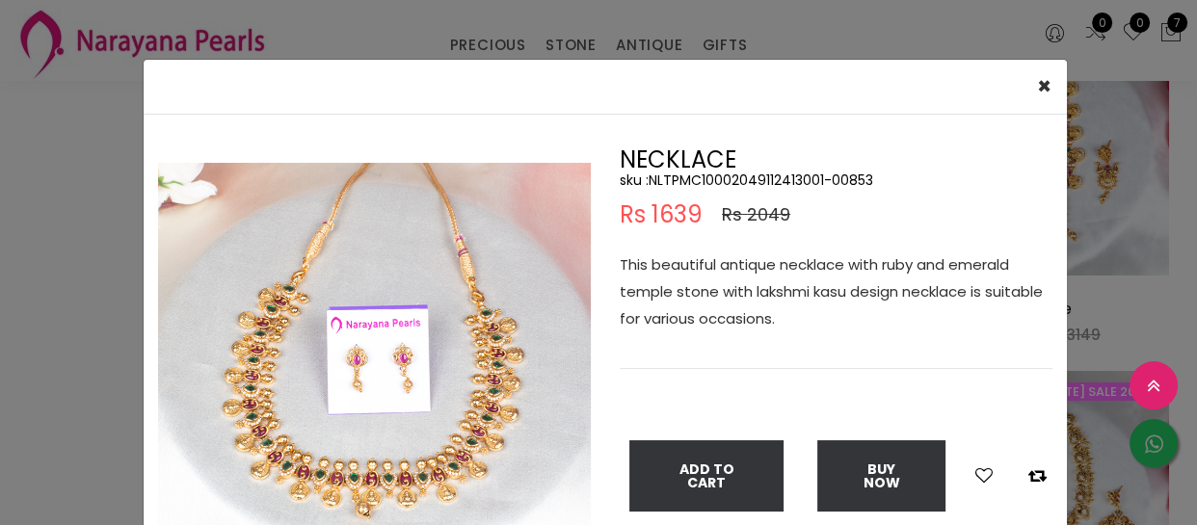
click at [775, 269] on p "This beautiful antique necklace with ruby and emerald temple stone with lakshmi…" at bounding box center [835, 291] width 433 height 81
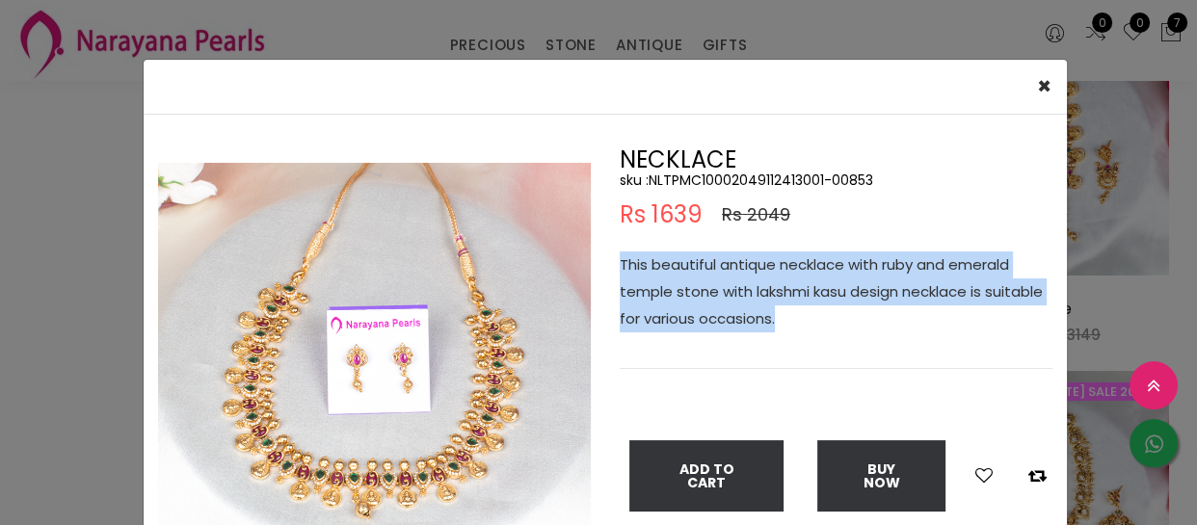
click at [775, 269] on p "This beautiful antique necklace with ruby and emerald temple stone with lakshmi…" at bounding box center [835, 291] width 433 height 81
copy p "This beautiful antique necklace with ruby and emerald temple stone with lakshmi…"
click at [99, 232] on div "× Close Double (click / press) on the image to zoom (in / out). NECKLACE sku : …" at bounding box center [598, 262] width 1197 height 525
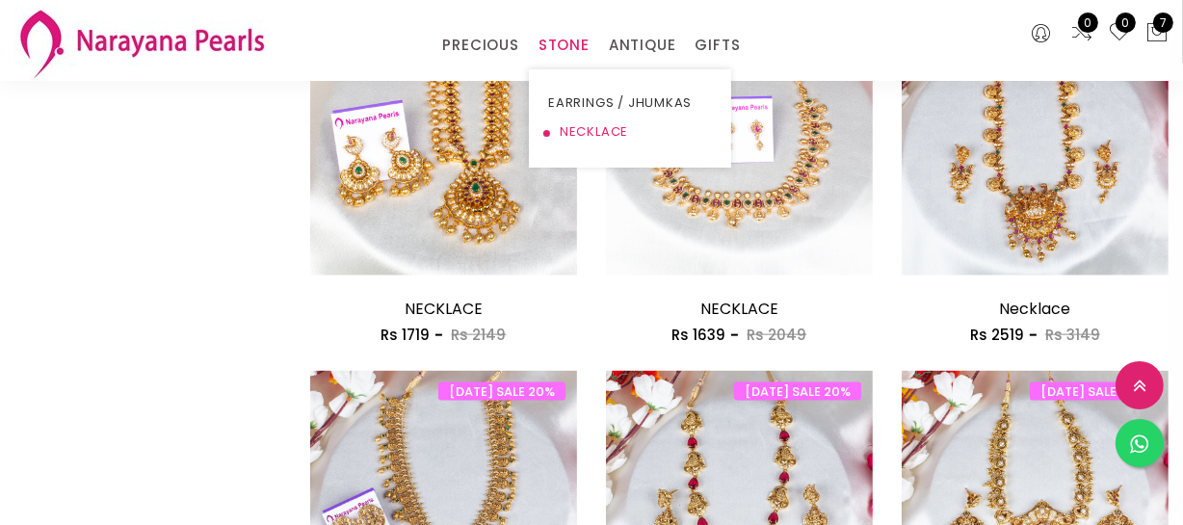
click at [588, 125] on link "NECKLACE" at bounding box center [630, 132] width 164 height 29
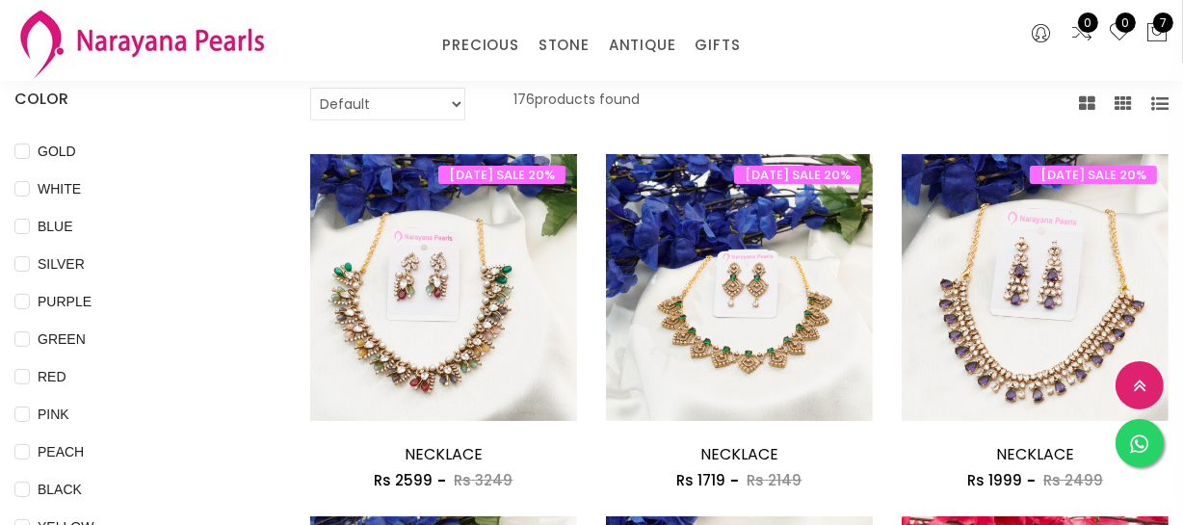
scroll to position [262, 0]
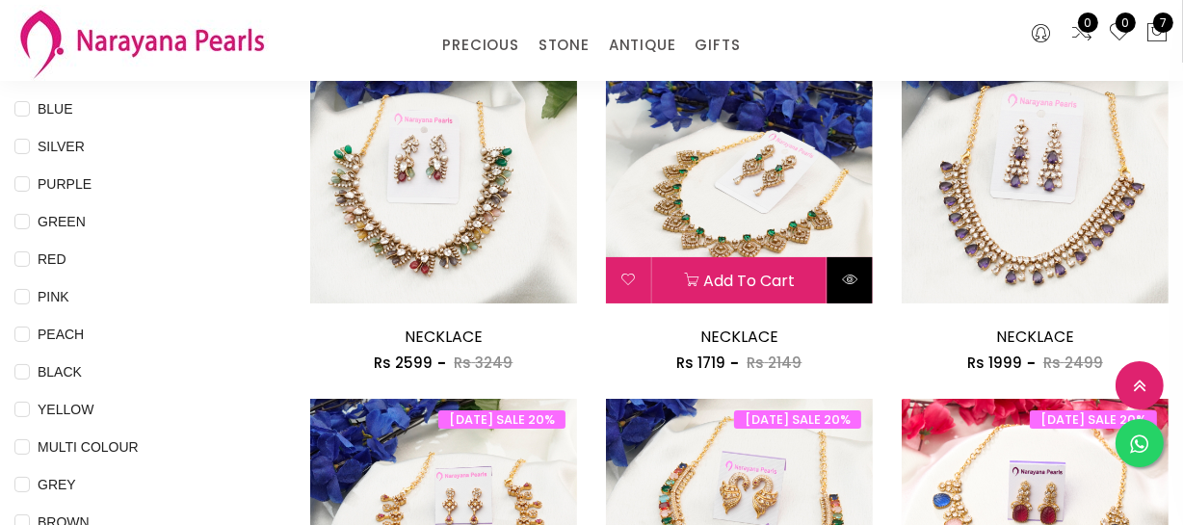
click at [842, 266] on button at bounding box center [850, 280] width 45 height 46
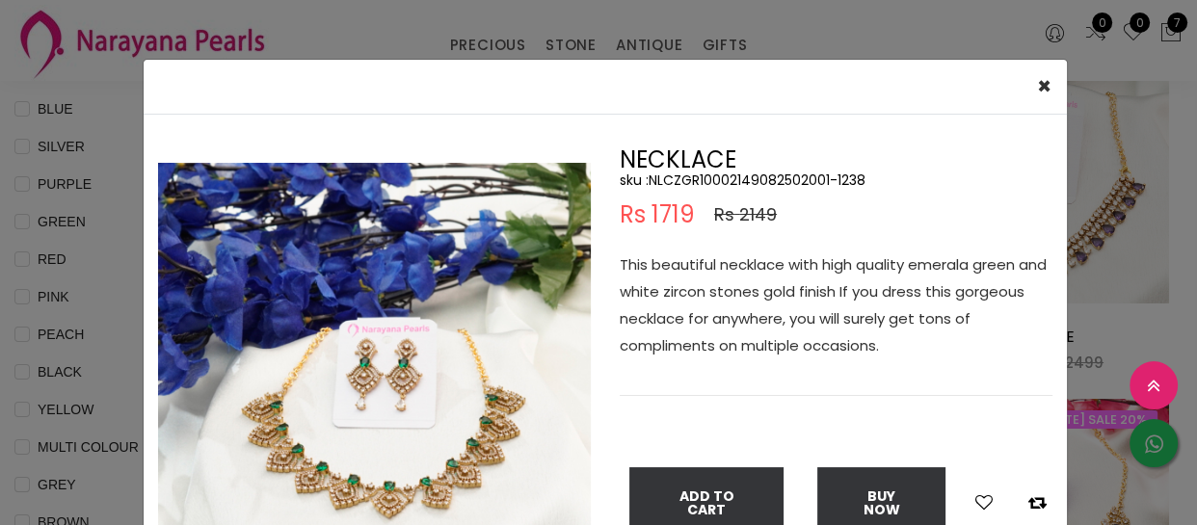
click at [799, 266] on p "This beautiful necklace with high quality emerala green and white zircon stones…" at bounding box center [835, 305] width 433 height 108
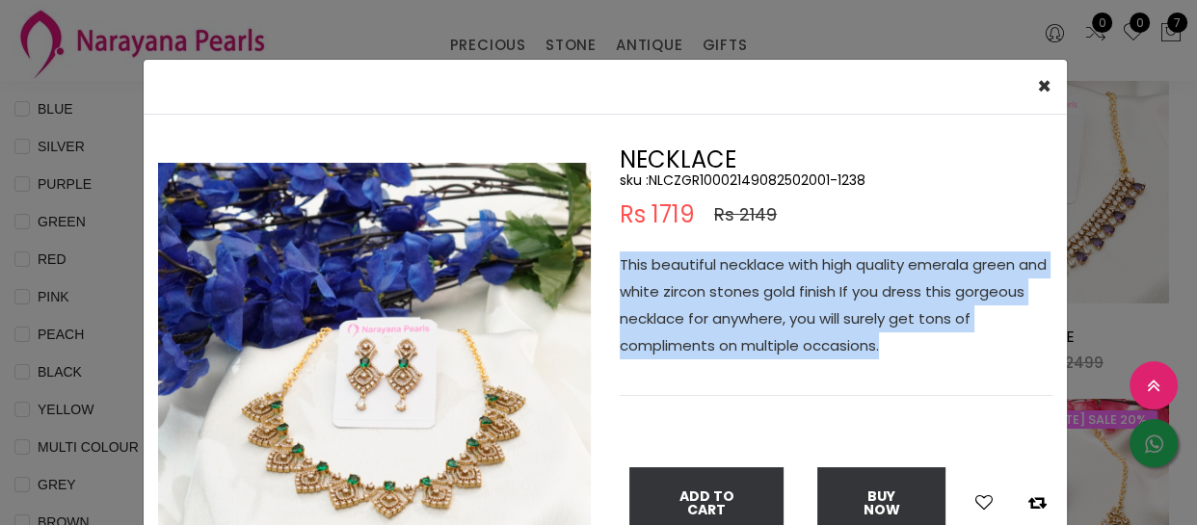
click at [799, 265] on p "This beautiful necklace with high quality emerala green and white zircon stones…" at bounding box center [835, 305] width 433 height 108
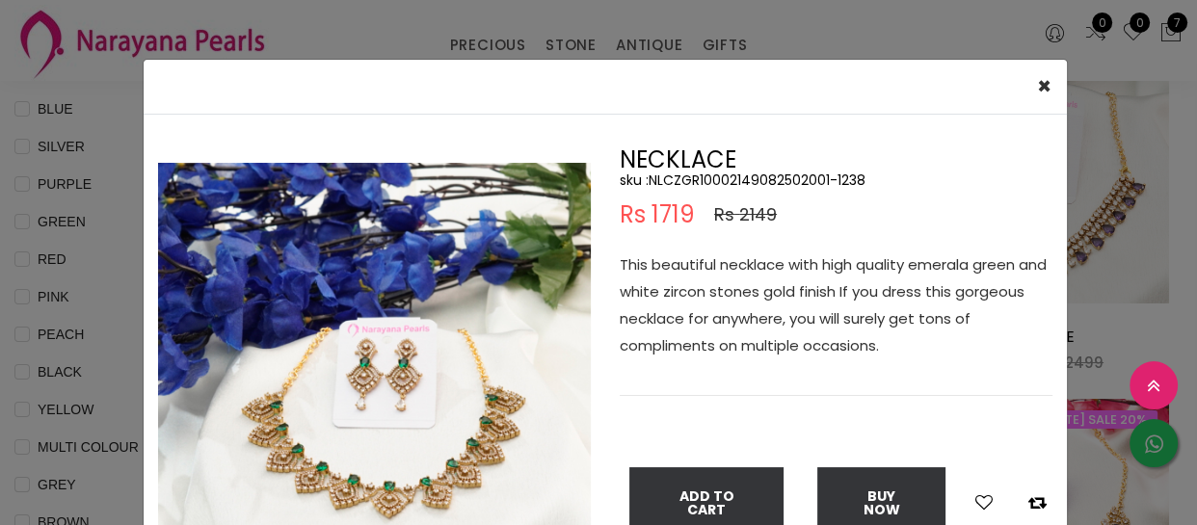
click at [99, 258] on div "× Close Double (click / press) on the image to zoom (in / out). NECKLACE sku : …" at bounding box center [598, 262] width 1197 height 525
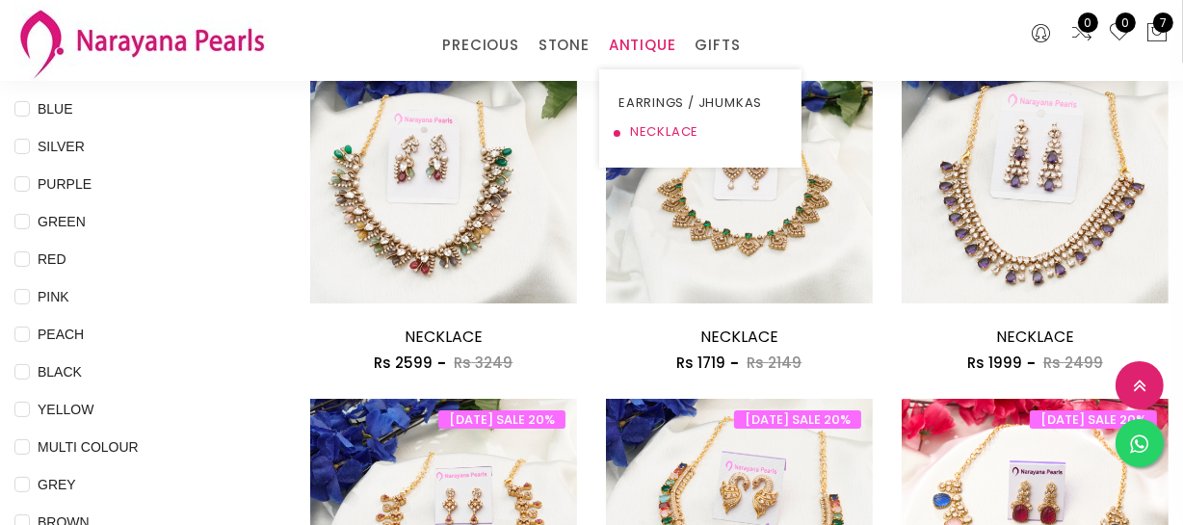
click at [654, 118] on link "NECKLACE" at bounding box center [701, 132] width 164 height 29
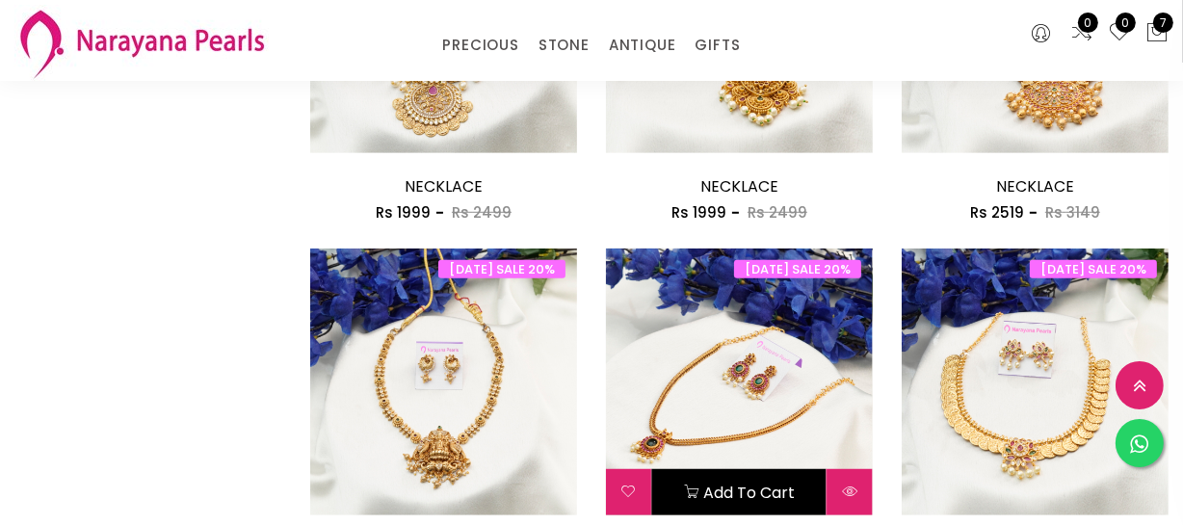
scroll to position [1313, 0]
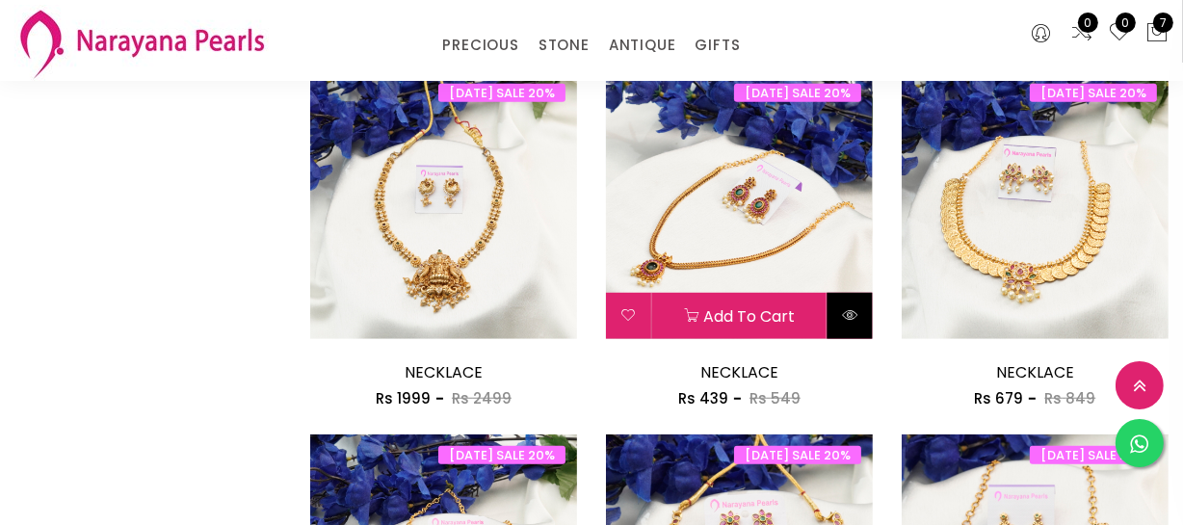
click at [849, 316] on icon at bounding box center [849, 314] width 15 height 15
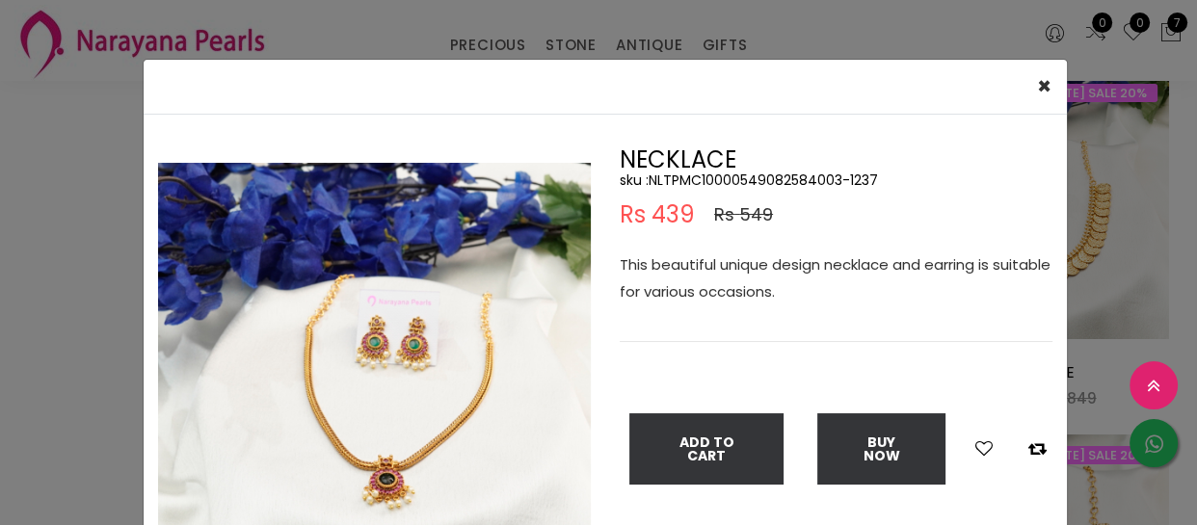
click at [724, 279] on p "This beautiful unique design necklace and earring is suitable for various occas…" at bounding box center [835, 278] width 433 height 54
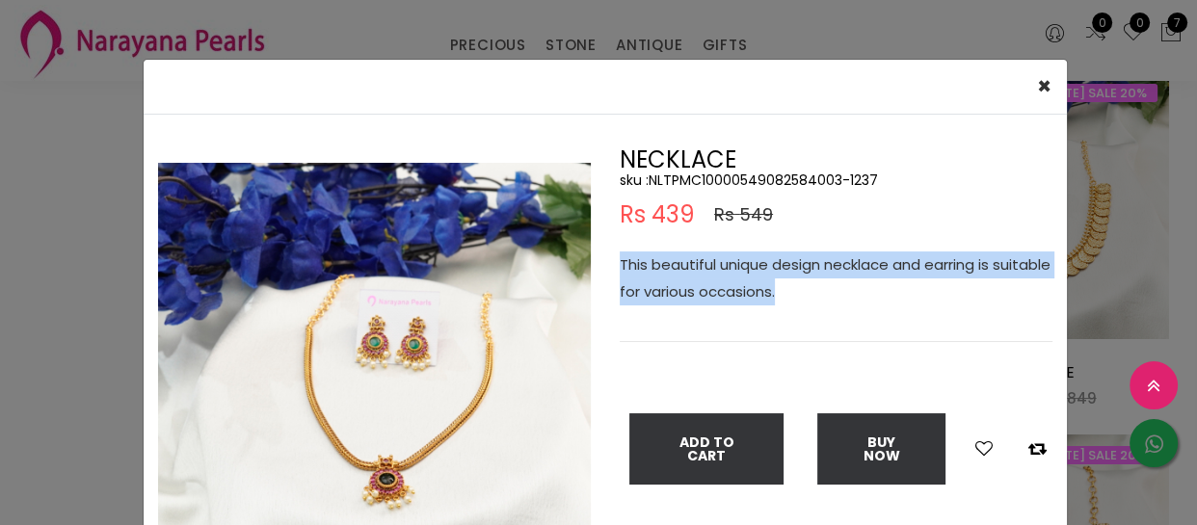
click at [724, 279] on p "This beautiful unique design necklace and earring is suitable for various occas…" at bounding box center [835, 278] width 433 height 54
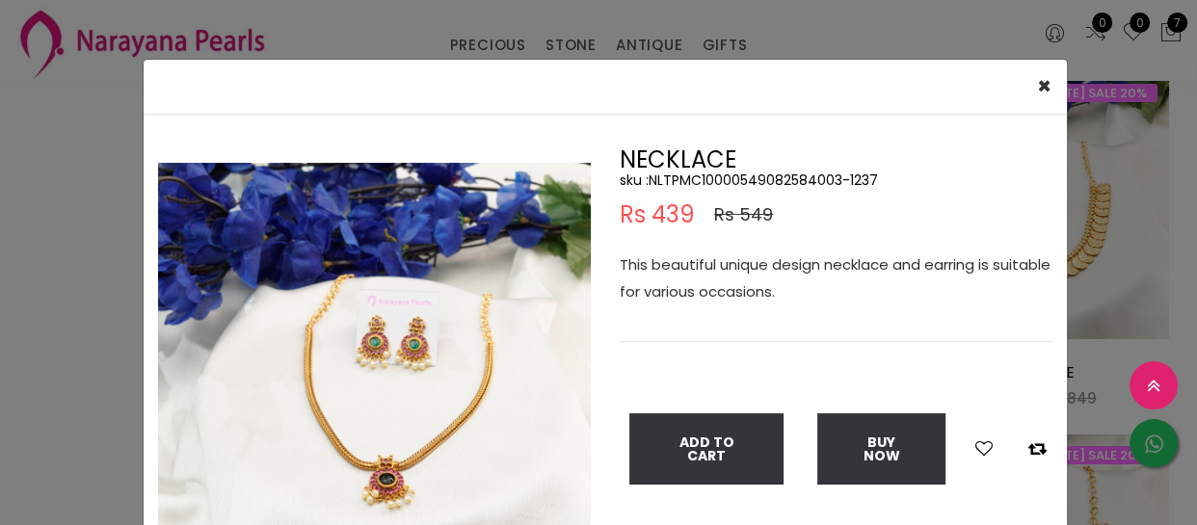
click at [70, 294] on div "× Close Double (click / press) on the image to zoom (in / out). NECKLACE sku : …" at bounding box center [598, 262] width 1197 height 525
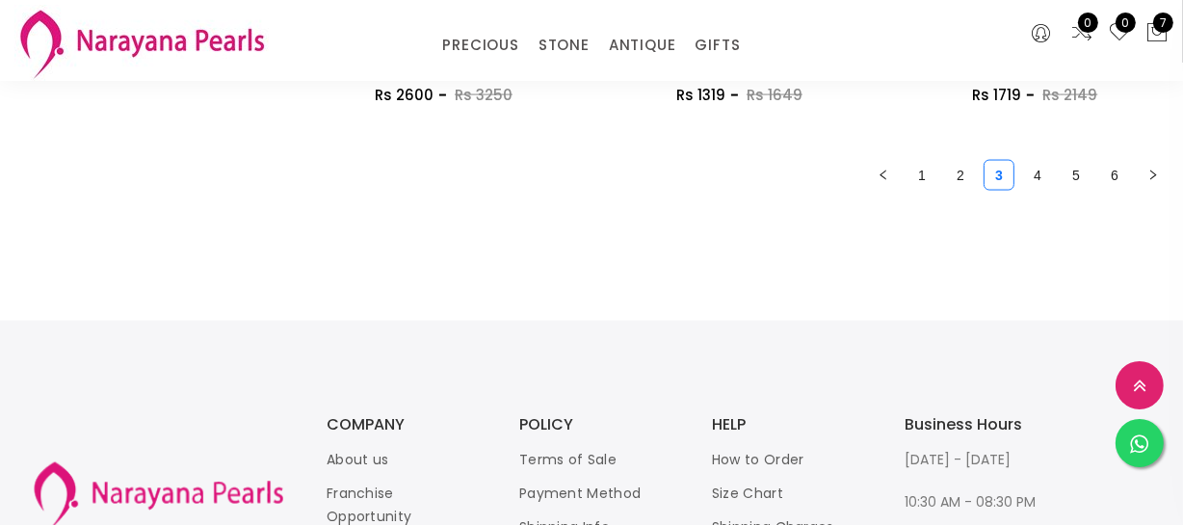
scroll to position [2627, 0]
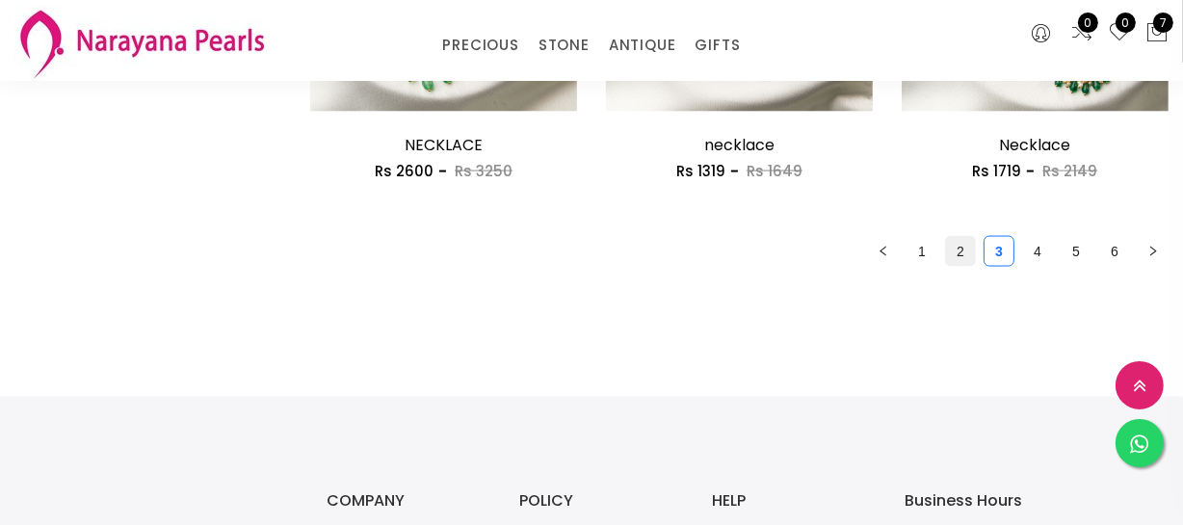
click at [960, 246] on link "2" at bounding box center [960, 251] width 29 height 29
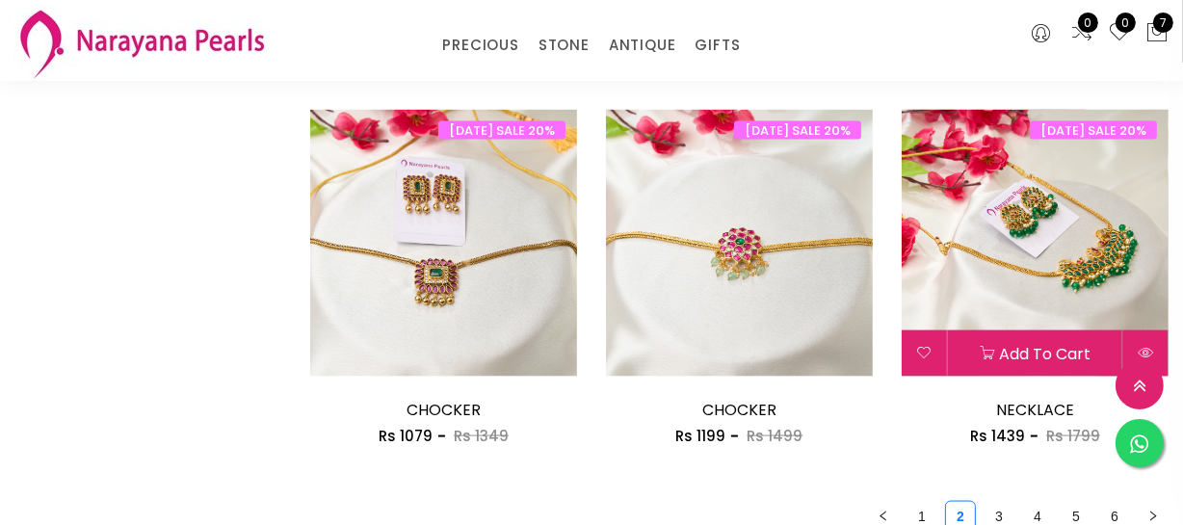
scroll to position [2364, 0]
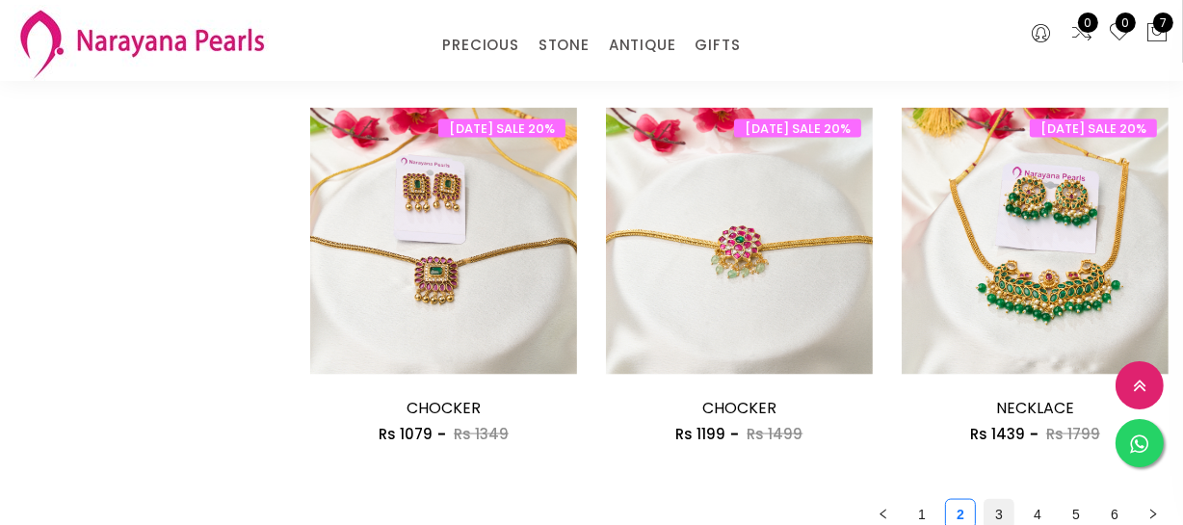
click at [1002, 521] on link "3" at bounding box center [999, 514] width 29 height 29
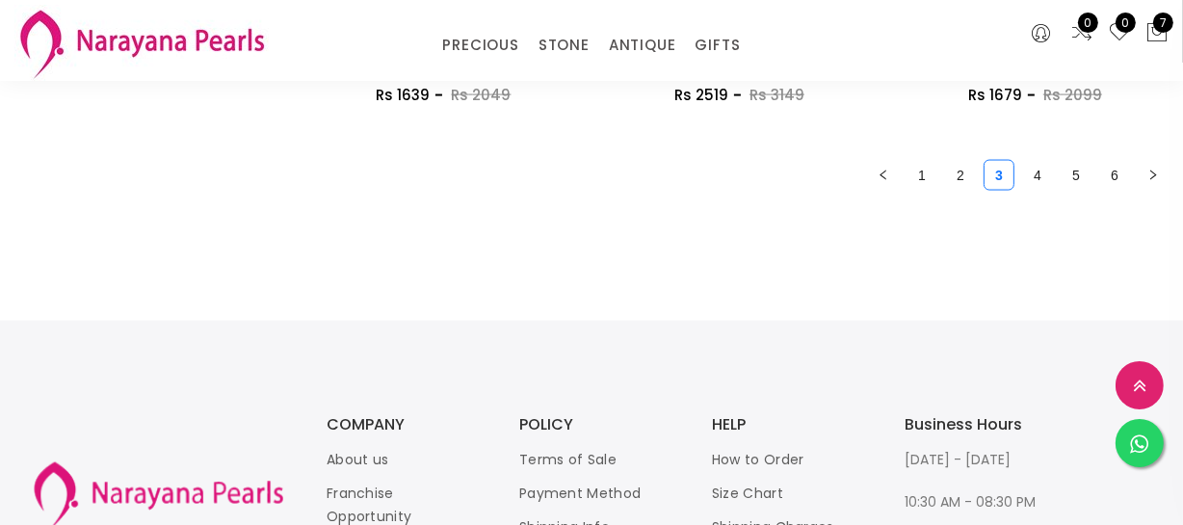
scroll to position [2715, 0]
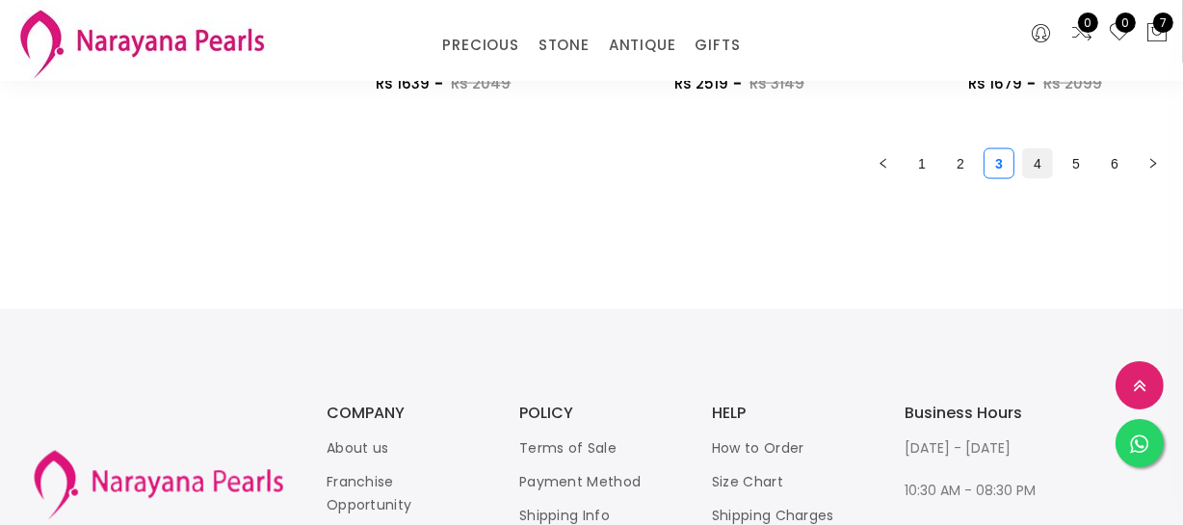
click at [1029, 158] on link "4" at bounding box center [1037, 163] width 29 height 29
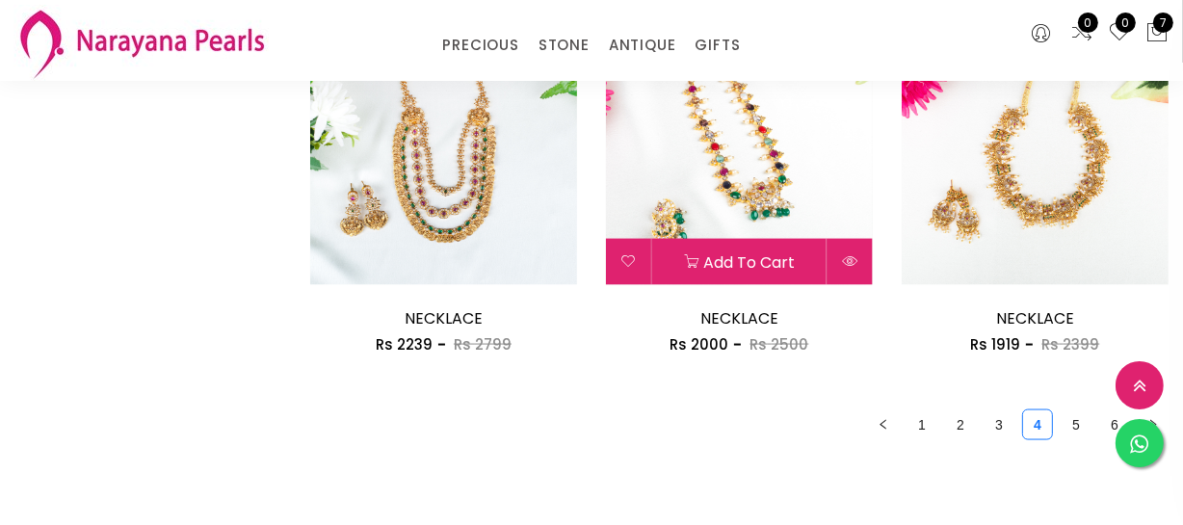
scroll to position [2452, 0]
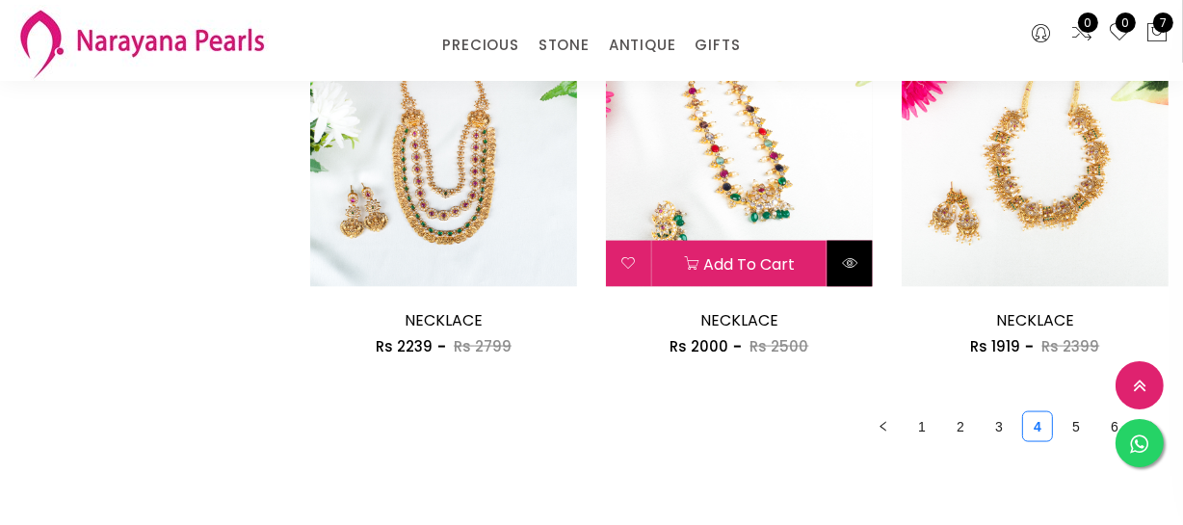
click at [834, 261] on button at bounding box center [850, 264] width 45 height 46
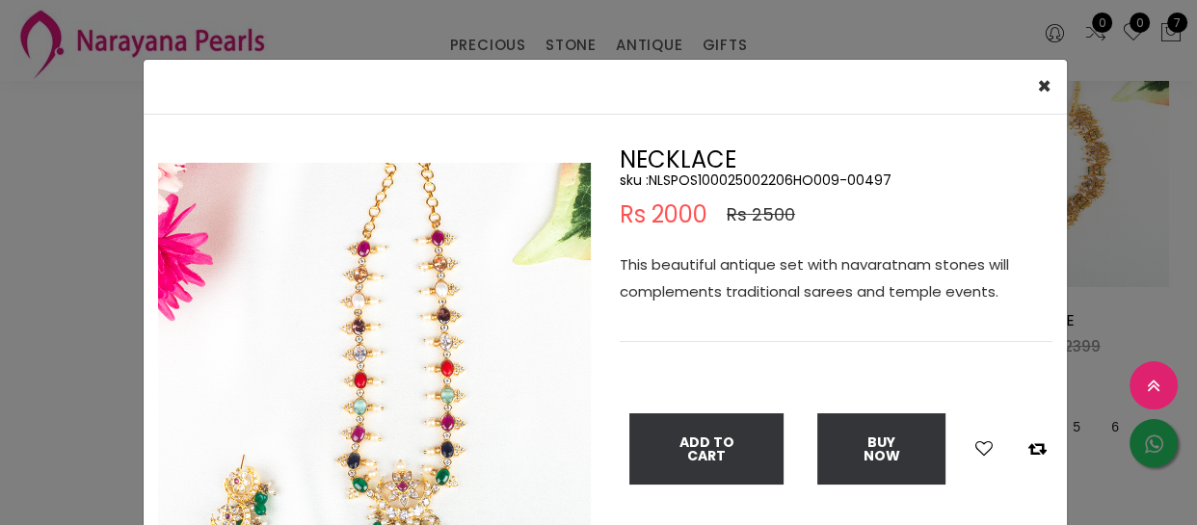
click at [837, 260] on p "This beautiful antique set with navaratnam stones will complements traditional …" at bounding box center [835, 278] width 433 height 54
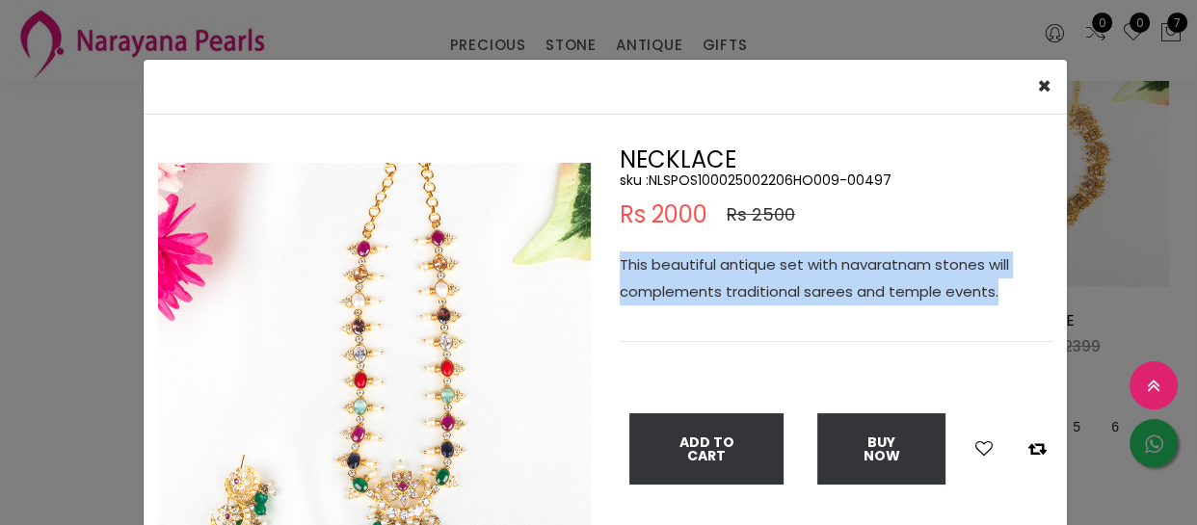
click at [837, 260] on p "This beautiful antique set with navaratnam stones will complements traditional …" at bounding box center [835, 278] width 433 height 54
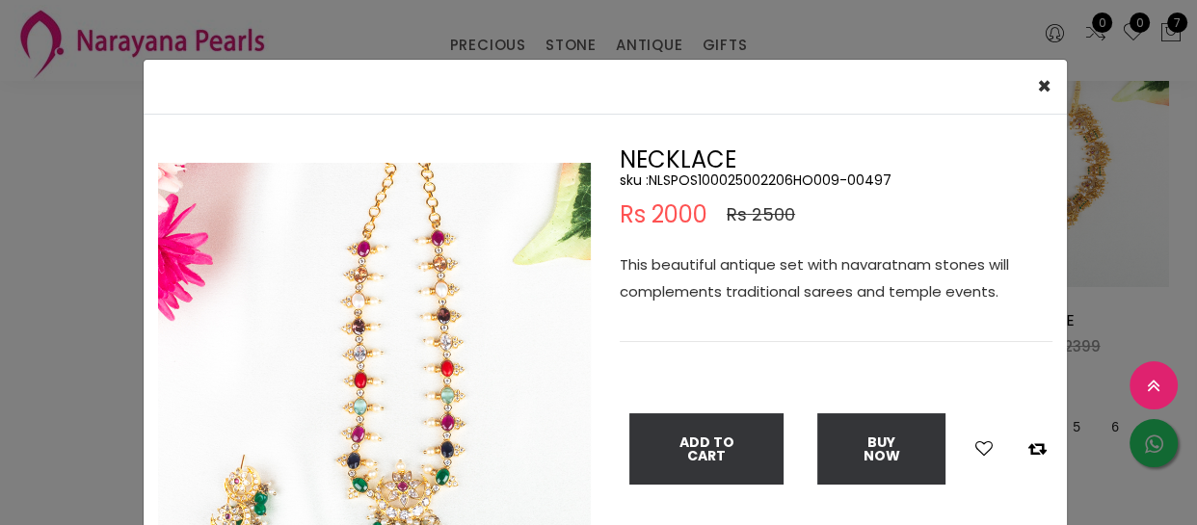
click at [13, 273] on div "× Close Double (click / press) on the image to zoom (in / out). NECKLACE sku : …" at bounding box center [598, 262] width 1197 height 525
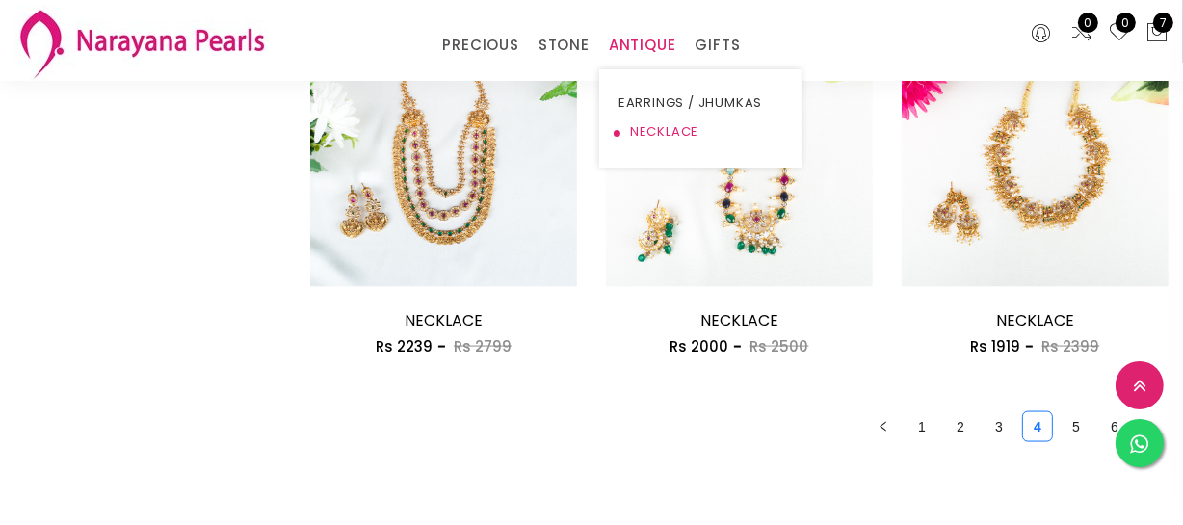
click at [671, 124] on link "NECKLACE" at bounding box center [701, 132] width 164 height 29
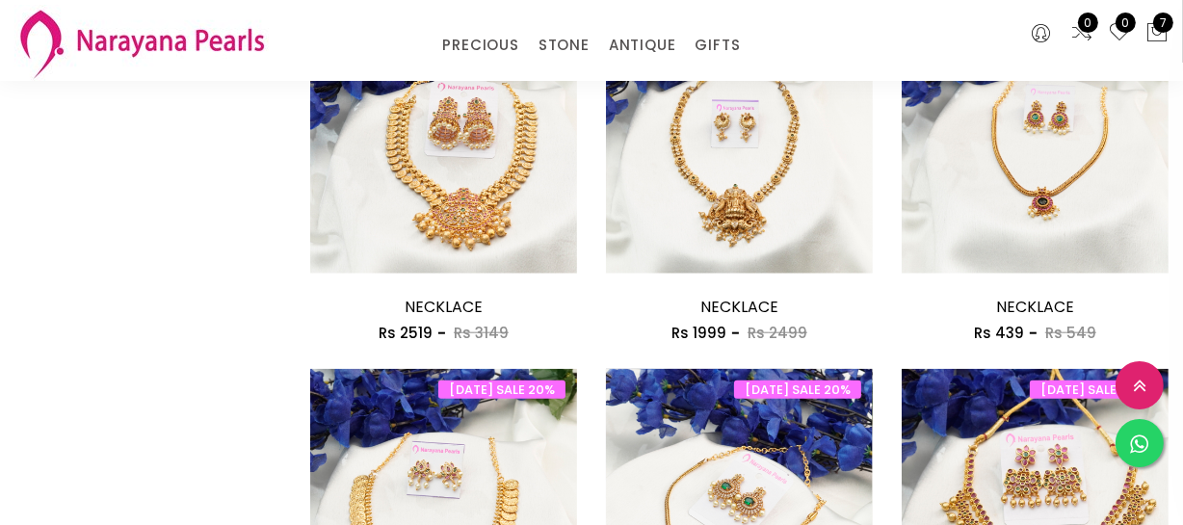
scroll to position [1664, 0]
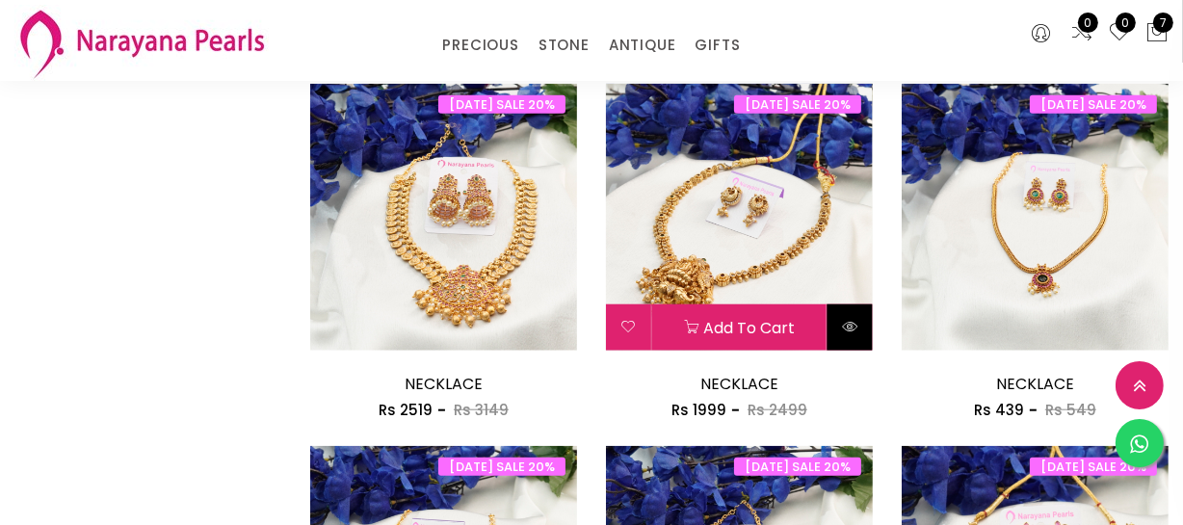
click at [855, 322] on icon at bounding box center [849, 326] width 15 height 15
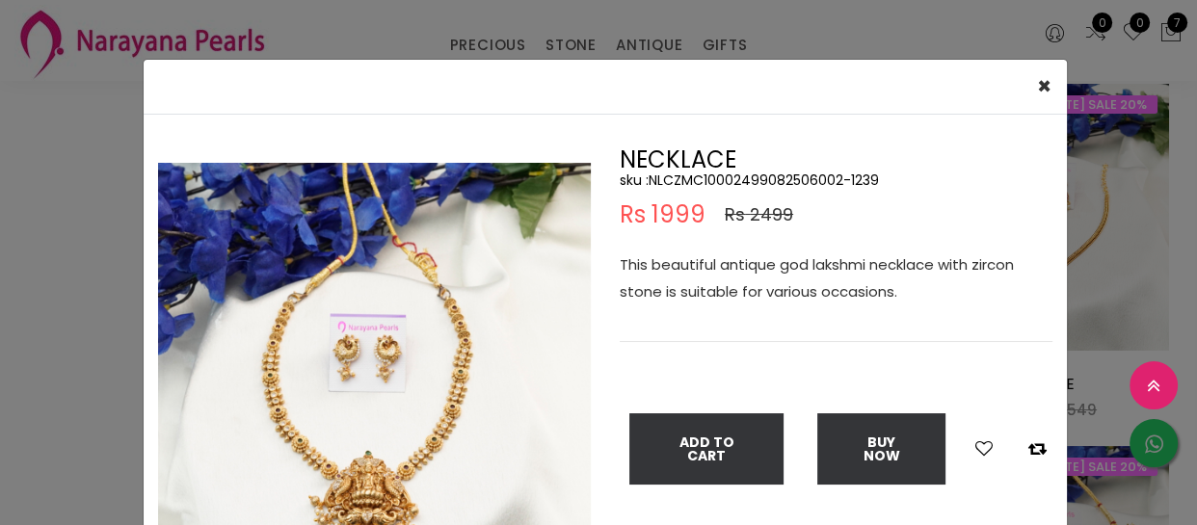
click at [768, 266] on p "This beautiful antique god lakshmi necklace with zircon stone is suitable for v…" at bounding box center [835, 278] width 433 height 54
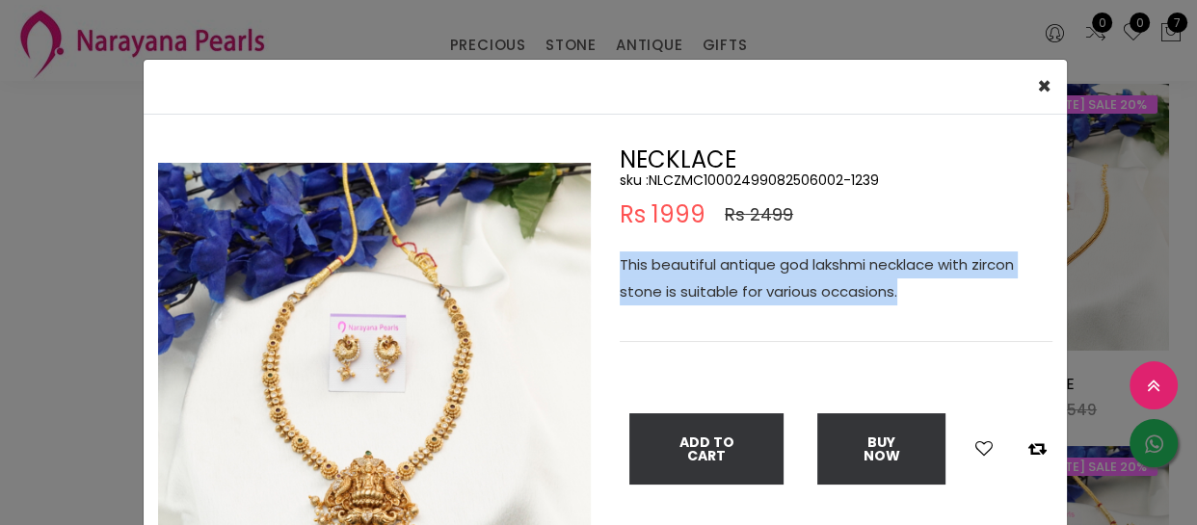
click at [768, 266] on p "This beautiful antique god lakshmi necklace with zircon stone is suitable for v…" at bounding box center [835, 278] width 433 height 54
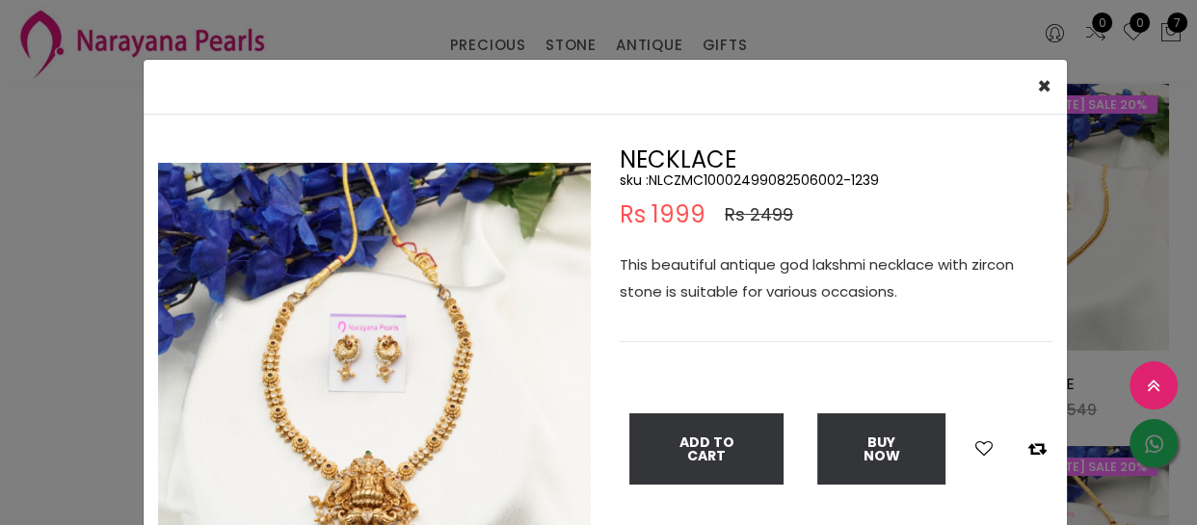
click at [119, 307] on div "× Close Double (click / press) on the image to zoom (in / out). NECKLACE sku : …" at bounding box center [598, 262] width 1197 height 525
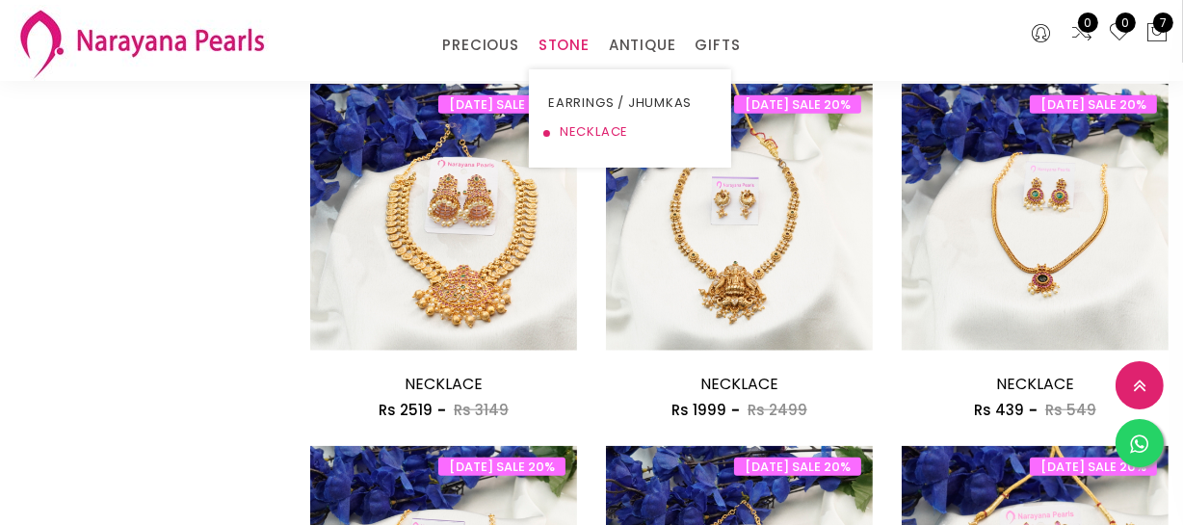
click at [586, 118] on link "NECKLACE" at bounding box center [630, 132] width 164 height 29
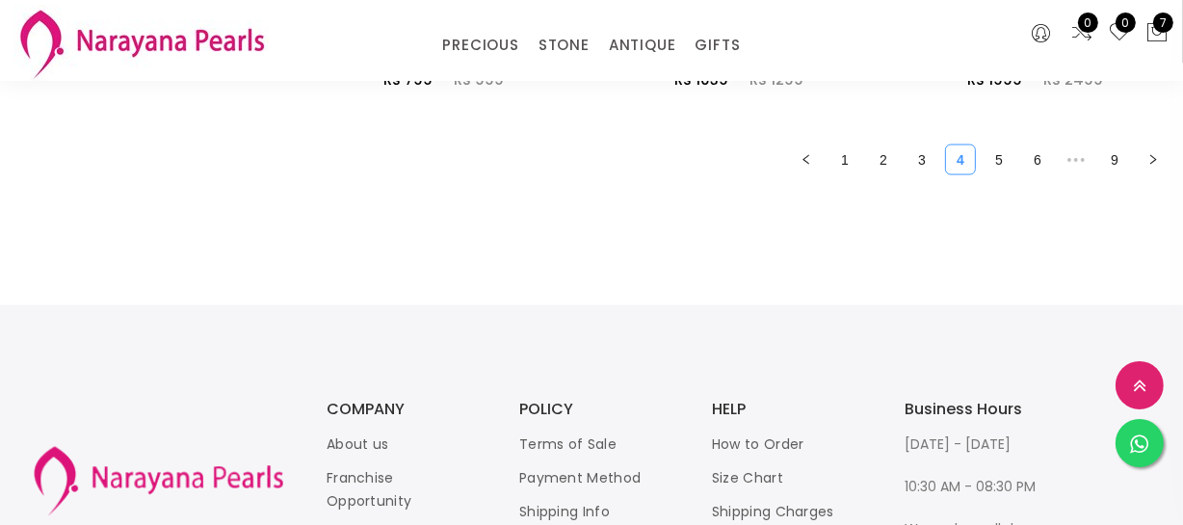
scroll to position [2627, 0]
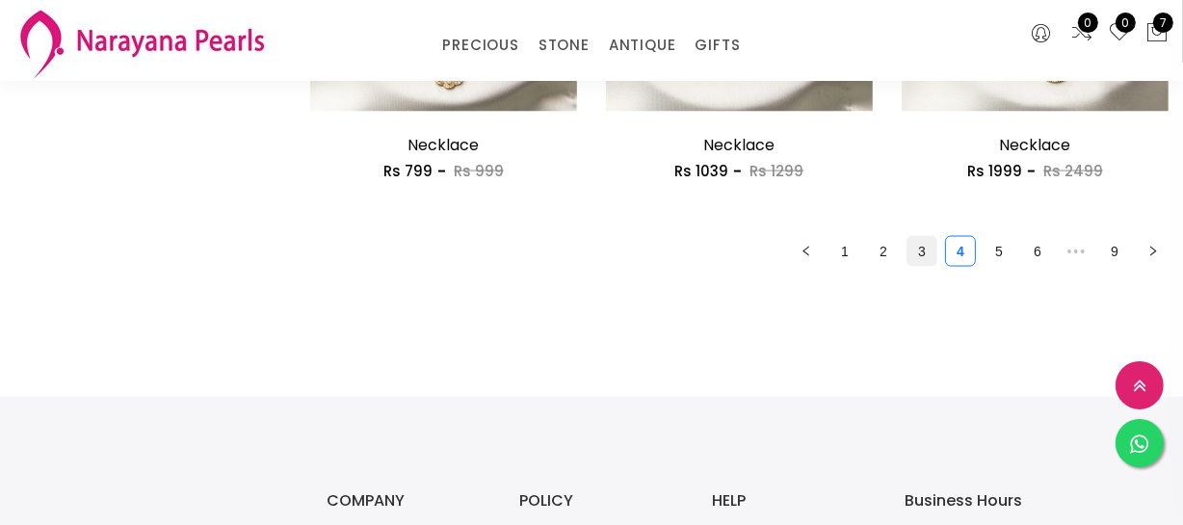
click at [914, 253] on link "3" at bounding box center [922, 251] width 29 height 29
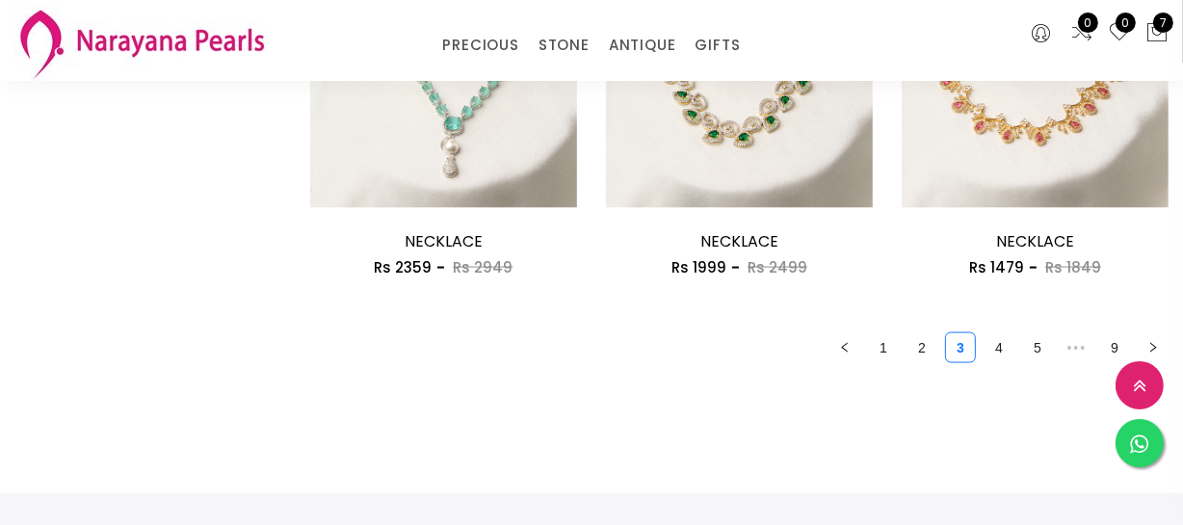
scroll to position [2277, 0]
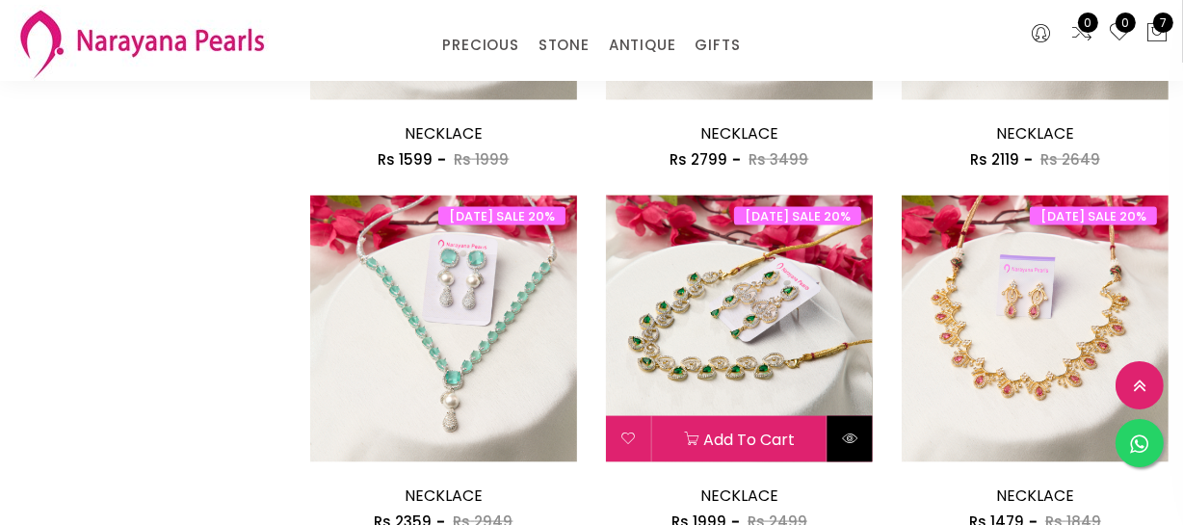
click at [854, 426] on button at bounding box center [850, 439] width 45 height 46
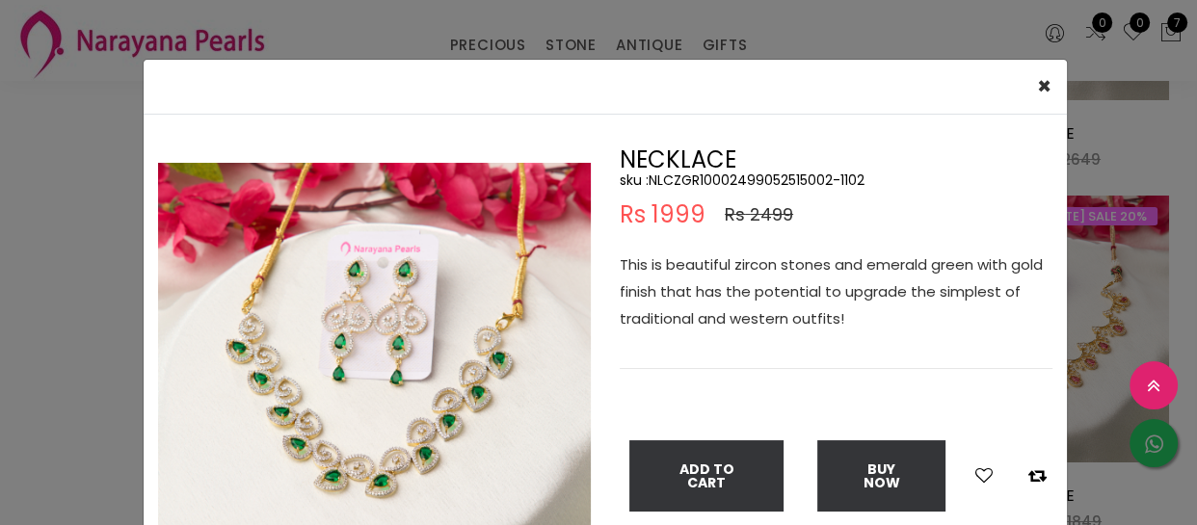
click at [816, 271] on p "This is beautiful zircon stones and emerald green with gold finish that has the…" at bounding box center [835, 291] width 433 height 81
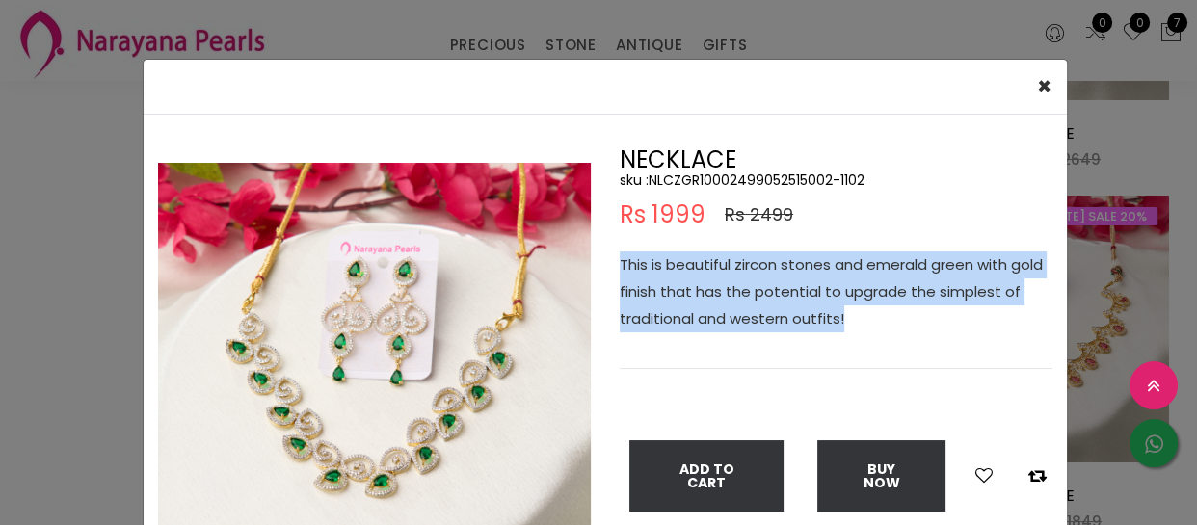
click at [816, 271] on p "This is beautiful zircon stones and emerald green with gold finish that has the…" at bounding box center [835, 291] width 433 height 81
click at [100, 188] on div "× Close Double (click / press) on the image to zoom (in / out). NECKLACE sku : …" at bounding box center [598, 262] width 1197 height 525
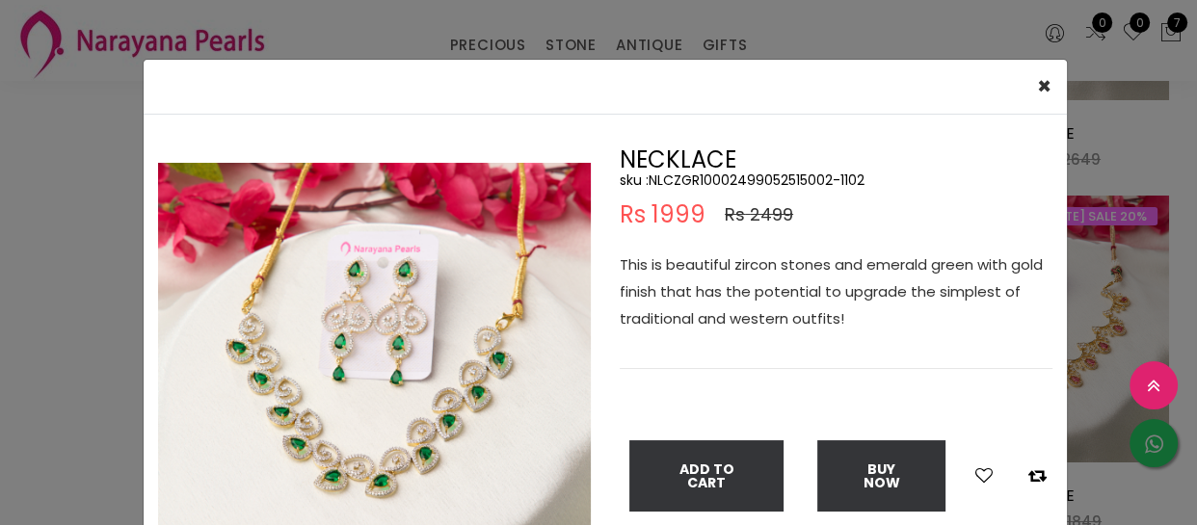
click at [100, 188] on div "× Close Double (click / press) on the image to zoom (in / out). NECKLACE sku : …" at bounding box center [598, 262] width 1197 height 525
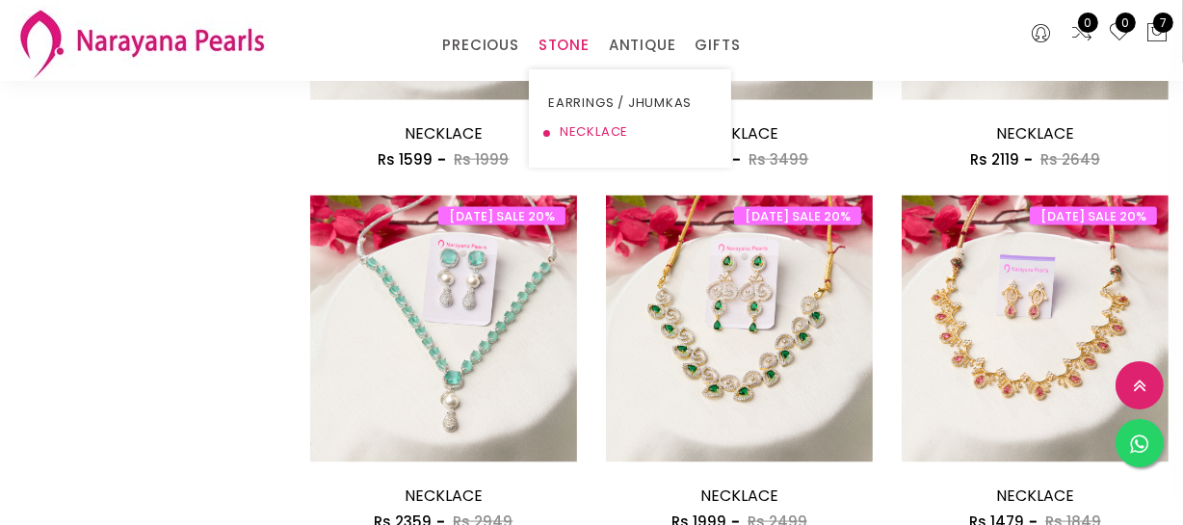
click at [574, 127] on link "NECKLACE" at bounding box center [630, 132] width 164 height 29
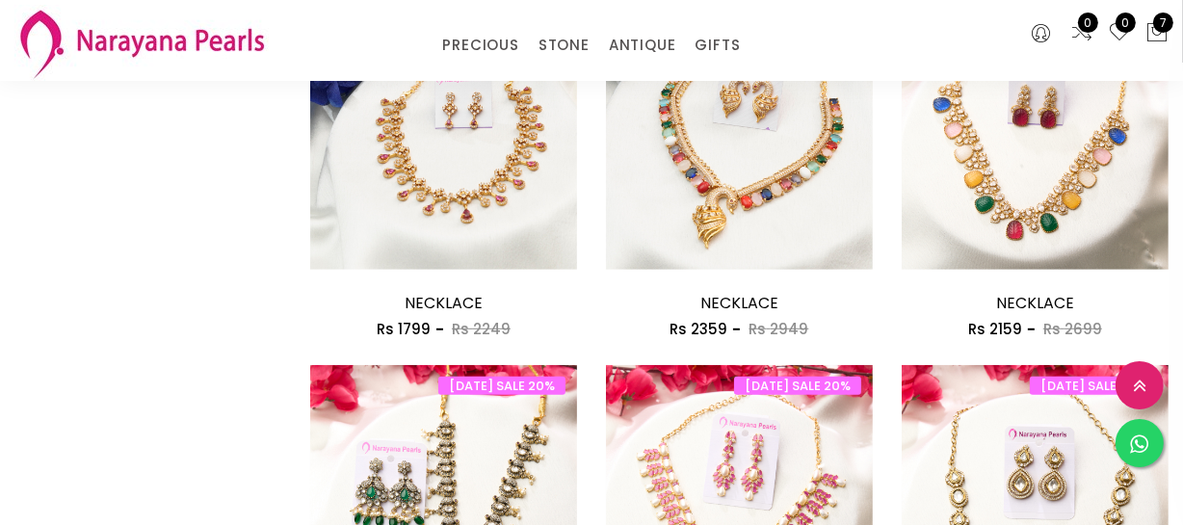
scroll to position [1050, 0]
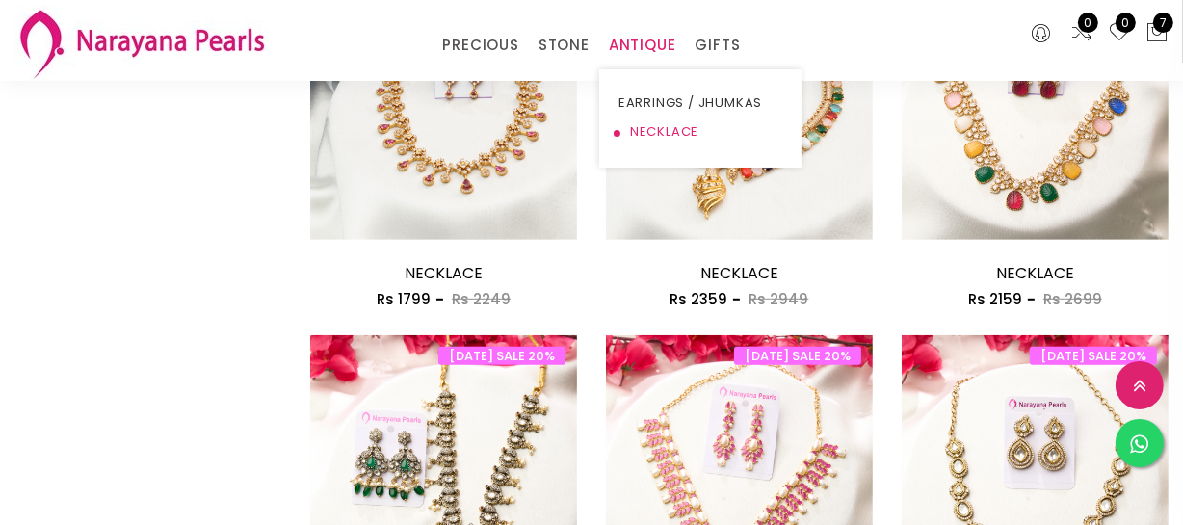
click at [670, 128] on link "NECKLACE" at bounding box center [701, 132] width 164 height 29
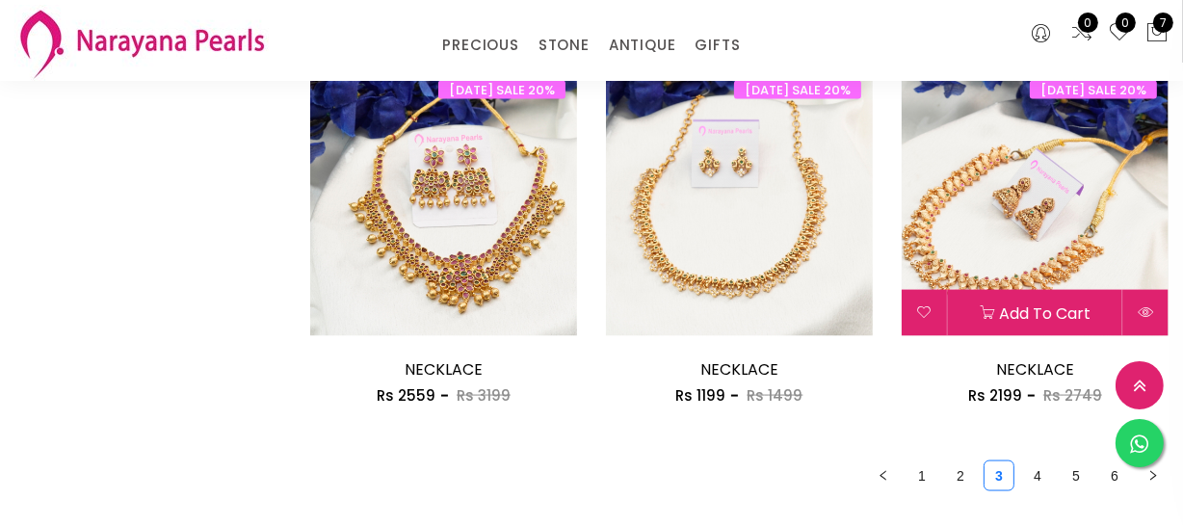
scroll to position [2627, 0]
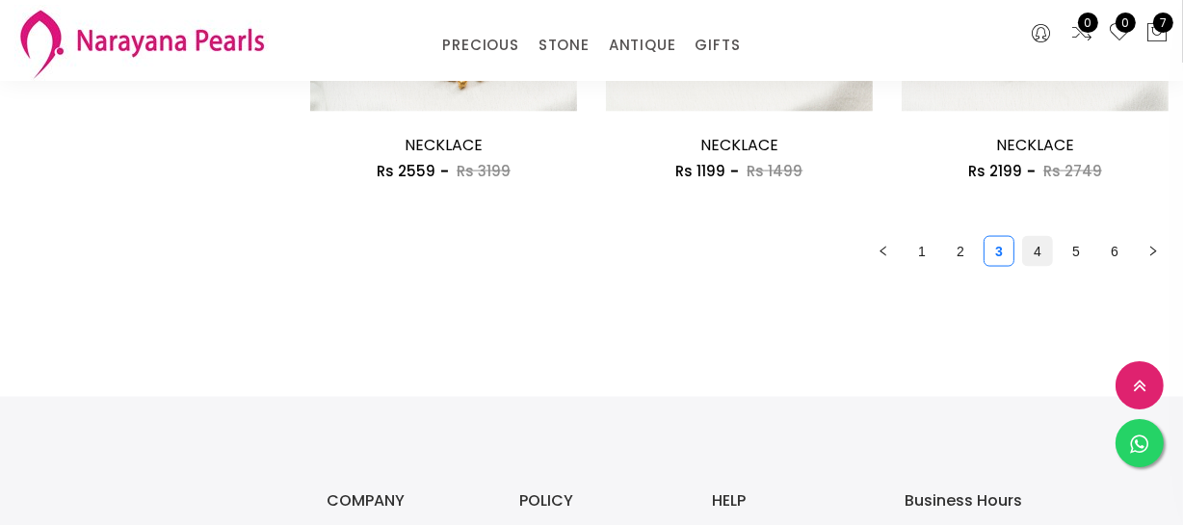
click at [1036, 260] on link "4" at bounding box center [1037, 251] width 29 height 29
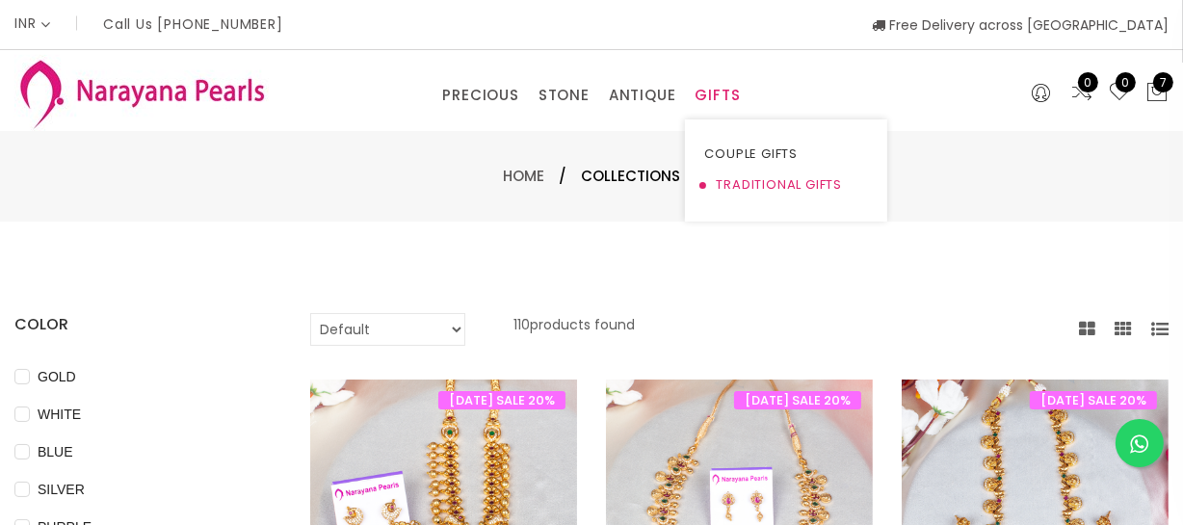
click at [749, 182] on link "TRADITIONAL GIFTS" at bounding box center [786, 185] width 164 height 31
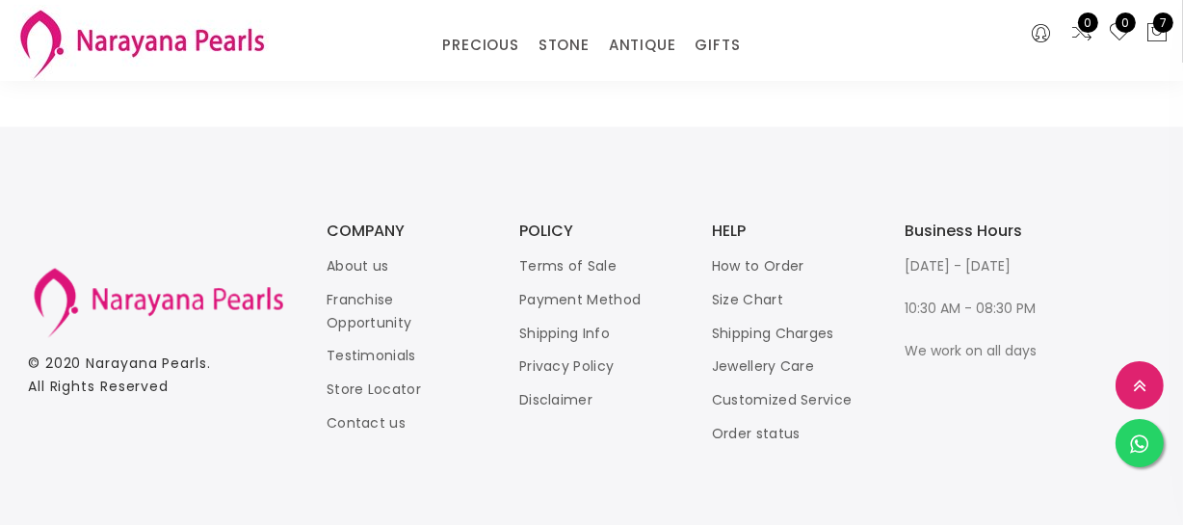
scroll to position [2913, 0]
